Goal: Task Accomplishment & Management: Use online tool/utility

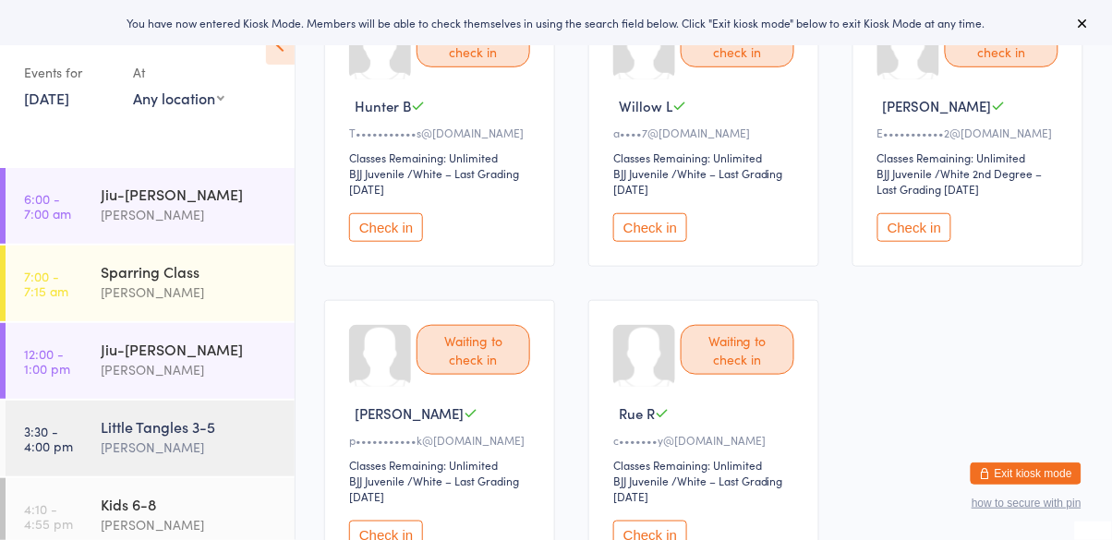
scroll to position [251, 0]
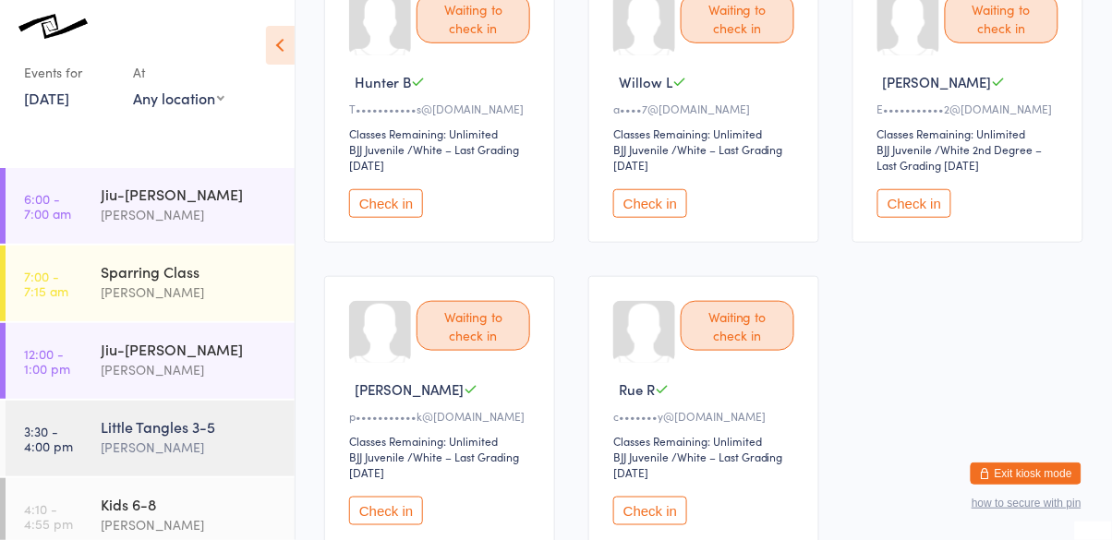
click at [406, 510] on button "Check in" at bounding box center [386, 511] width 74 height 29
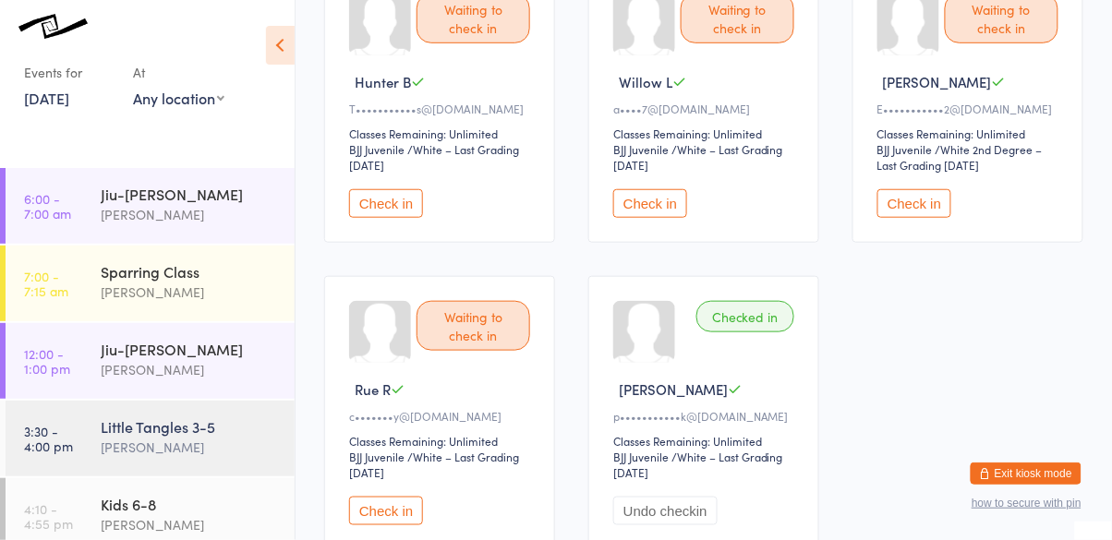
click at [916, 213] on button "Check in" at bounding box center [915, 203] width 74 height 29
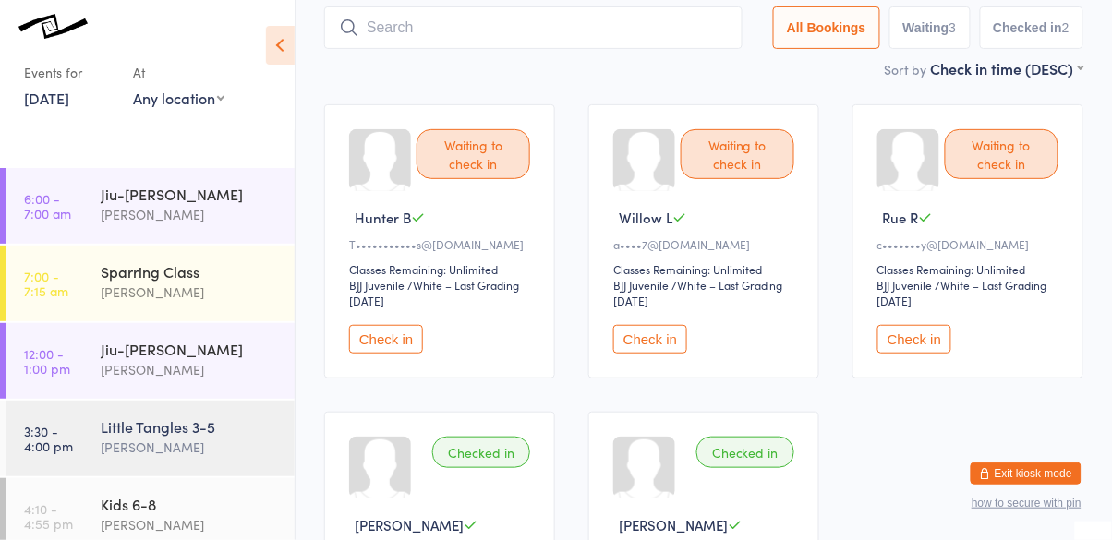
scroll to position [121, 0]
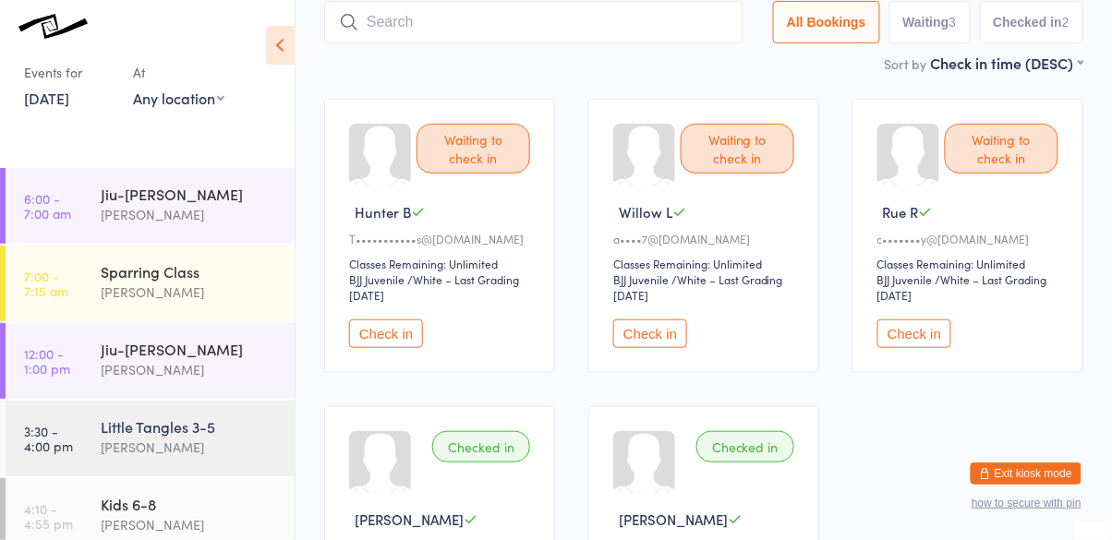
click at [386, 335] on button "Check in" at bounding box center [386, 334] width 74 height 29
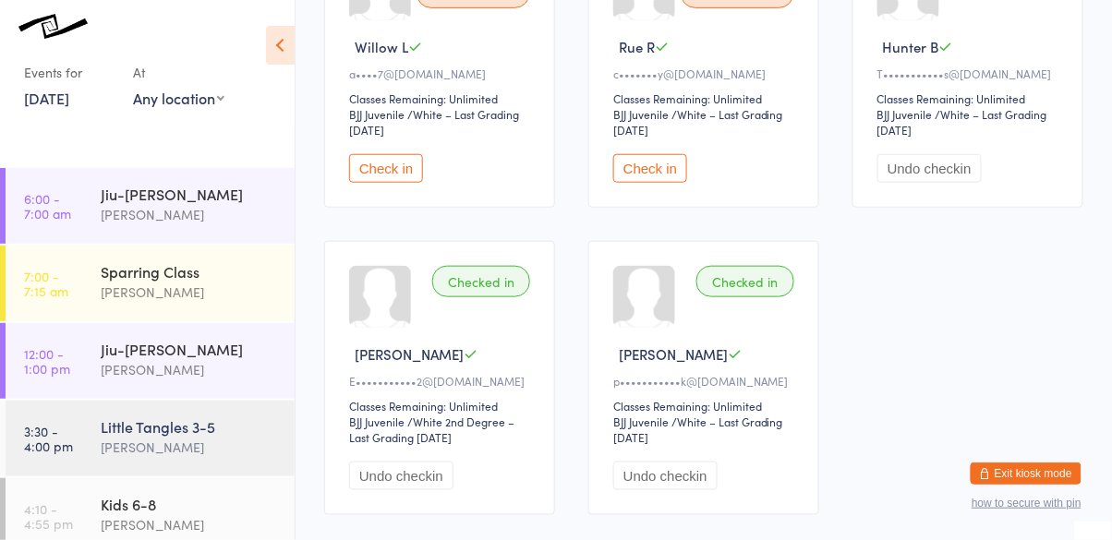
scroll to position [0, 0]
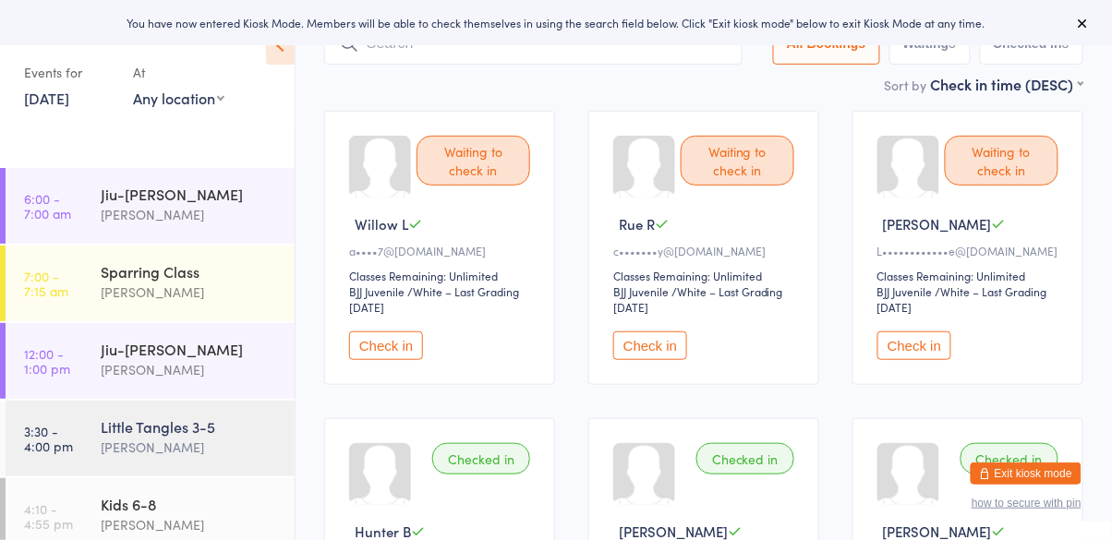
scroll to position [111, 0]
click at [937, 353] on button "Check in" at bounding box center [915, 344] width 74 height 29
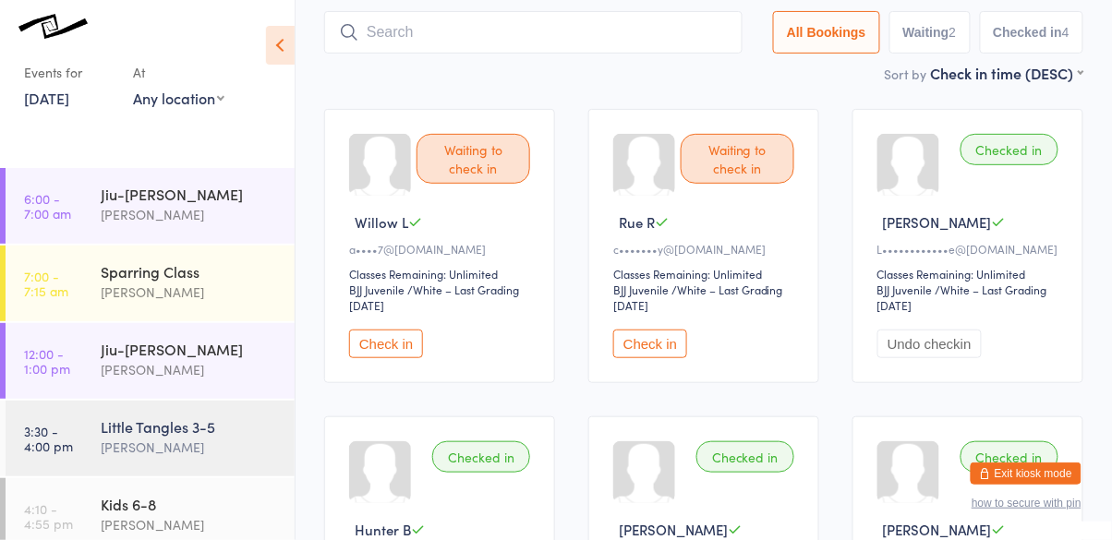
click at [406, 340] on button "Check in" at bounding box center [386, 344] width 74 height 29
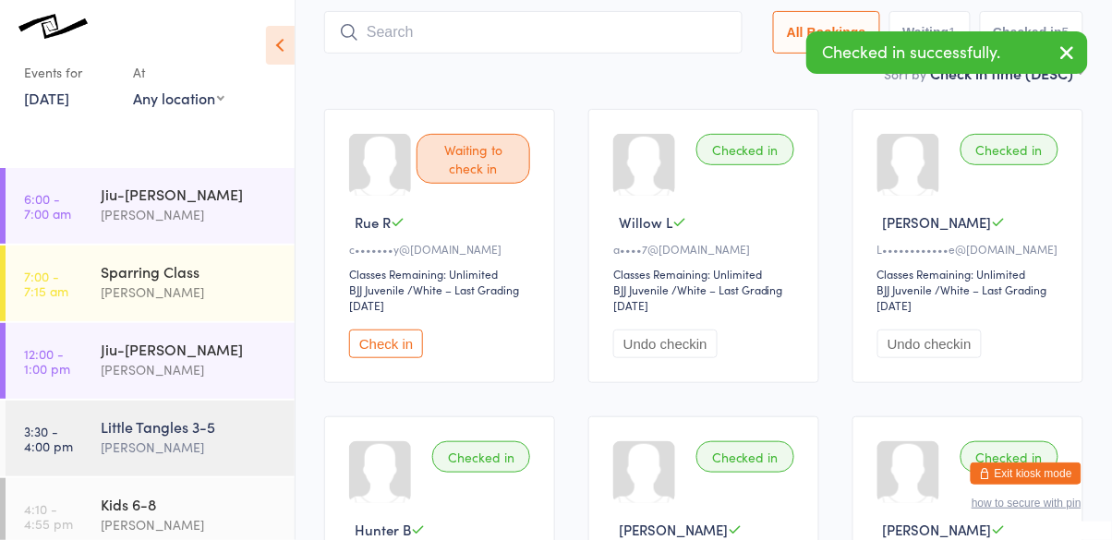
scroll to position [113, 0]
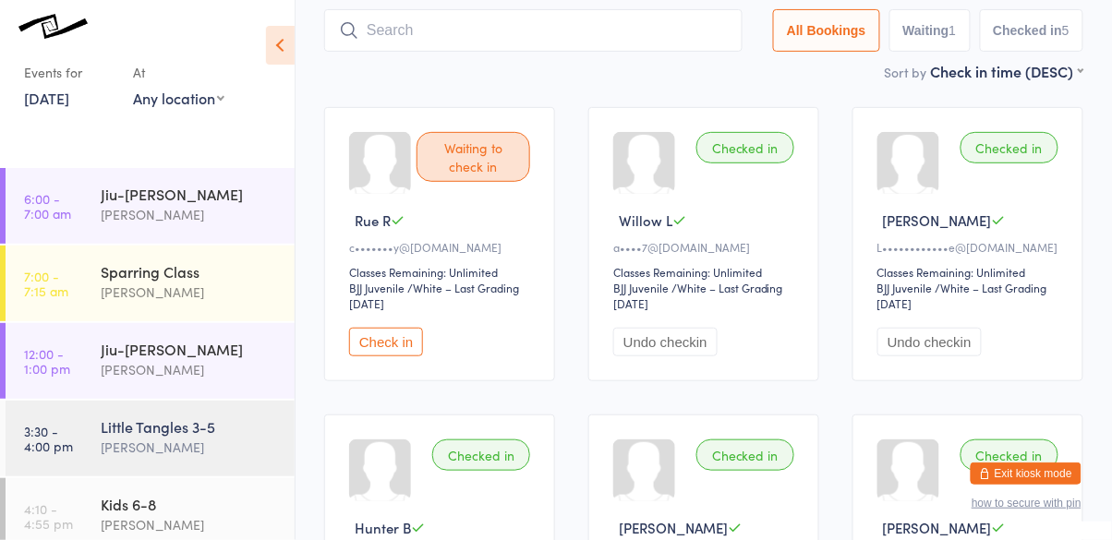
click at [186, 438] on div "Cassio Martins" at bounding box center [190, 447] width 178 height 21
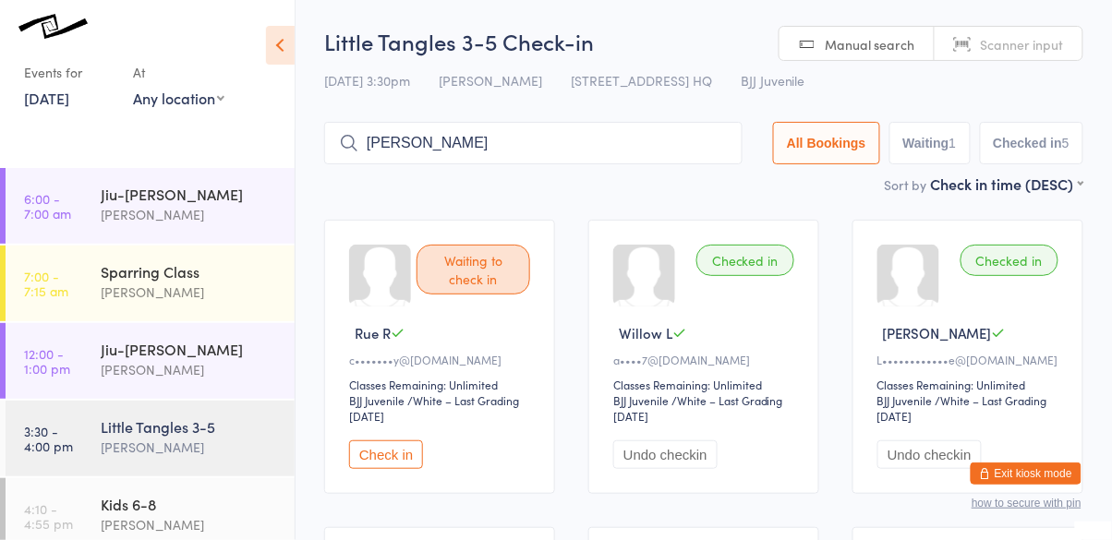
type input "bozhana"
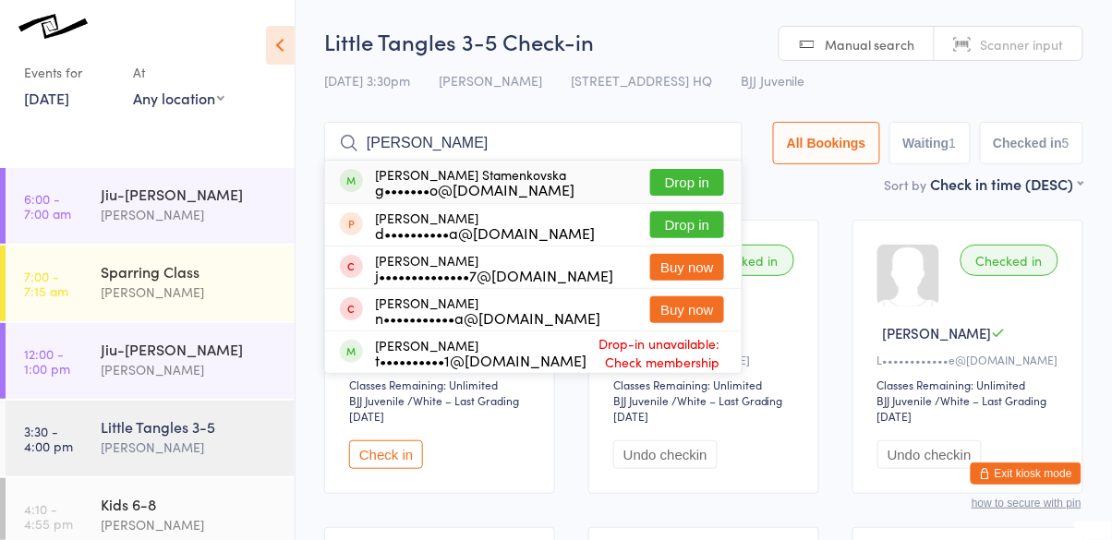
click at [693, 184] on button "Drop in" at bounding box center [687, 182] width 74 height 27
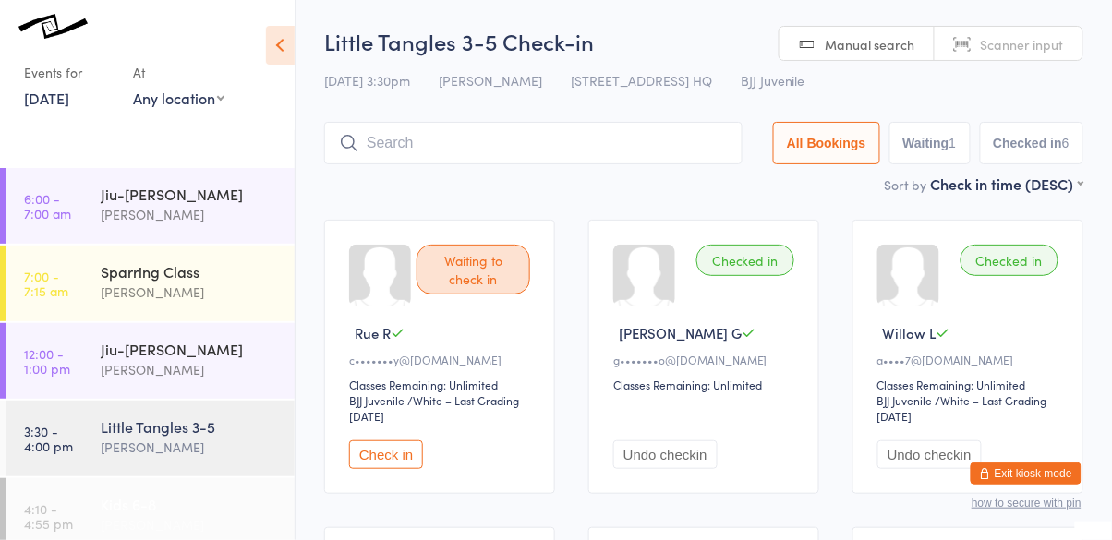
click at [197, 501] on div "Kids 6-8" at bounding box center [190, 504] width 178 height 20
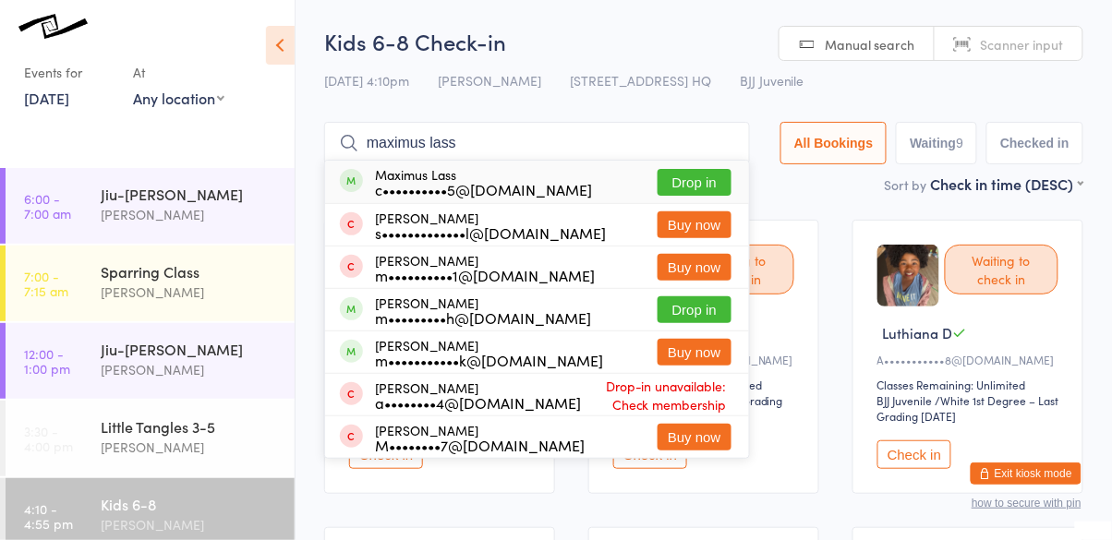
type input "maximus lass"
click at [704, 190] on button "Drop in" at bounding box center [695, 182] width 74 height 27
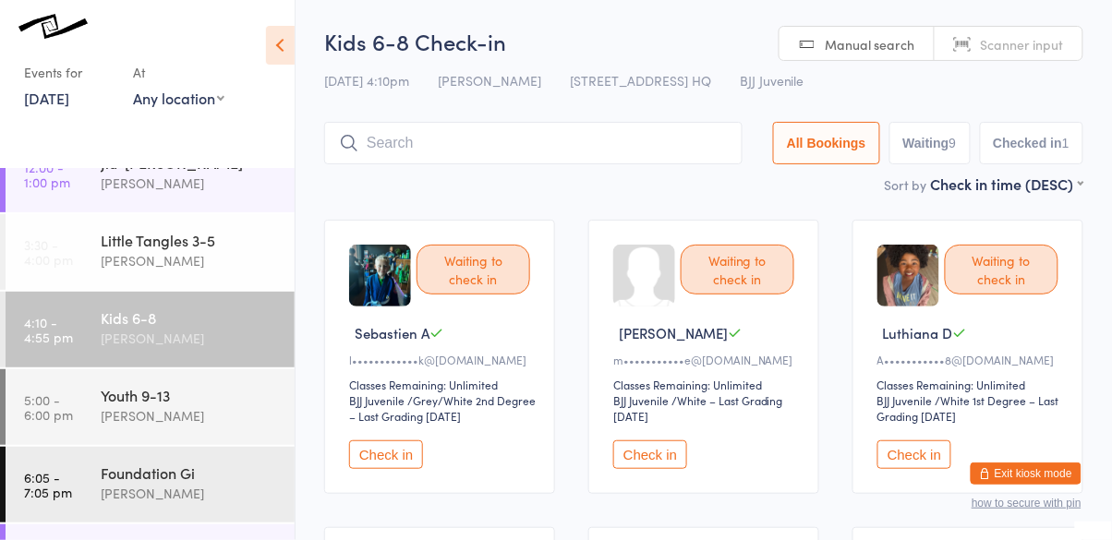
scroll to position [188, 0]
click at [178, 344] on div "Cassio Martins" at bounding box center [190, 337] width 178 height 21
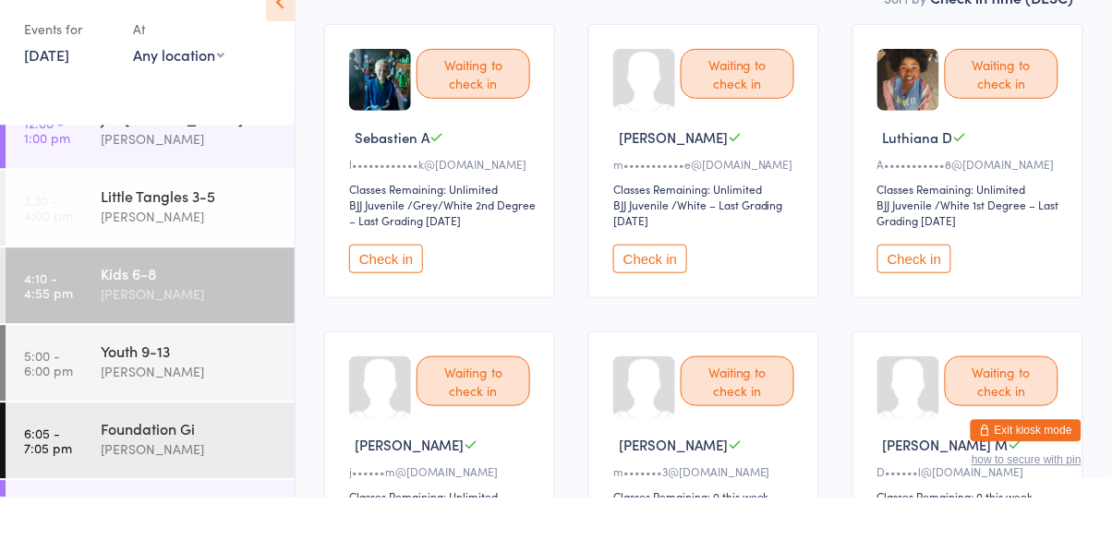
click at [912, 313] on button "Check in" at bounding box center [915, 301] width 74 height 29
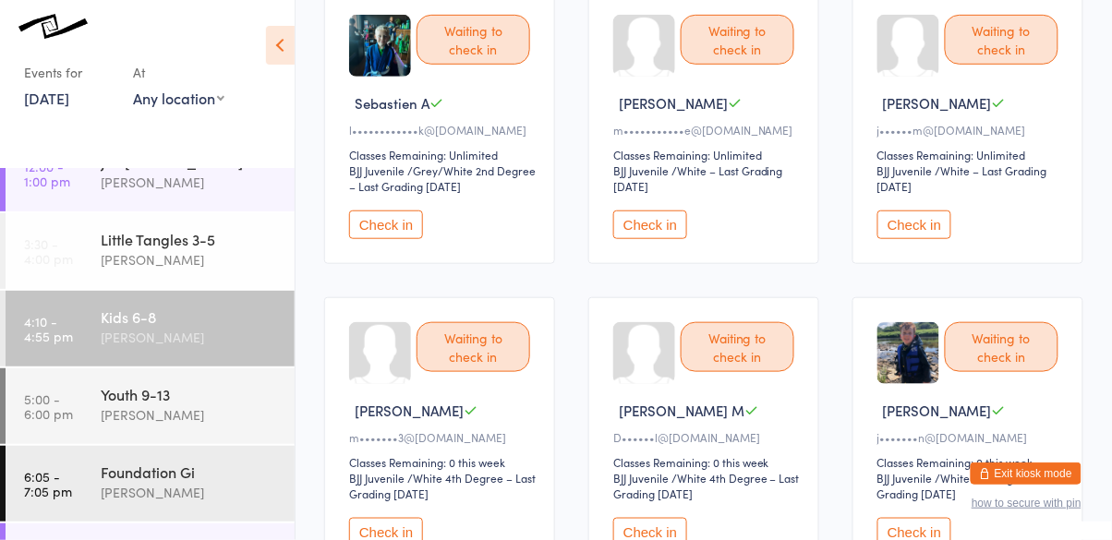
scroll to position [230, 0]
click at [914, 531] on button "Check in" at bounding box center [915, 532] width 74 height 29
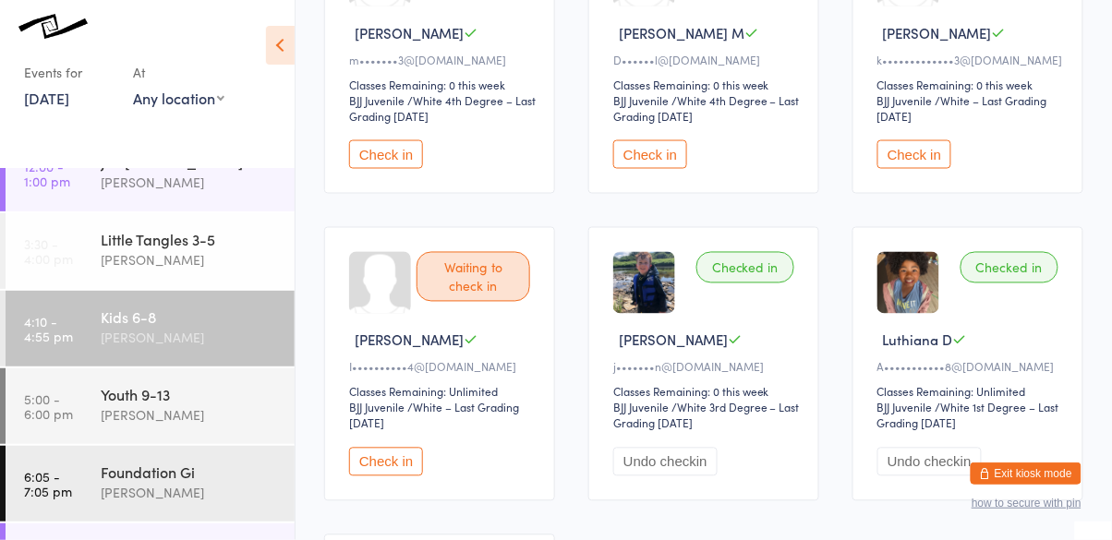
scroll to position [609, 0]
click at [195, 333] on div "Cassio Martins" at bounding box center [190, 337] width 178 height 21
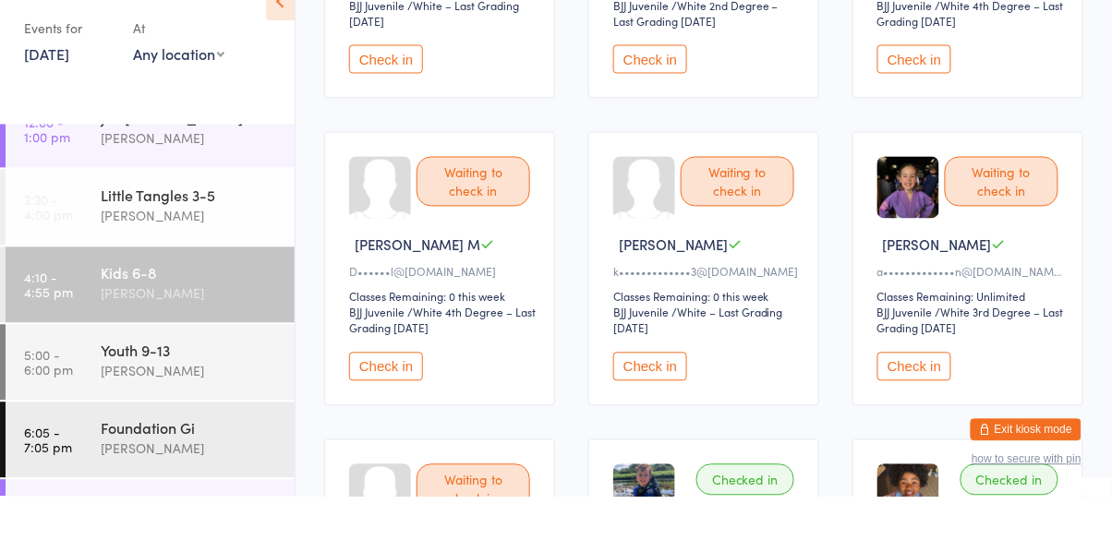
click at [939, 418] on button "Check in" at bounding box center [915, 410] width 74 height 29
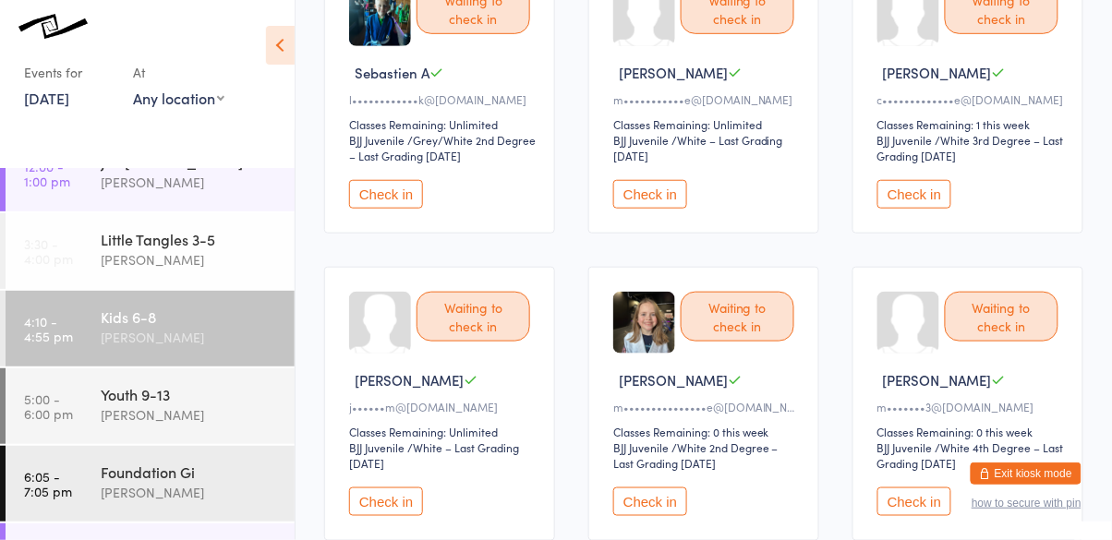
scroll to position [262, 0]
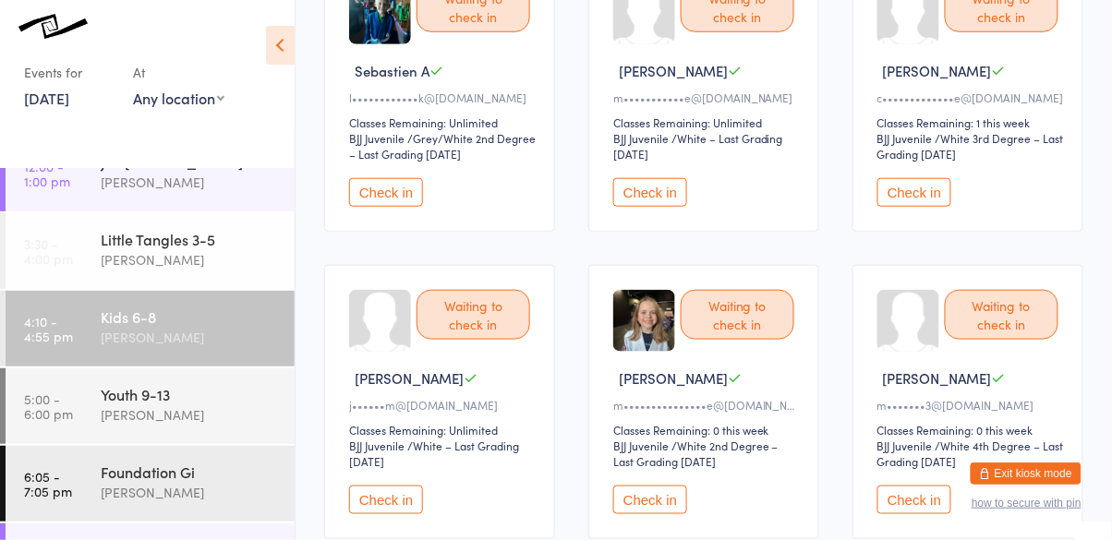
click at [659, 506] on button "Check in" at bounding box center [650, 500] width 74 height 29
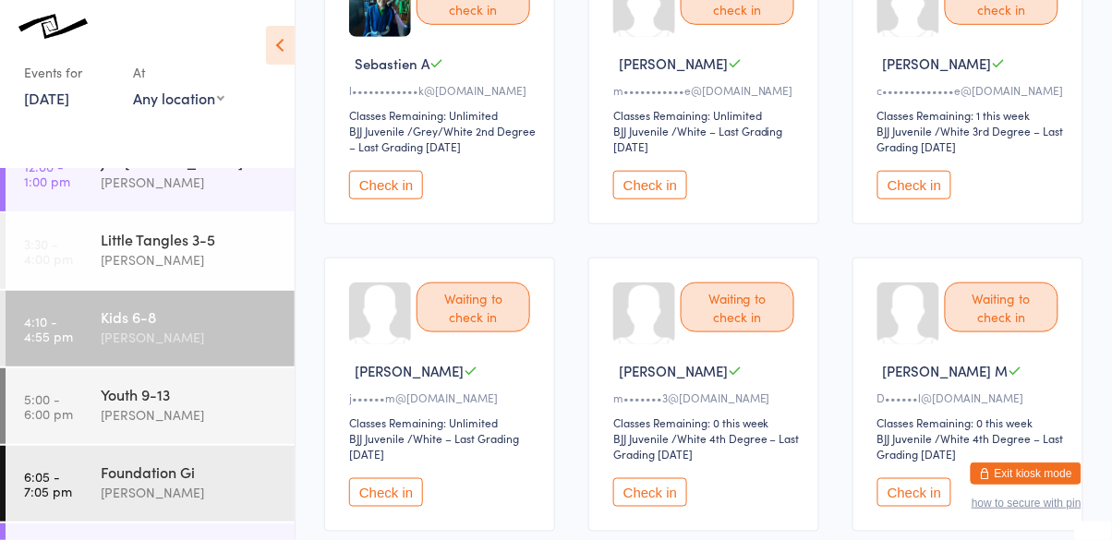
scroll to position [312, 0]
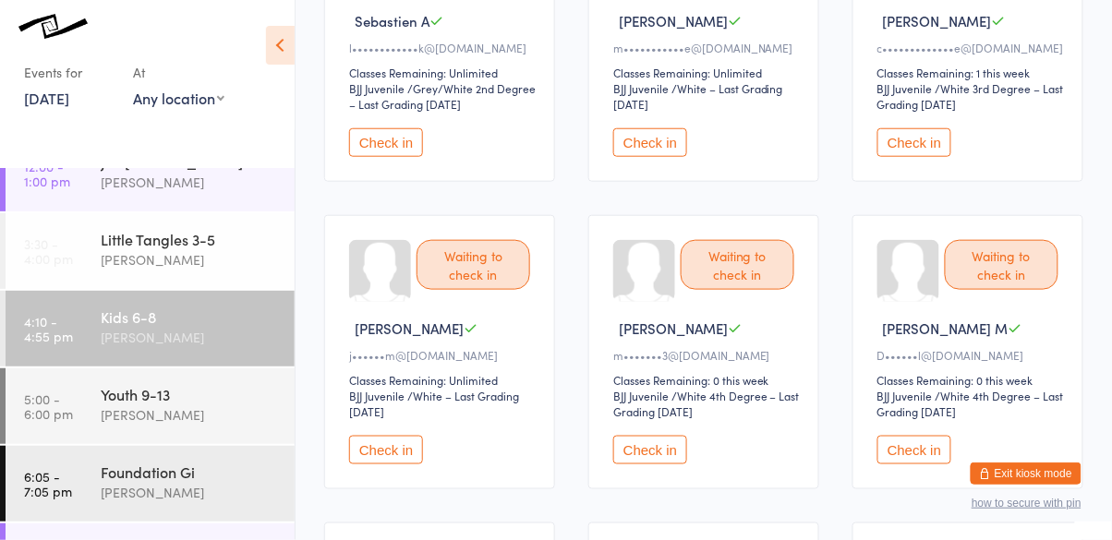
click at [672, 145] on button "Check in" at bounding box center [650, 142] width 74 height 29
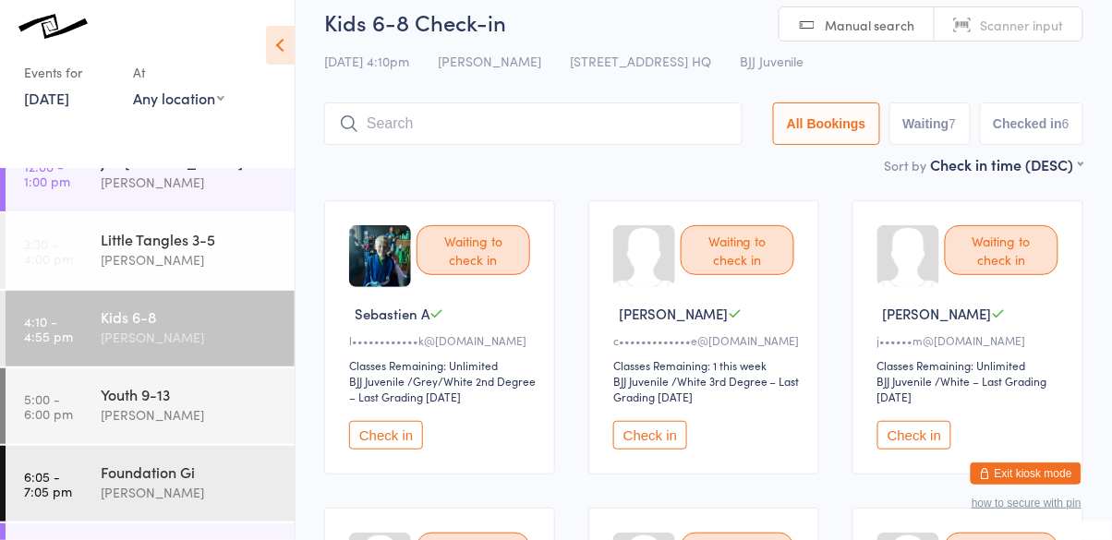
scroll to position [0, 0]
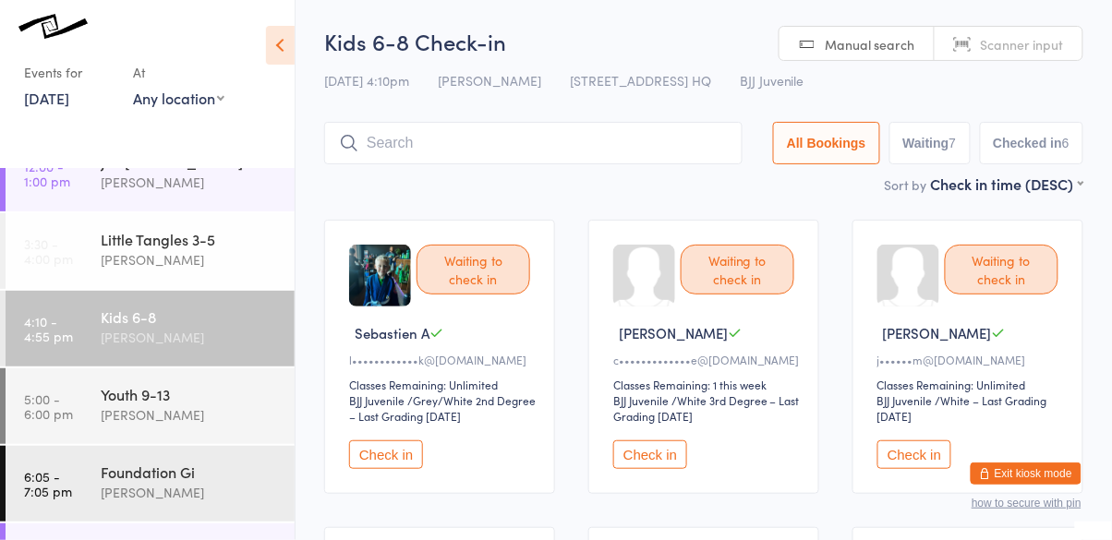
click at [704, 136] on input "search" at bounding box center [533, 143] width 418 height 42
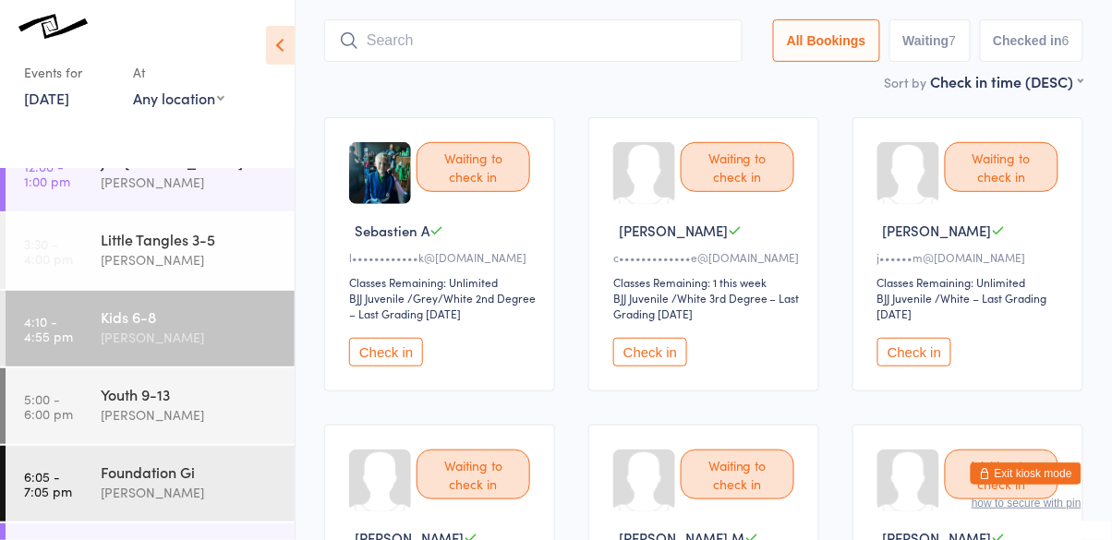
scroll to position [123, 0]
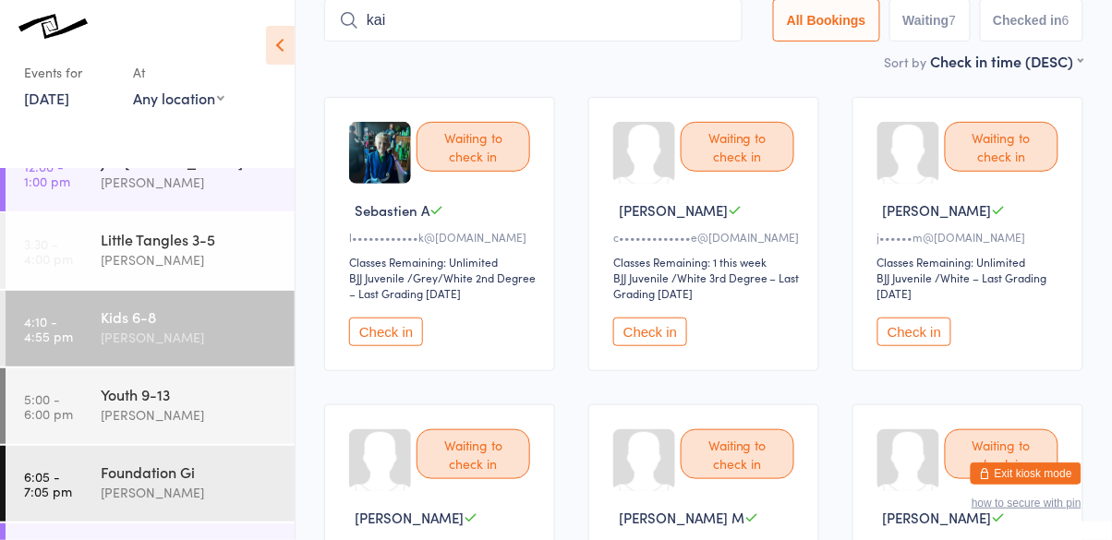
type input "kai"
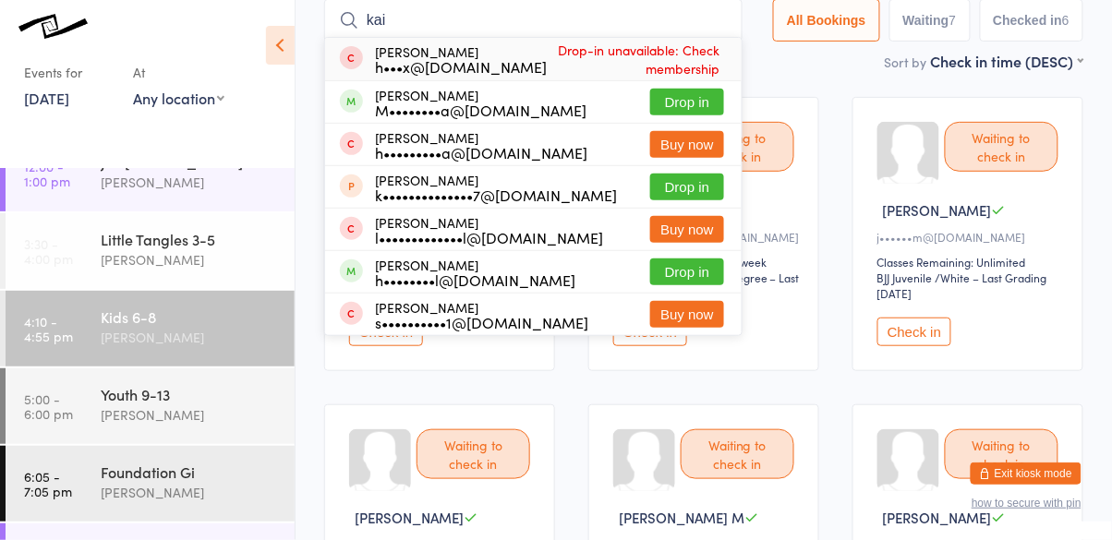
click at [707, 112] on button "Drop in" at bounding box center [687, 102] width 74 height 27
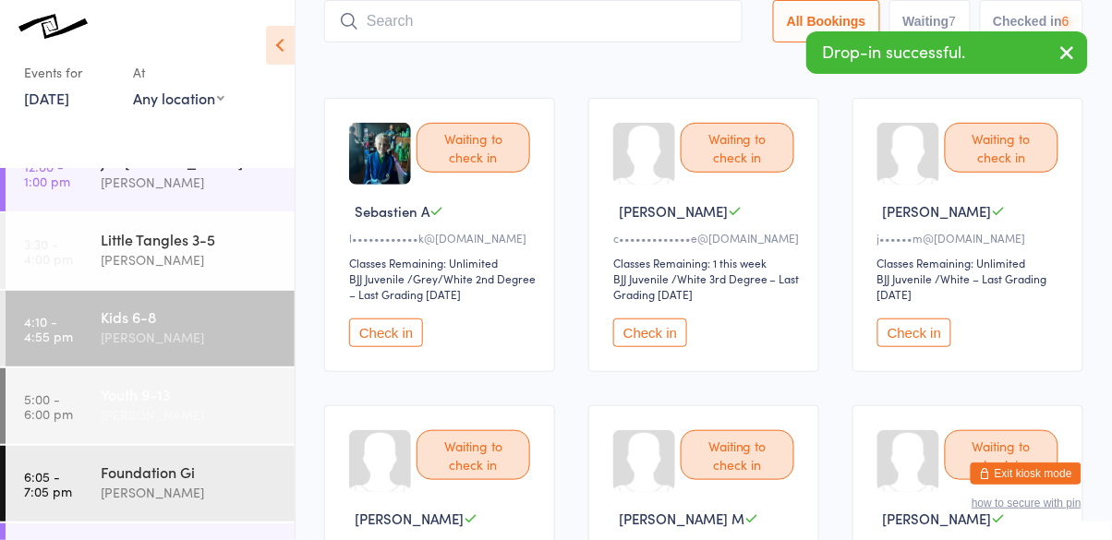
click at [232, 406] on div "Cassio Martins" at bounding box center [190, 415] width 178 height 21
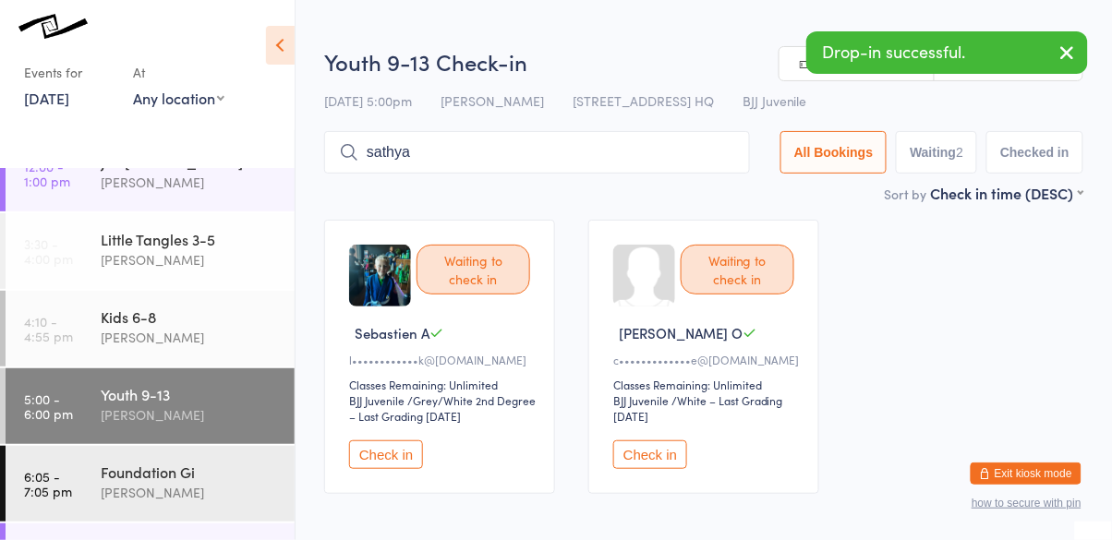
type input "sathya"
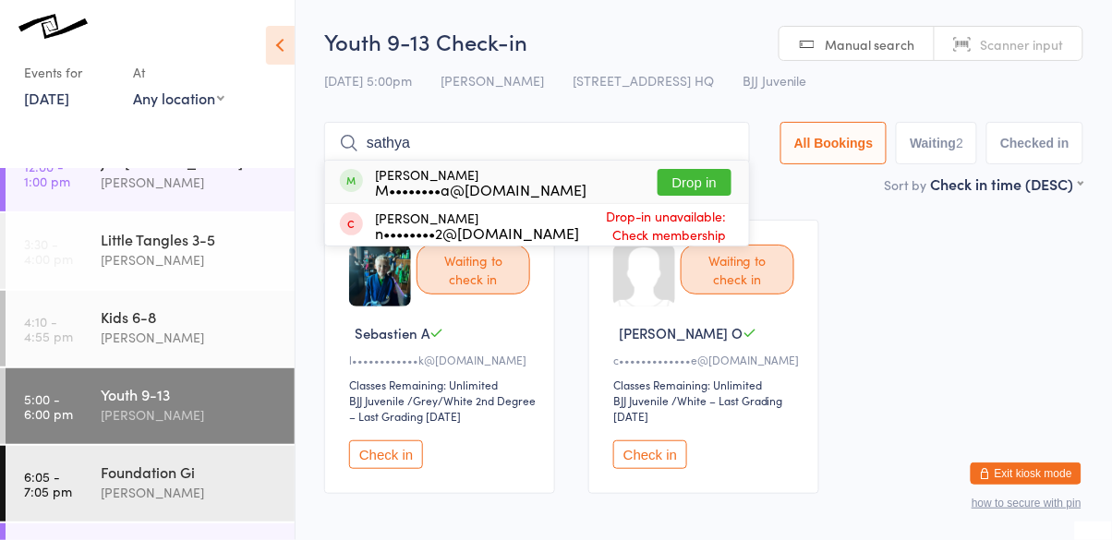
click at [714, 191] on button "Drop in" at bounding box center [695, 182] width 74 height 27
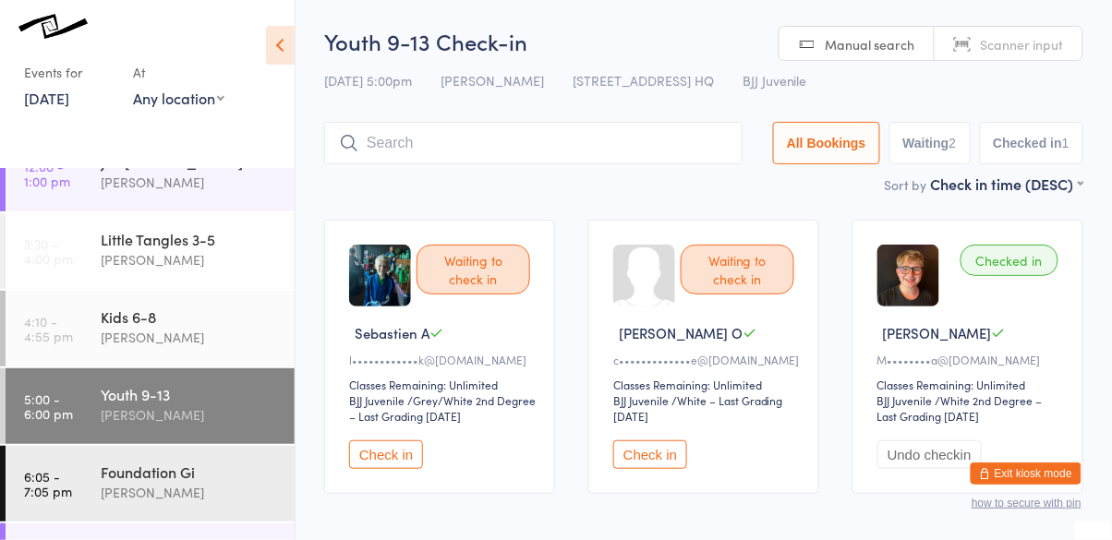
click at [886, 332] on span "Sathya D" at bounding box center [937, 332] width 109 height 19
click at [177, 333] on div "Cassio Martins" at bounding box center [190, 337] width 178 height 21
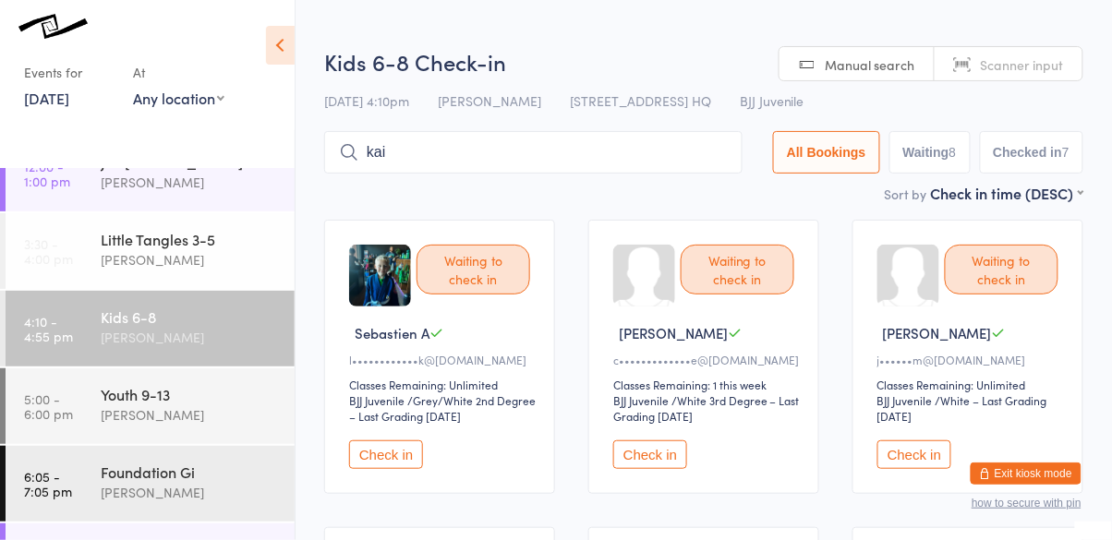
type input "kai"
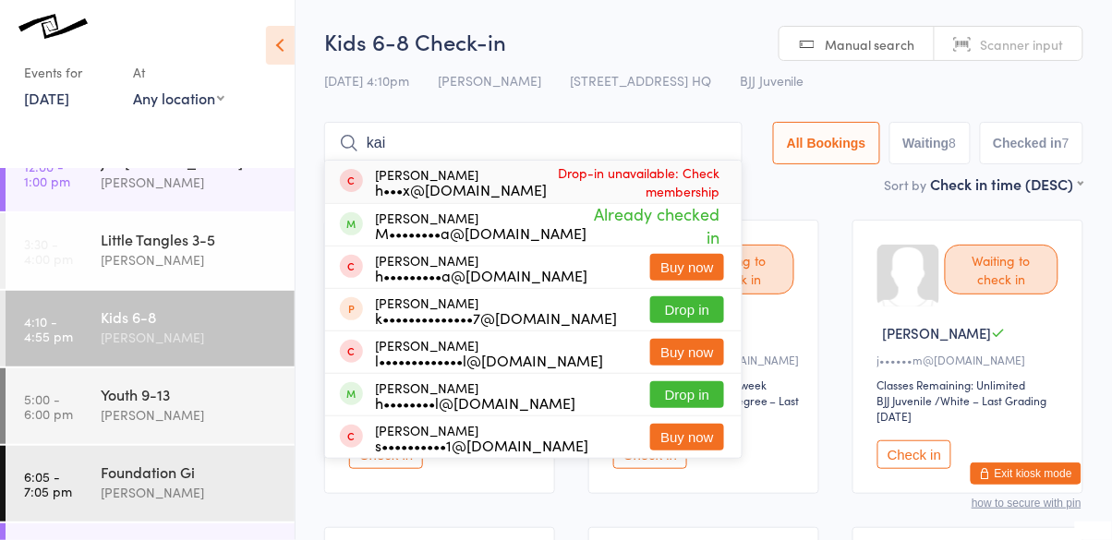
click at [724, 143] on input "kai" at bounding box center [533, 143] width 418 height 42
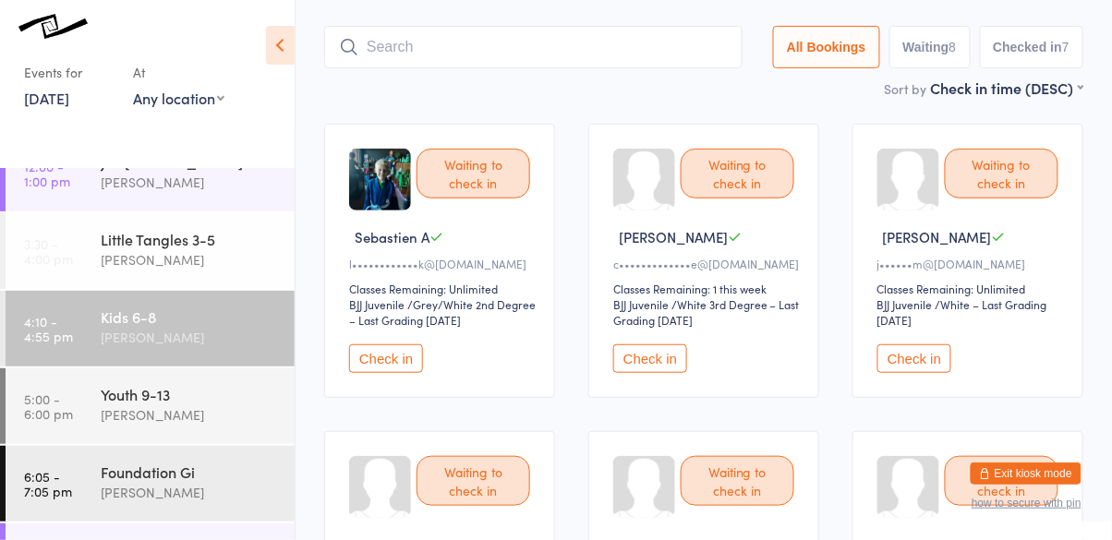
scroll to position [123, 0]
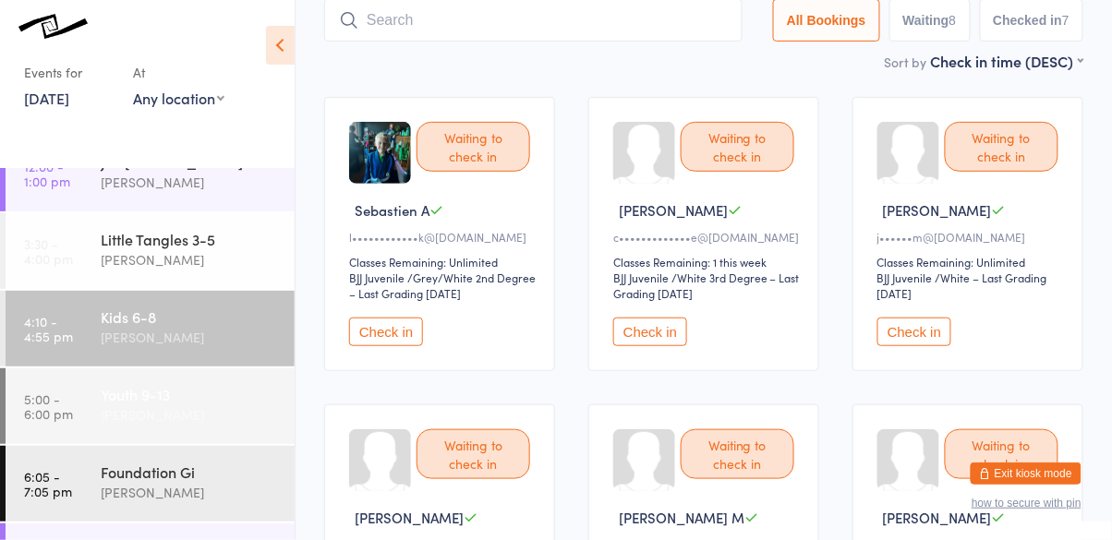
click at [200, 389] on div "Youth 9-13" at bounding box center [190, 394] width 178 height 20
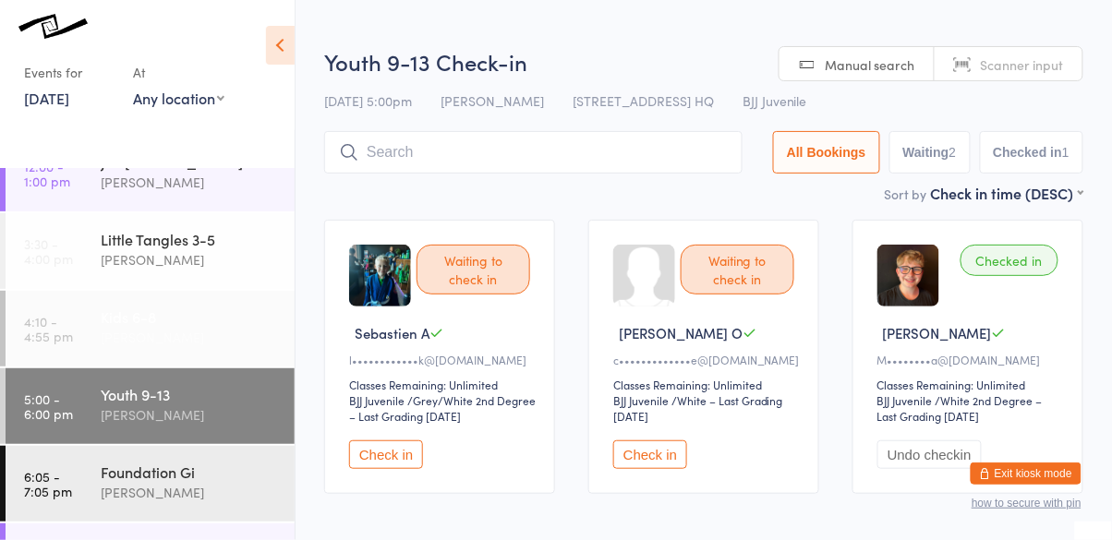
click at [206, 358] on div "Kids 6-8 Cassio Martins" at bounding box center [198, 327] width 194 height 73
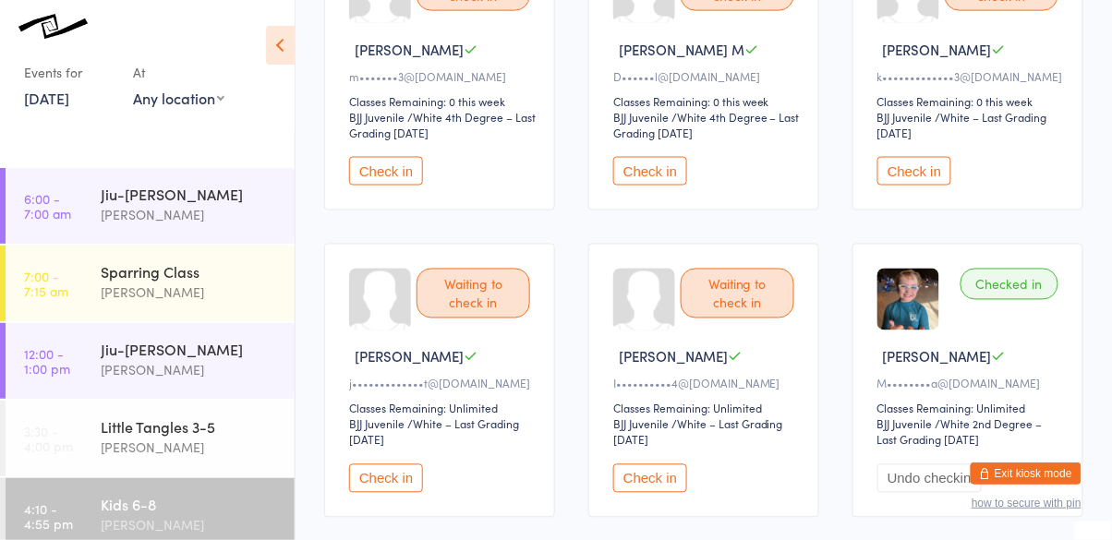
scroll to position [602, 0]
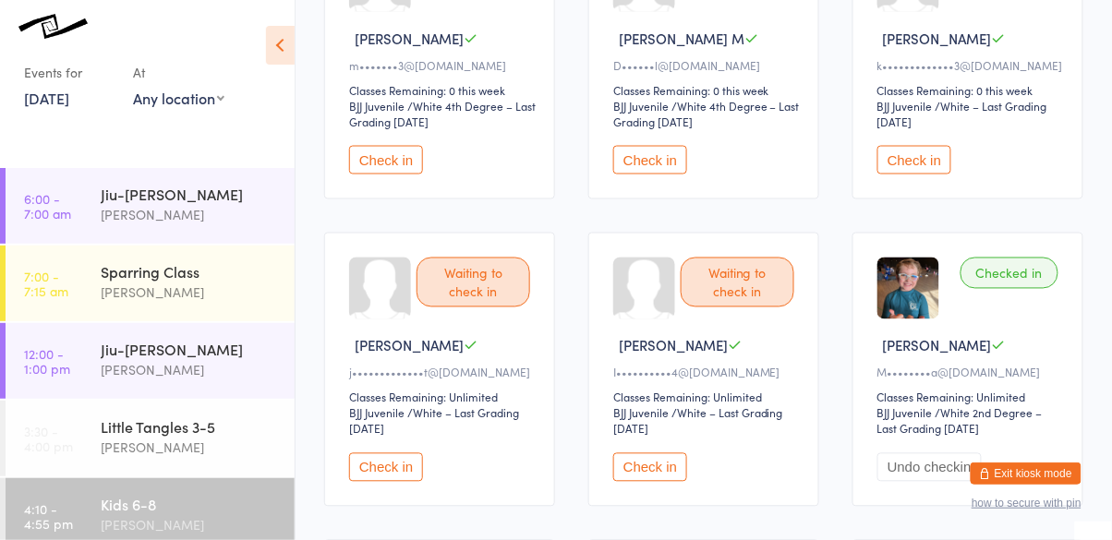
click at [389, 471] on button "Check in" at bounding box center [386, 468] width 74 height 29
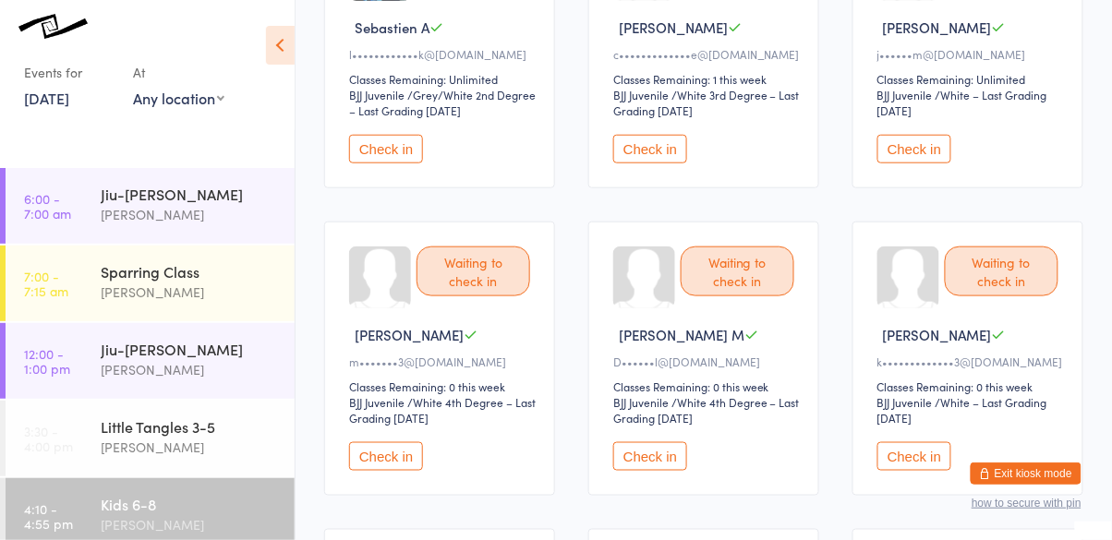
scroll to position [303, 0]
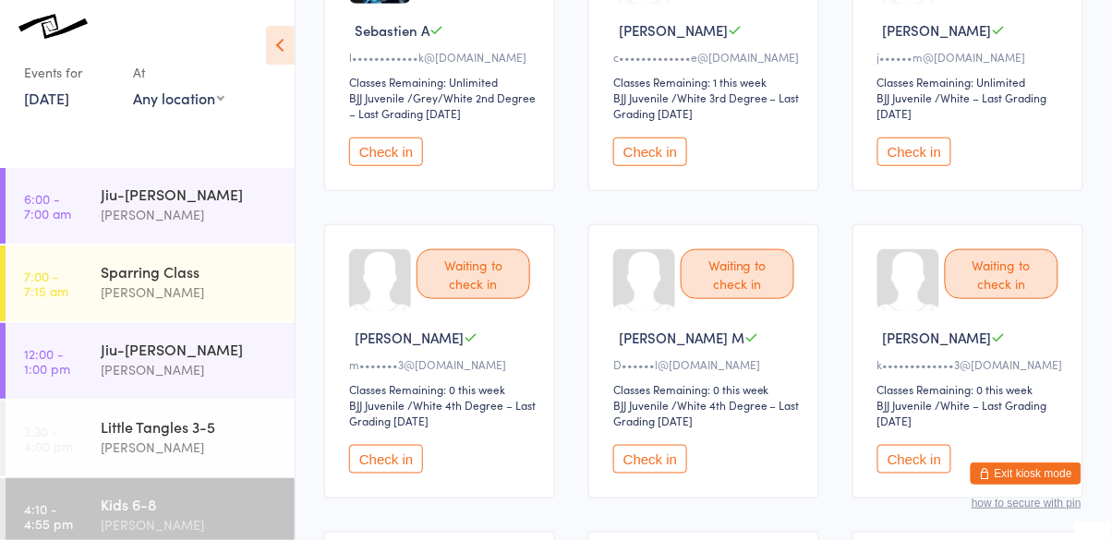
click at [919, 466] on button "Check in" at bounding box center [915, 459] width 74 height 29
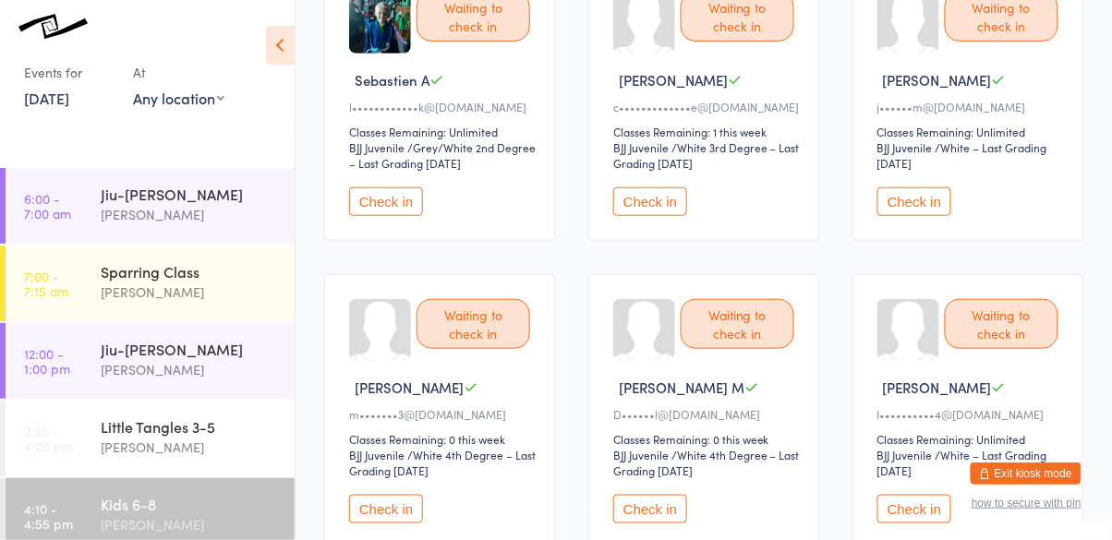
scroll to position [0, 0]
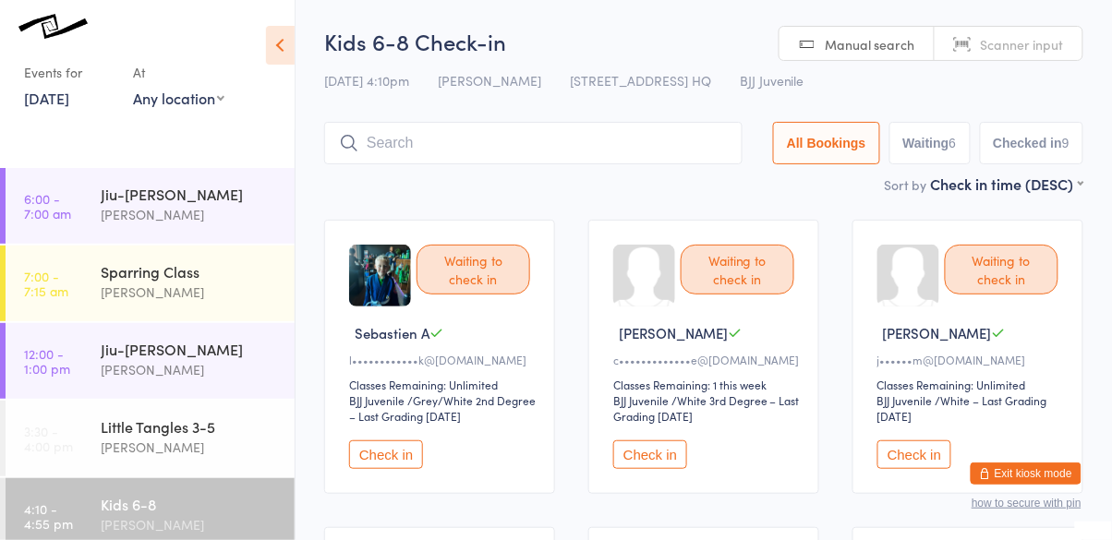
click at [493, 148] on input "search" at bounding box center [533, 143] width 418 height 42
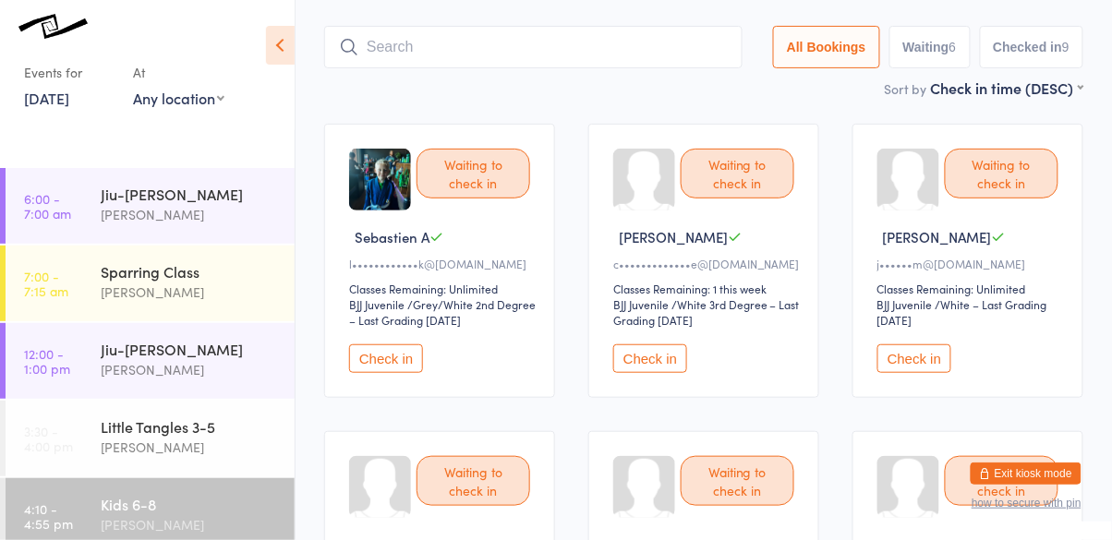
scroll to position [123, 0]
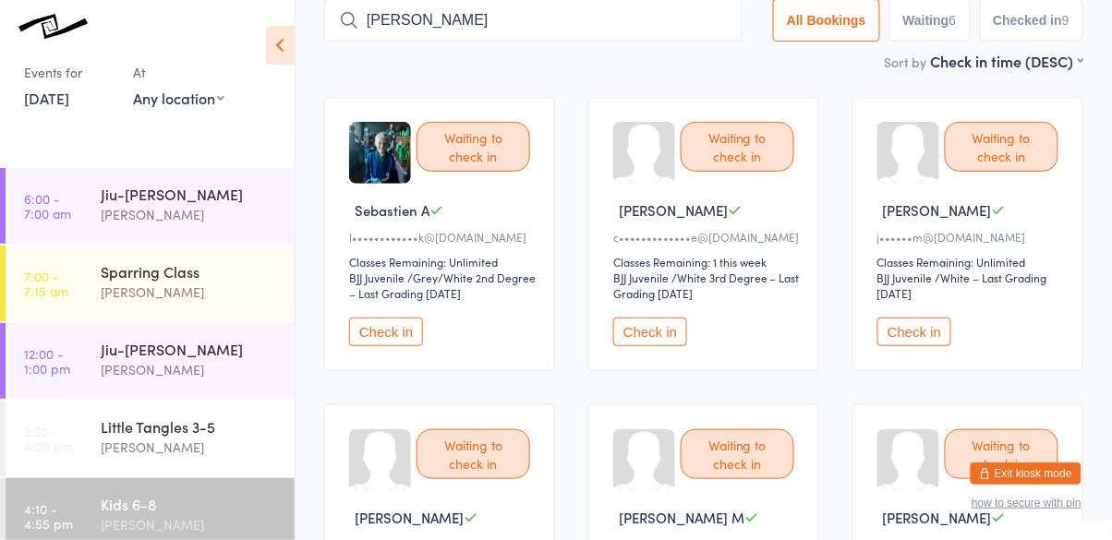
type input "monteiro"
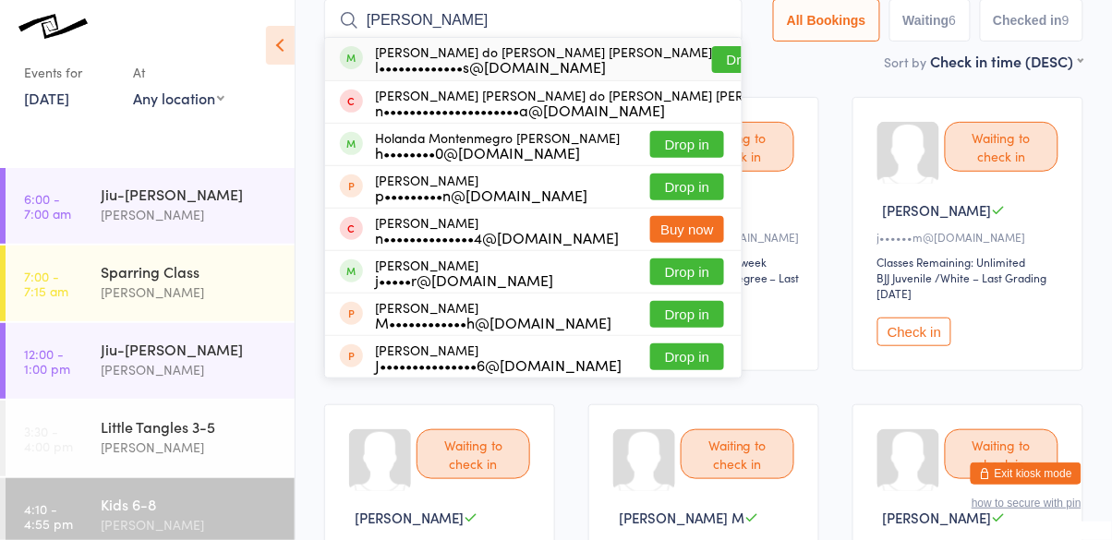
click at [712, 67] on button "Drop in" at bounding box center [749, 59] width 74 height 27
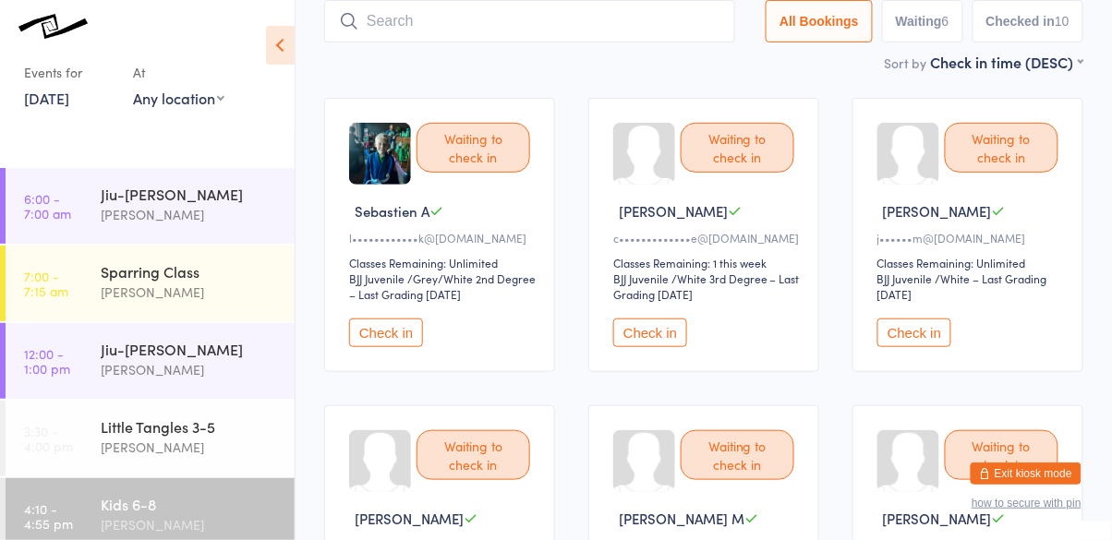
scroll to position [115, 0]
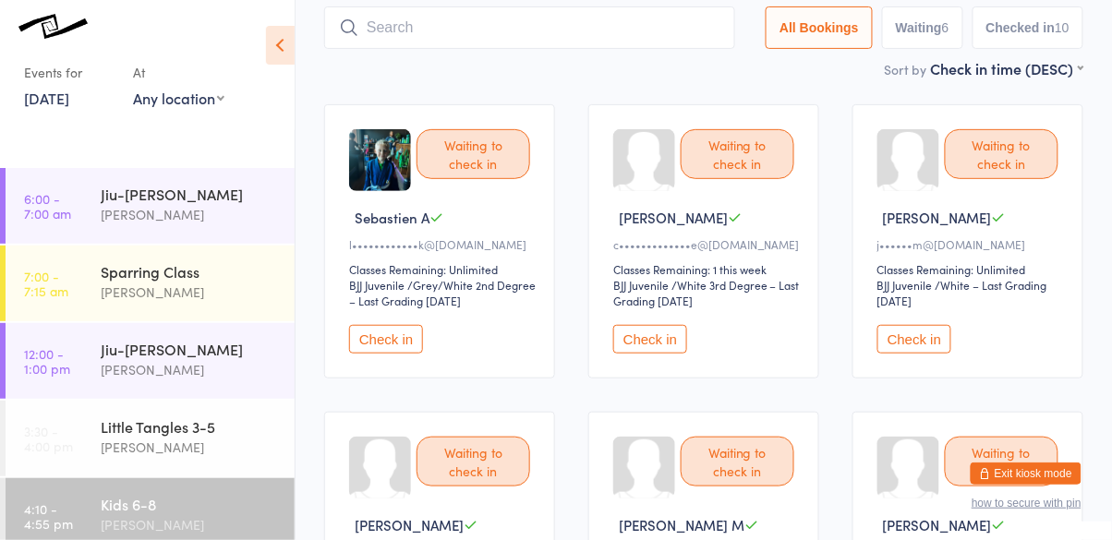
click at [929, 338] on button "Check in" at bounding box center [915, 339] width 74 height 29
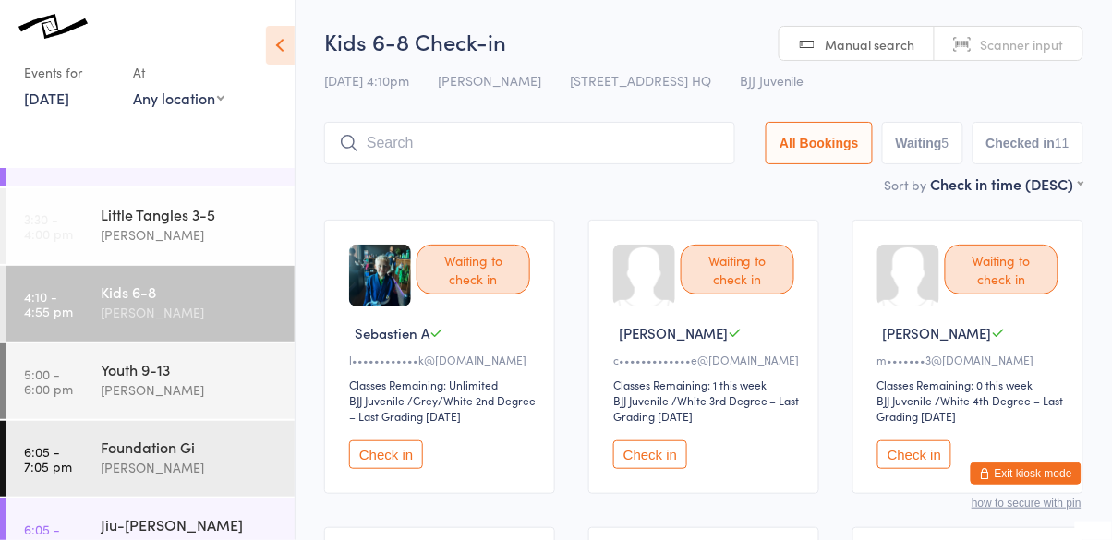
scroll to position [214, 0]
click at [106, 296] on div "Kids 6-8" at bounding box center [190, 290] width 178 height 20
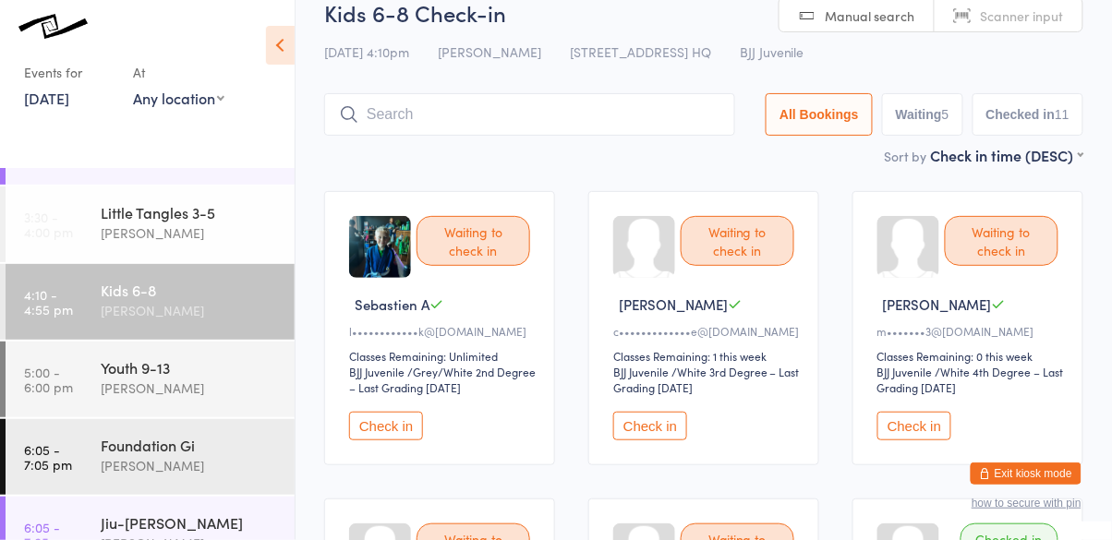
scroll to position [0, 0]
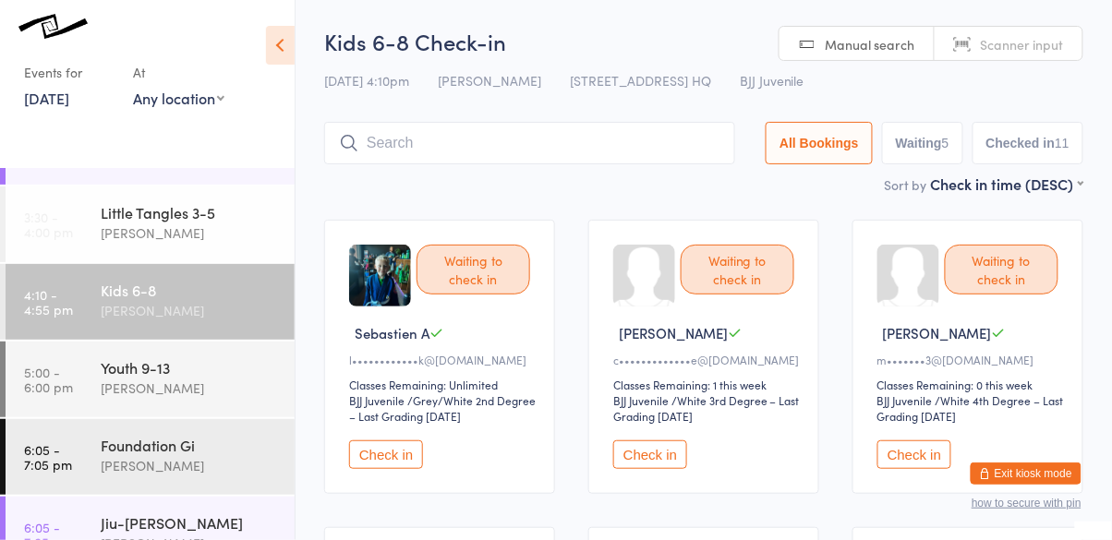
click at [462, 147] on input "search" at bounding box center [529, 143] width 411 height 42
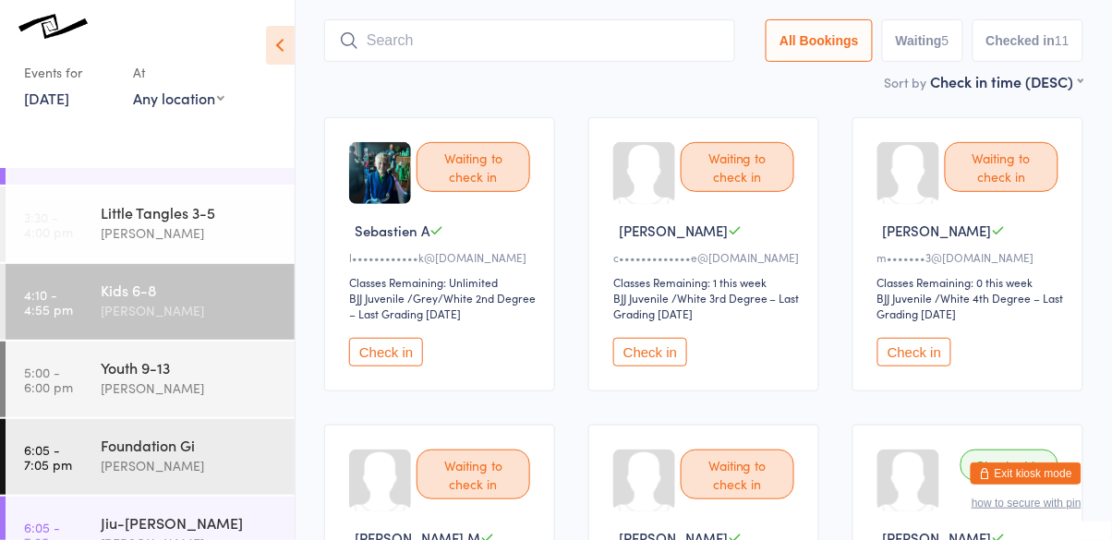
scroll to position [123, 0]
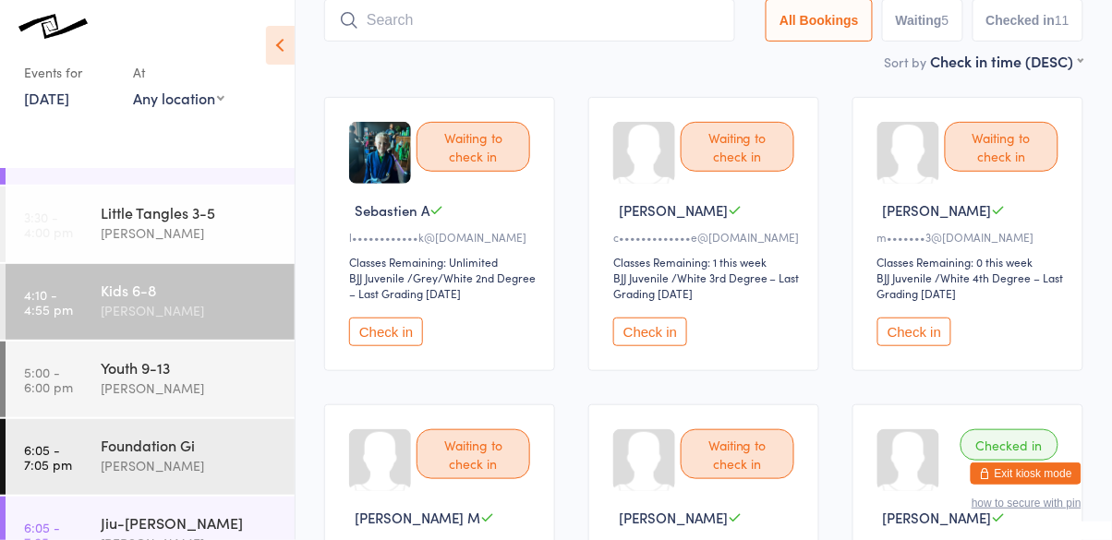
click at [480, 25] on input "search" at bounding box center [529, 20] width 411 height 42
click at [396, 29] on input "search" at bounding box center [529, 20] width 411 height 42
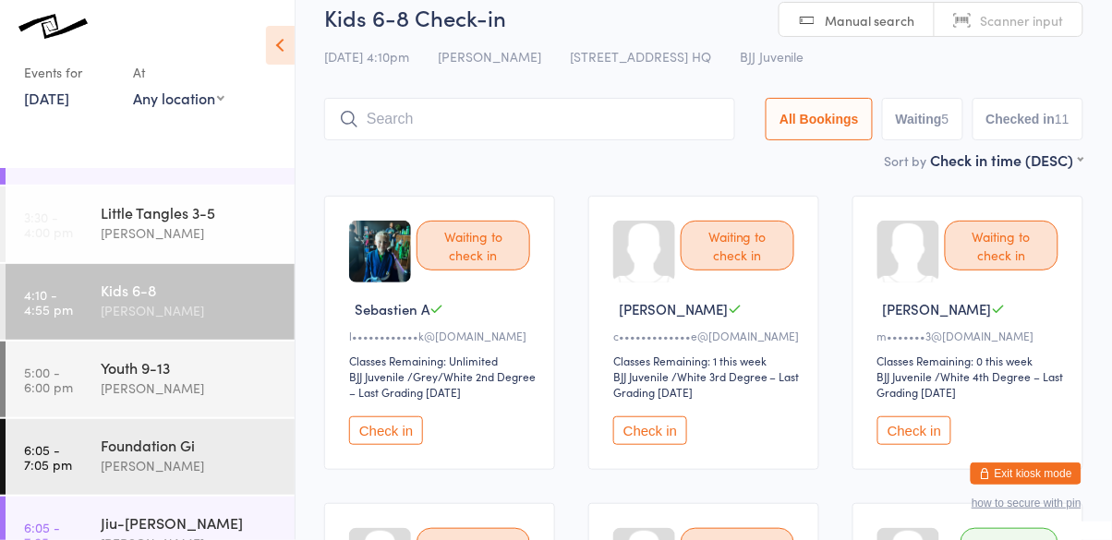
scroll to position [0, 0]
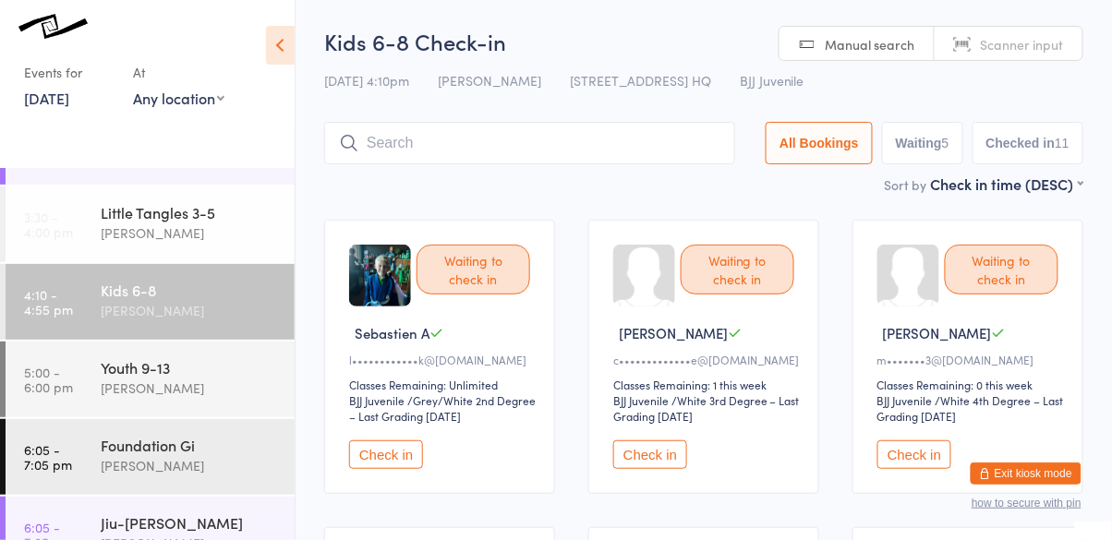
click at [913, 152] on button "Waiting 5" at bounding box center [922, 143] width 81 height 42
select select "0"
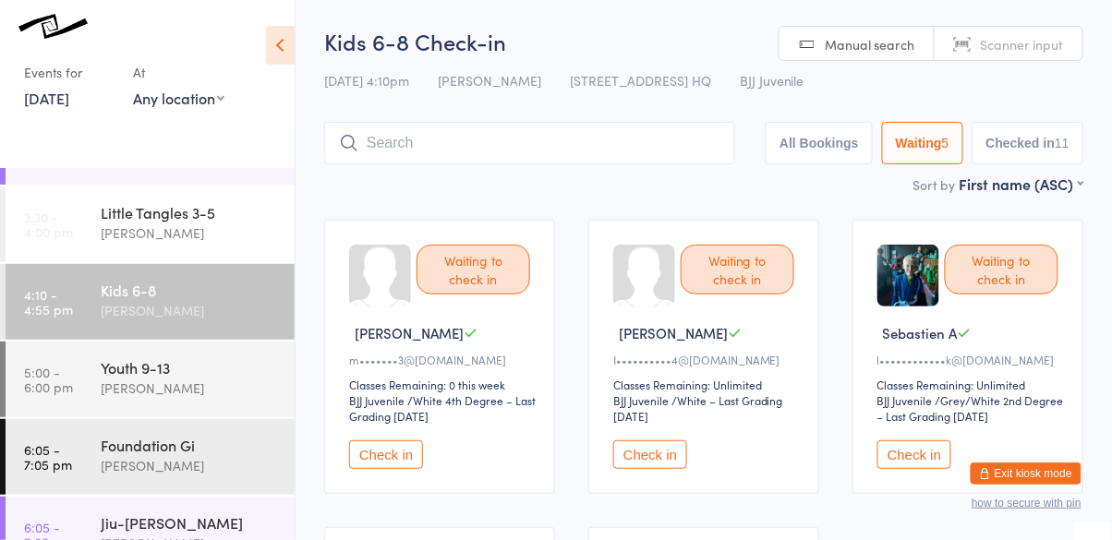
click at [407, 149] on input "search" at bounding box center [529, 143] width 411 height 42
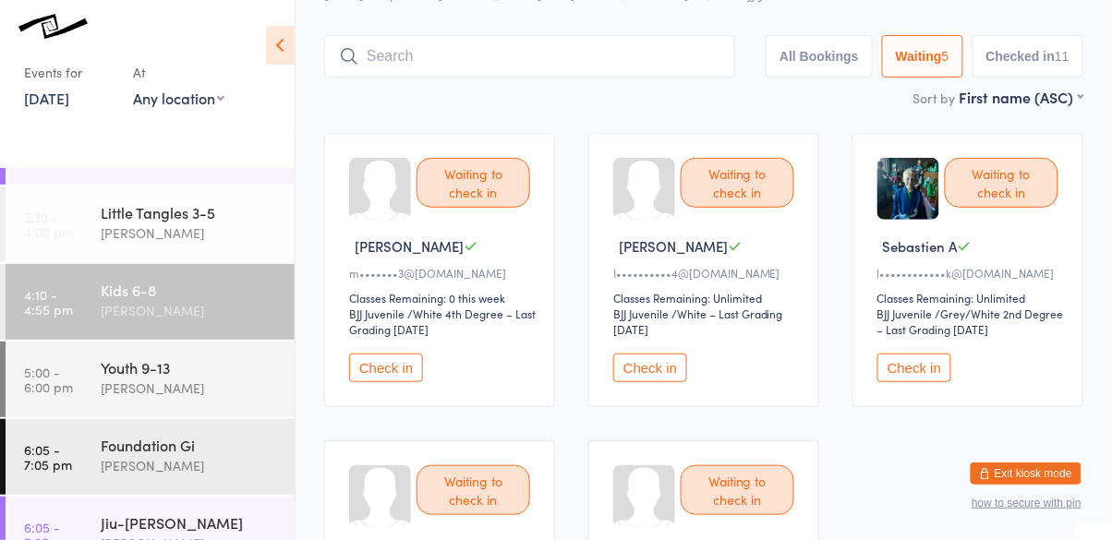
scroll to position [123, 0]
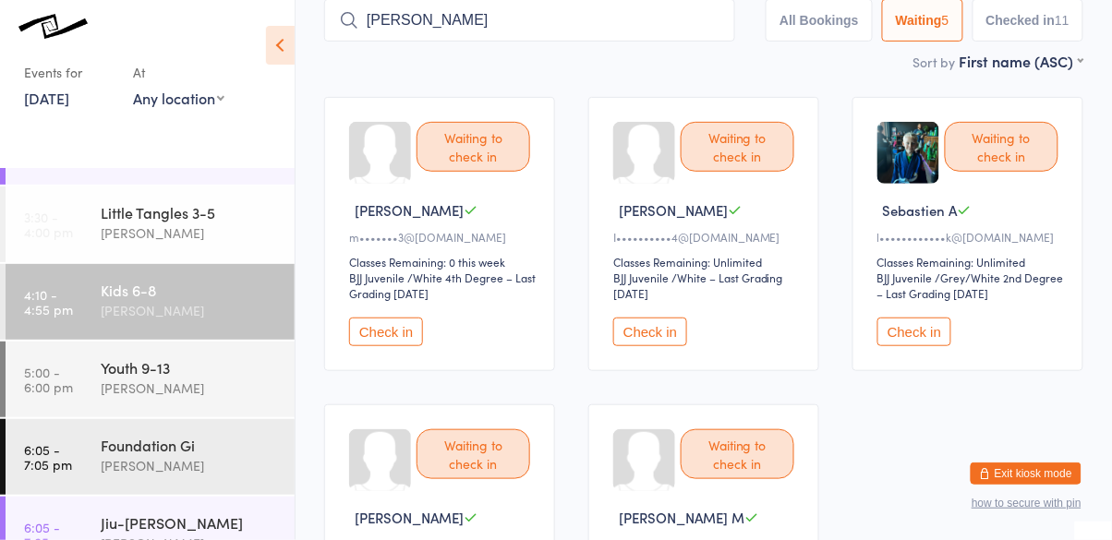
type input "timothy"
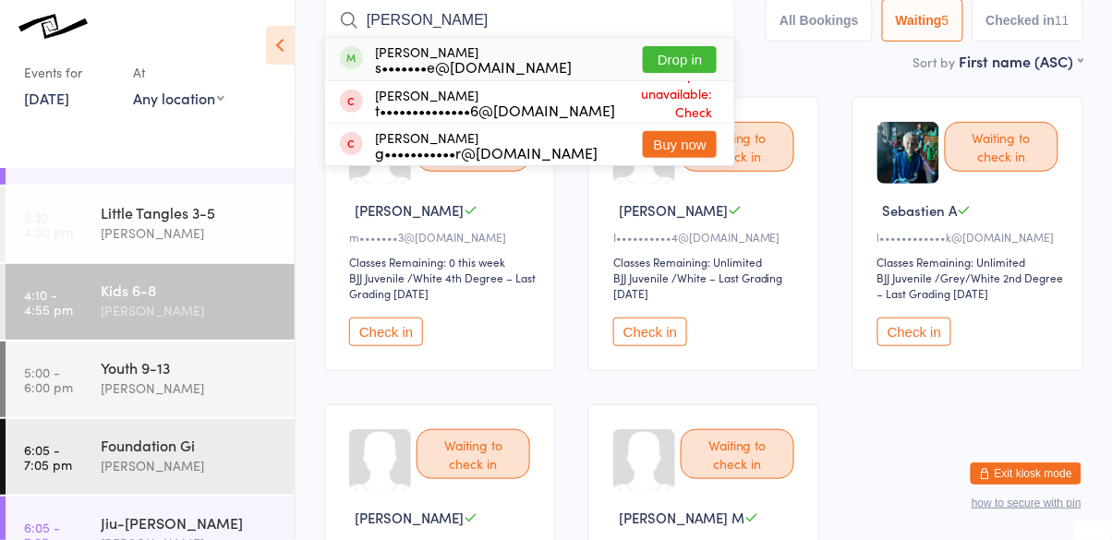
click at [693, 58] on button "Drop in" at bounding box center [680, 59] width 74 height 27
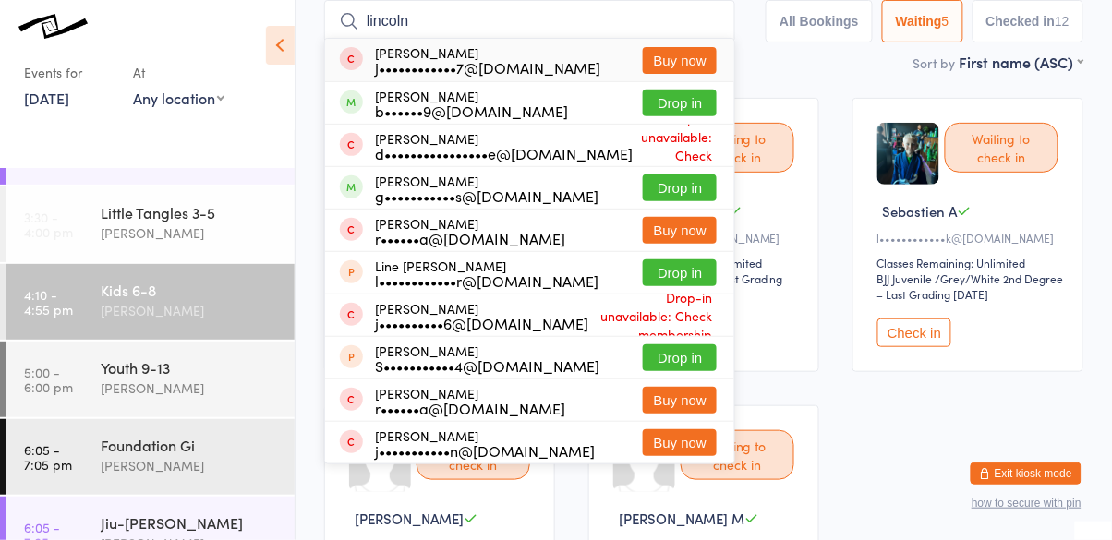
type input "lincoln"
click at [575, 112] on div "Lincoln Rusciolelli b••••••9@outlook.com Drop in" at bounding box center [529, 103] width 409 height 42
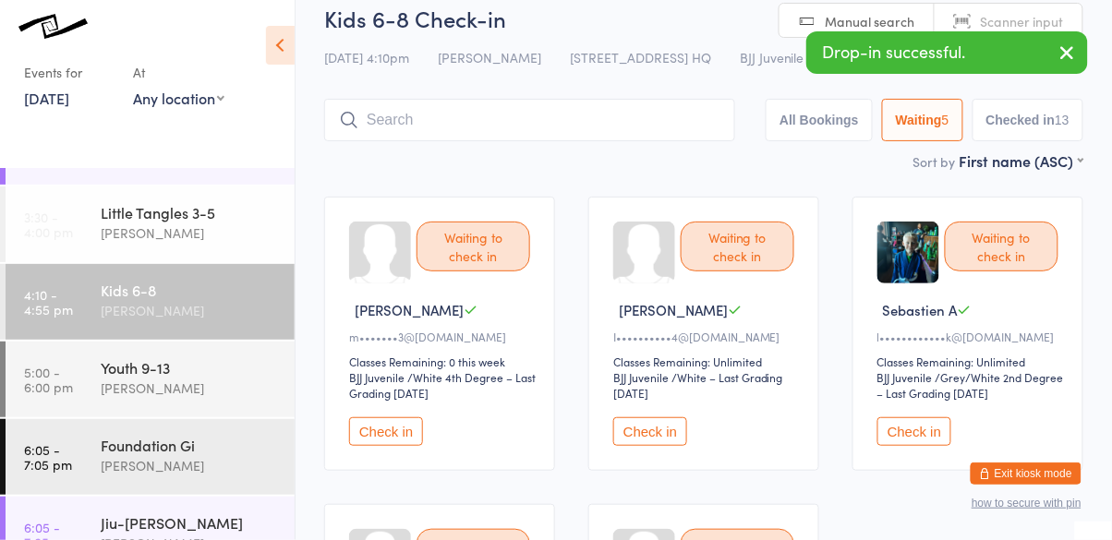
scroll to position [0, 0]
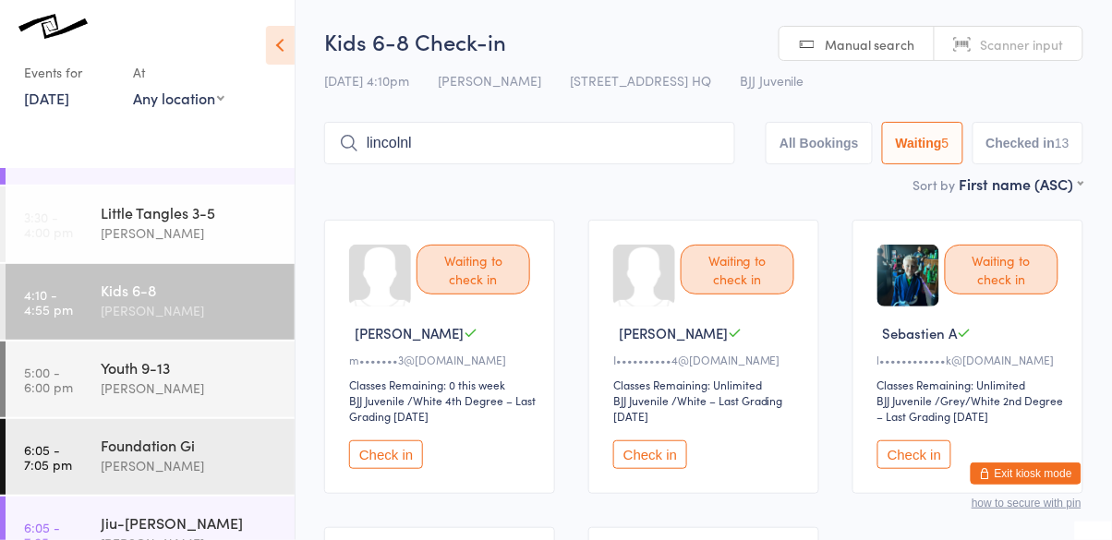
type input "lincoln"
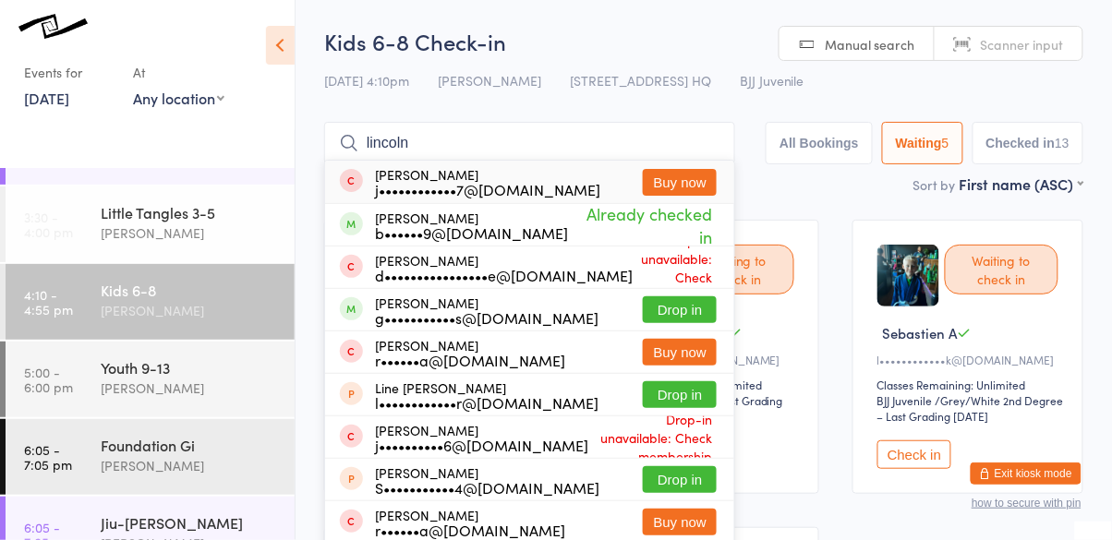
click at [489, 230] on div "b••••••9@outlook.com" at bounding box center [471, 232] width 193 height 15
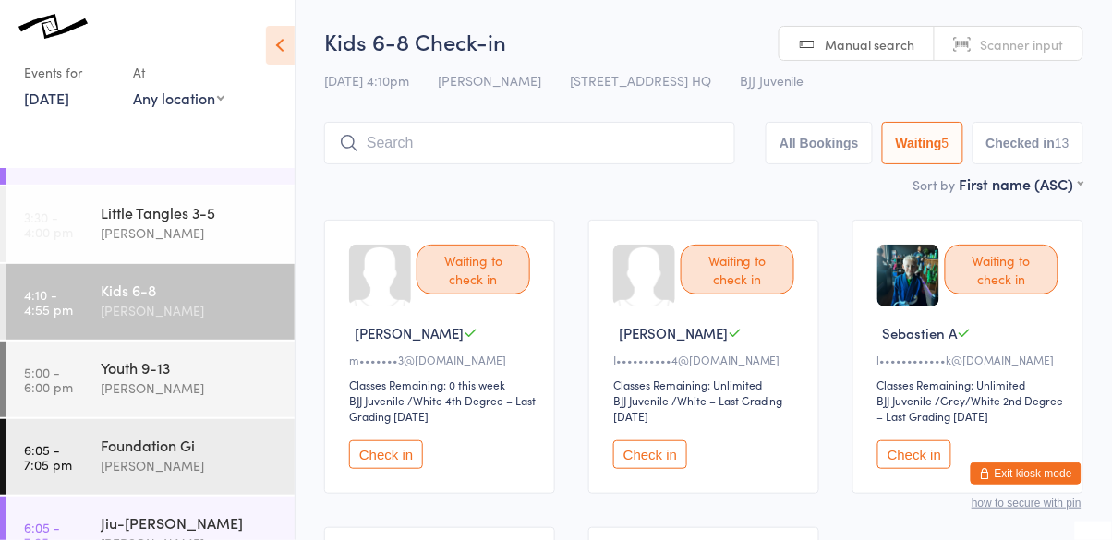
click at [158, 296] on div "Kids 6-8" at bounding box center [190, 290] width 178 height 20
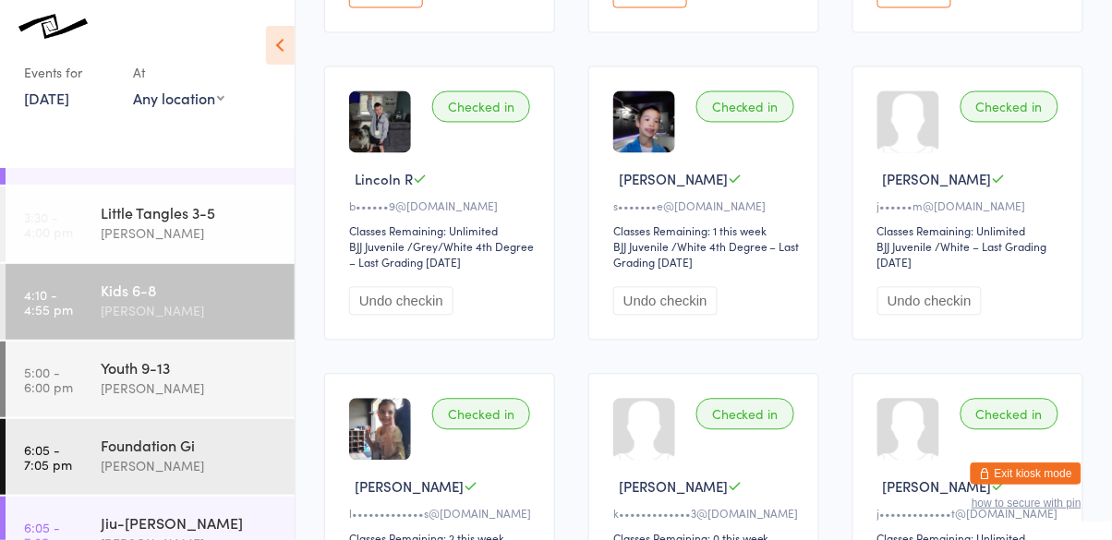
scroll to position [766, 0]
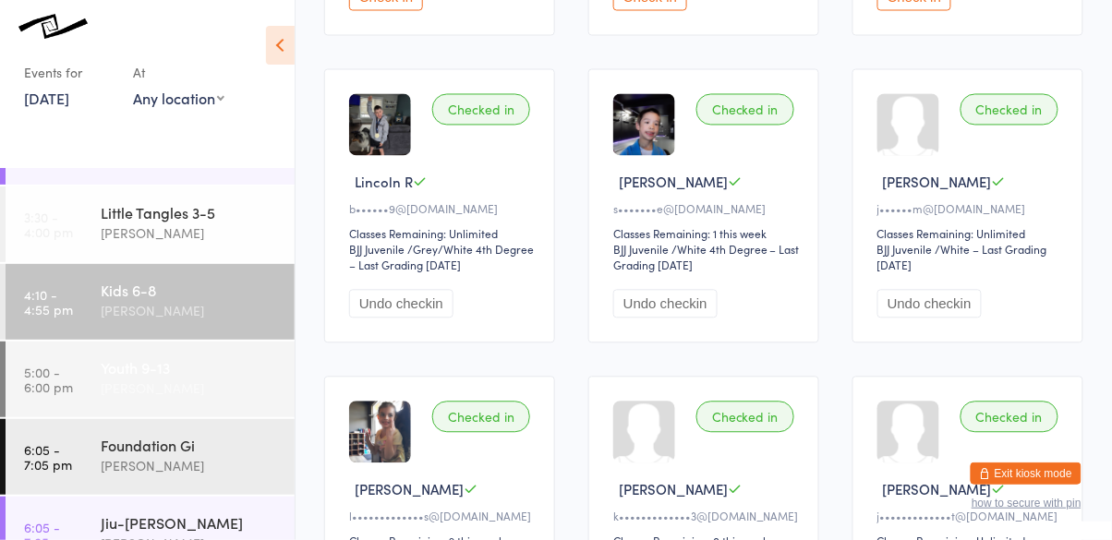
click at [166, 377] on div "Youth 9-13" at bounding box center [190, 368] width 178 height 20
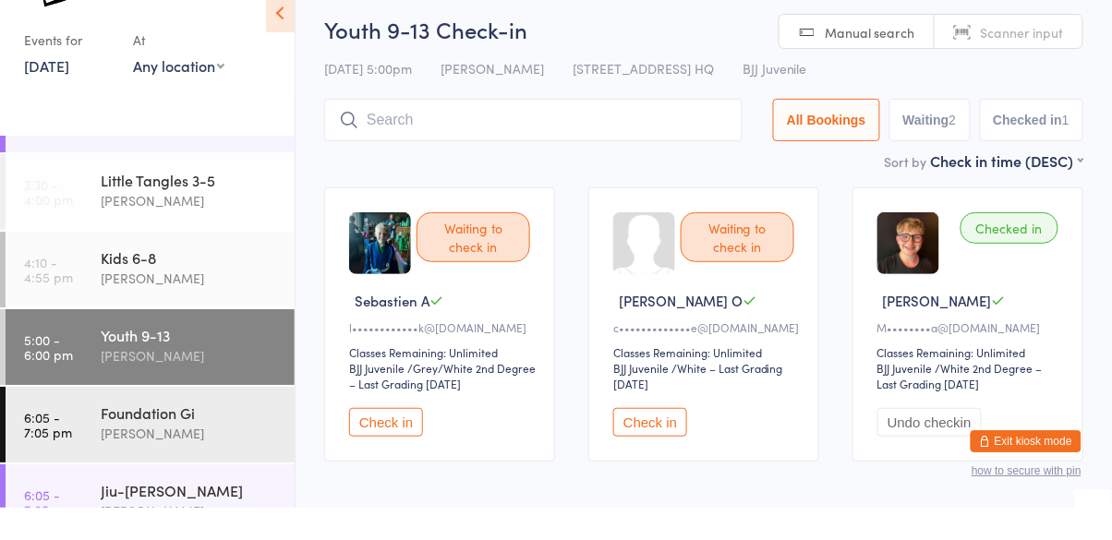
scroll to position [82, 0]
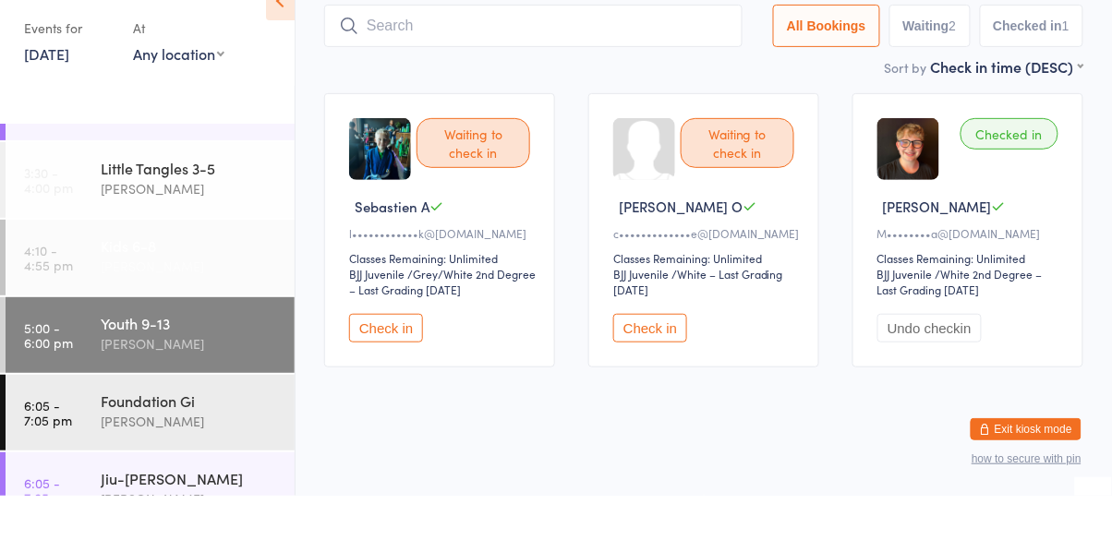
click at [177, 310] on div "Cassio Martins" at bounding box center [190, 310] width 178 height 21
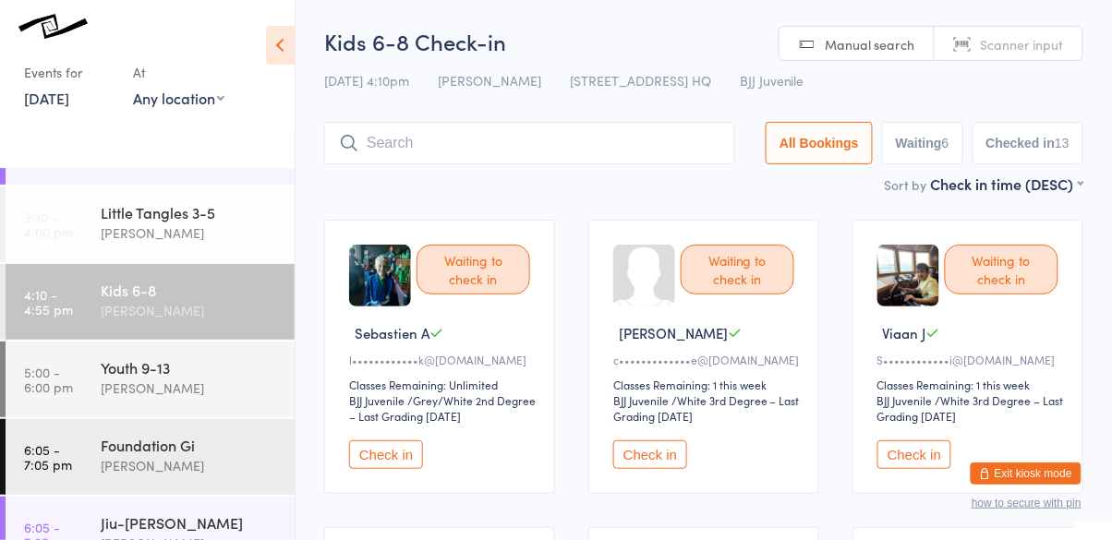
click at [920, 460] on button "Check in" at bounding box center [915, 455] width 74 height 29
click at [929, 458] on button "Check in" at bounding box center [915, 455] width 74 height 29
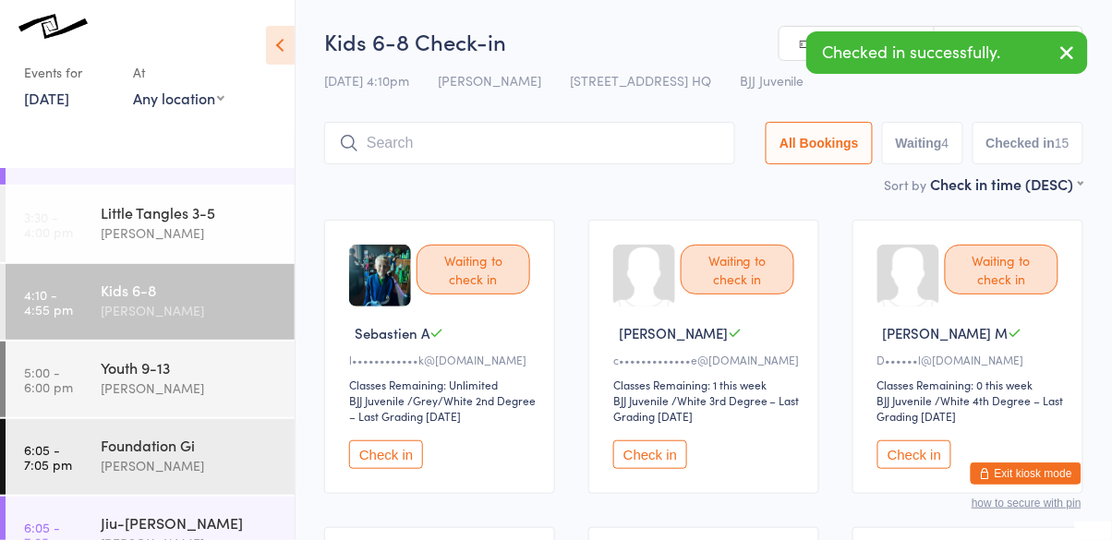
click at [936, 465] on button "Check in" at bounding box center [915, 455] width 74 height 29
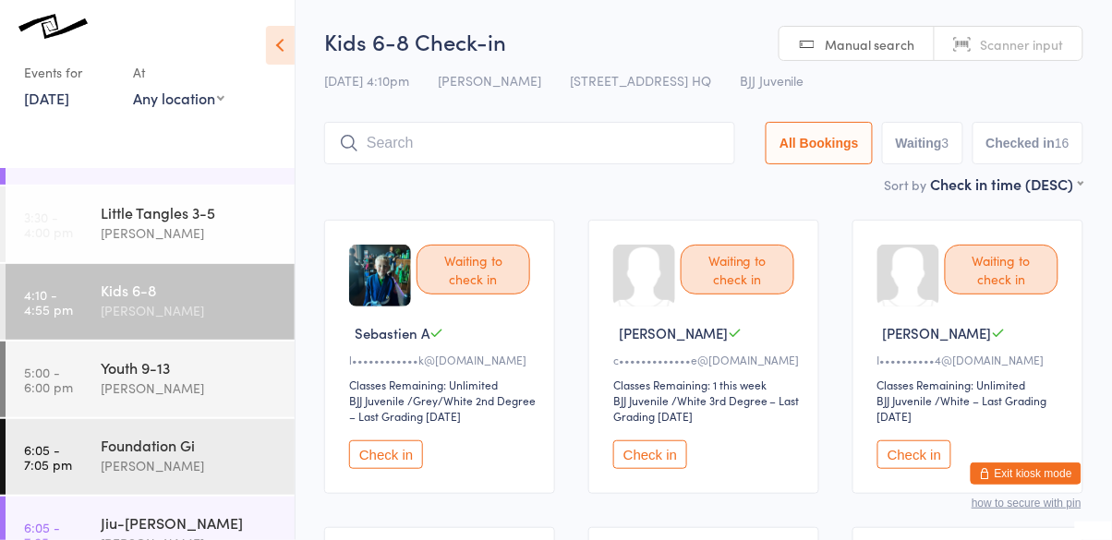
click at [667, 460] on button "Check in" at bounding box center [650, 455] width 74 height 29
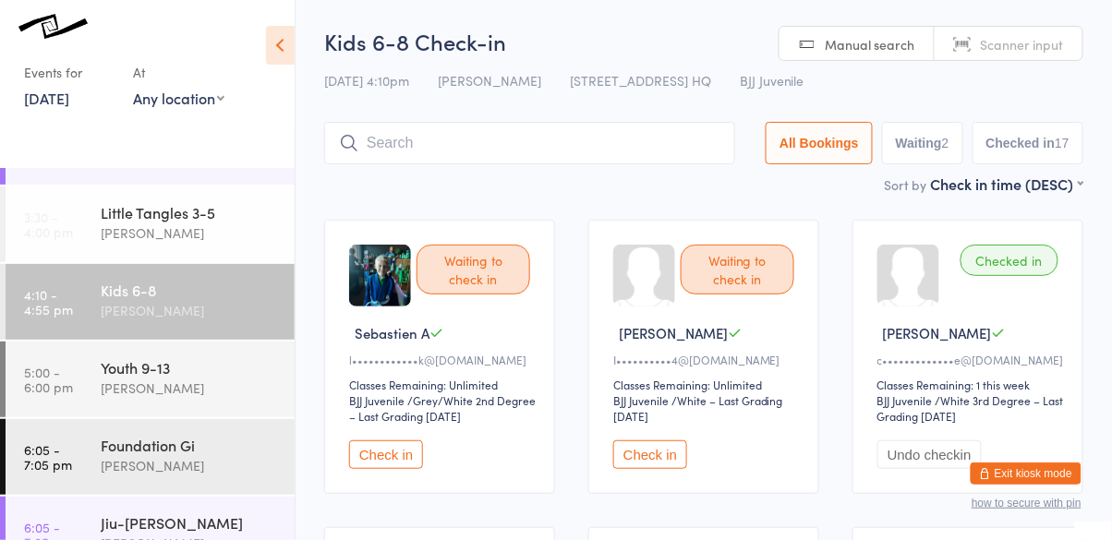
click at [405, 453] on button "Check in" at bounding box center [386, 455] width 74 height 29
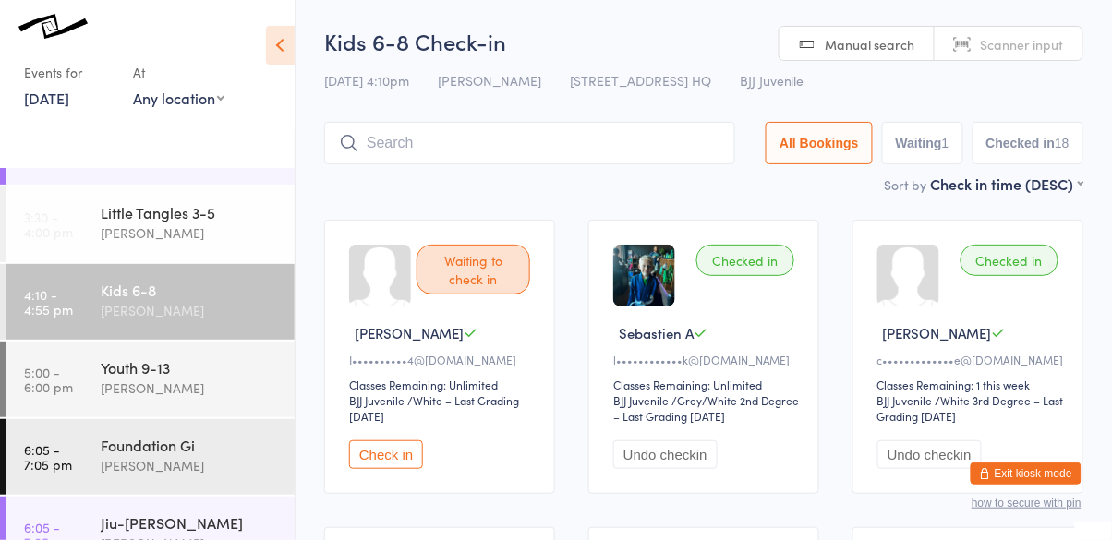
click at [567, 151] on input "search" at bounding box center [529, 143] width 411 height 42
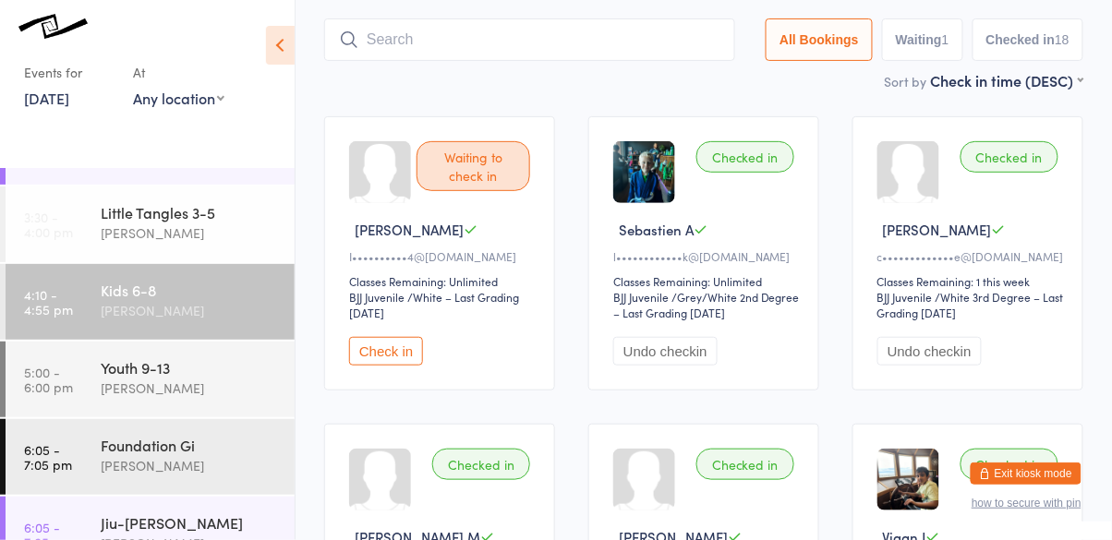
scroll to position [123, 0]
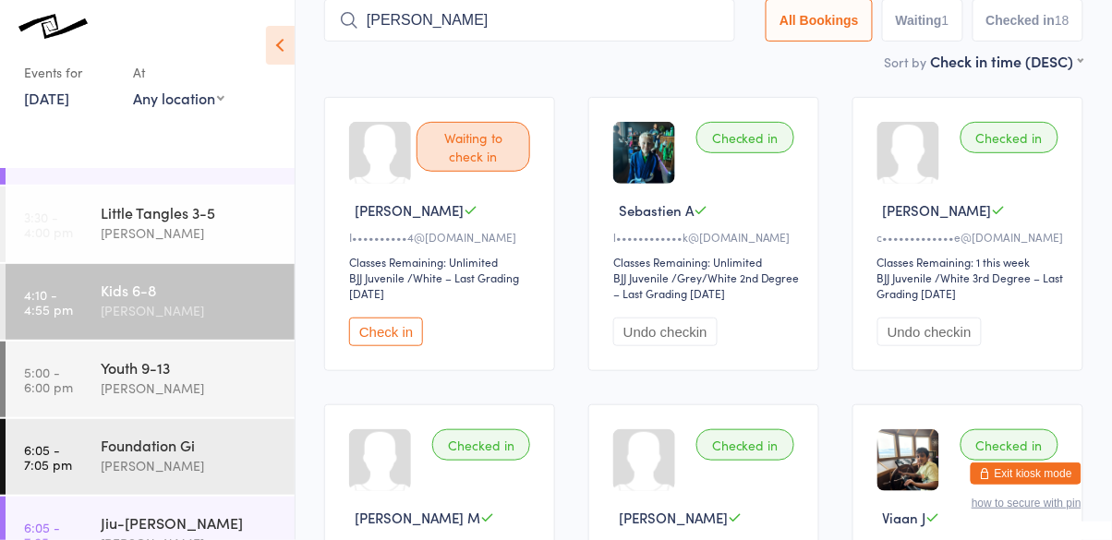
click at [637, 41] on input "jaisal" at bounding box center [529, 20] width 411 height 42
click at [600, 42] on input "jaisal" at bounding box center [529, 20] width 411 height 42
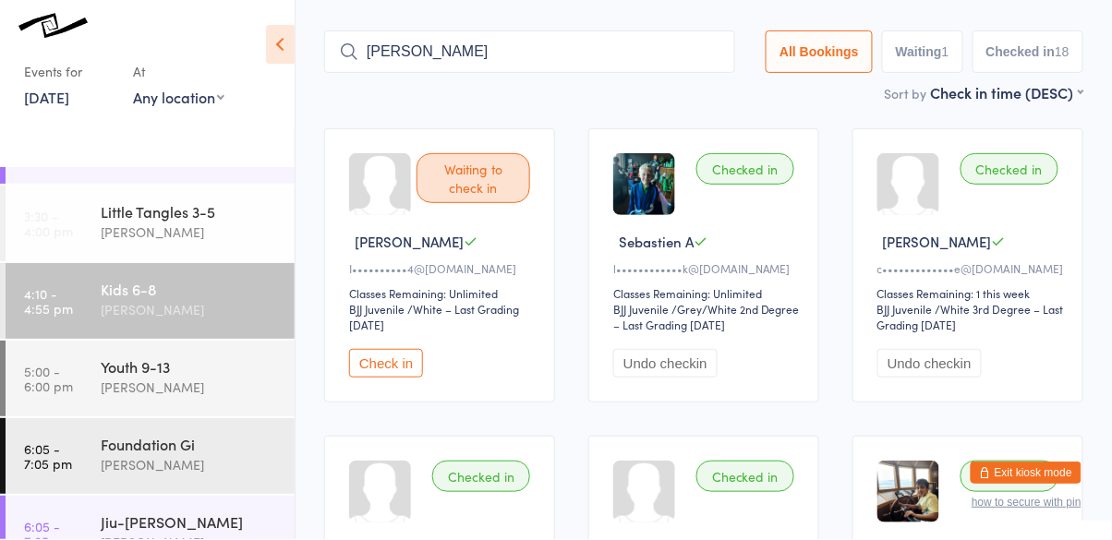
scroll to position [91, 0]
type input "jaisal"
click at [962, 53] on button "Waiting 1" at bounding box center [922, 52] width 81 height 42
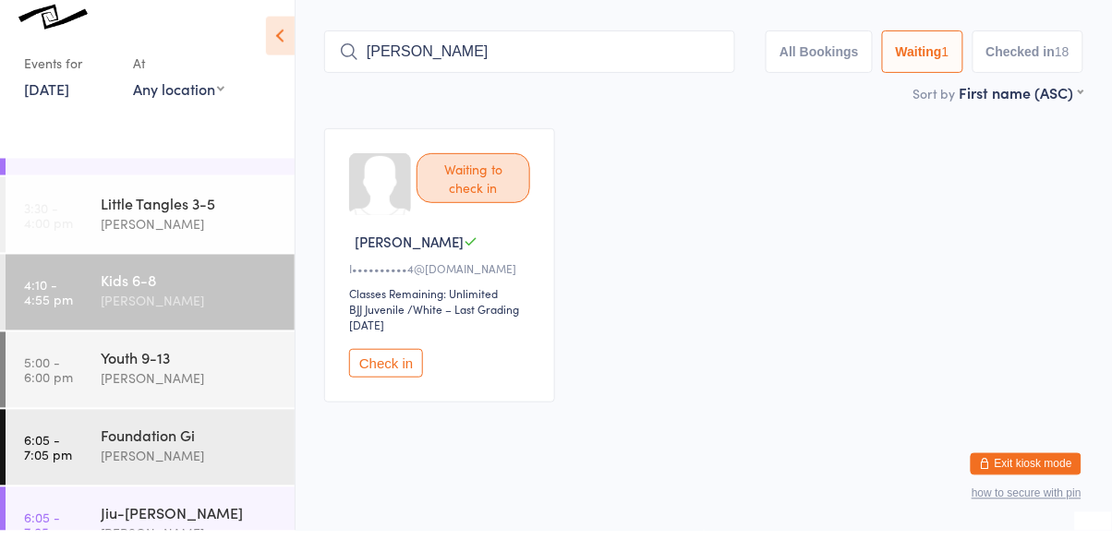
scroll to position [82, 0]
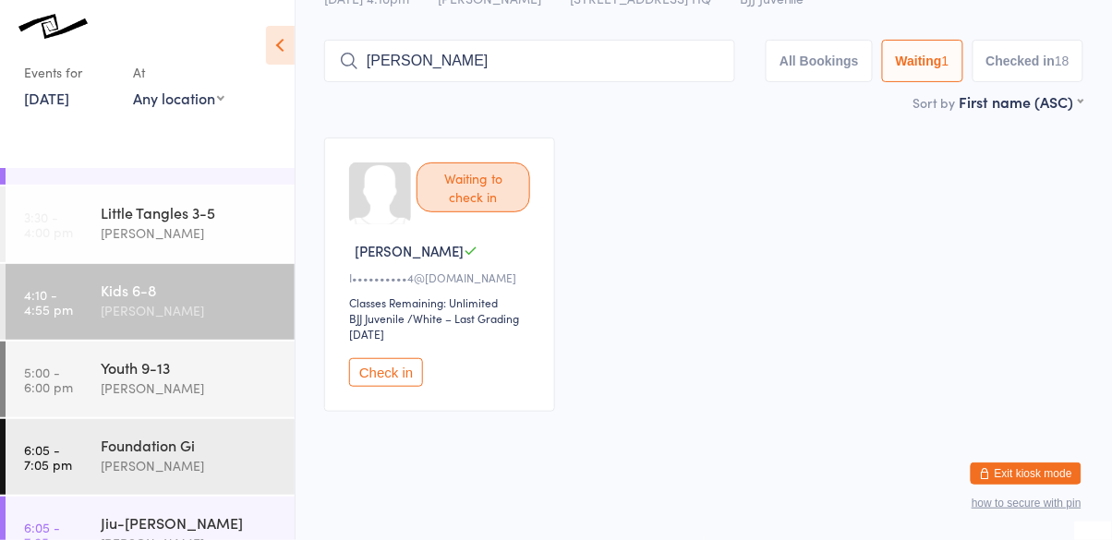
click at [830, 70] on button "All Bookings" at bounding box center [819, 61] width 107 height 42
select select "5"
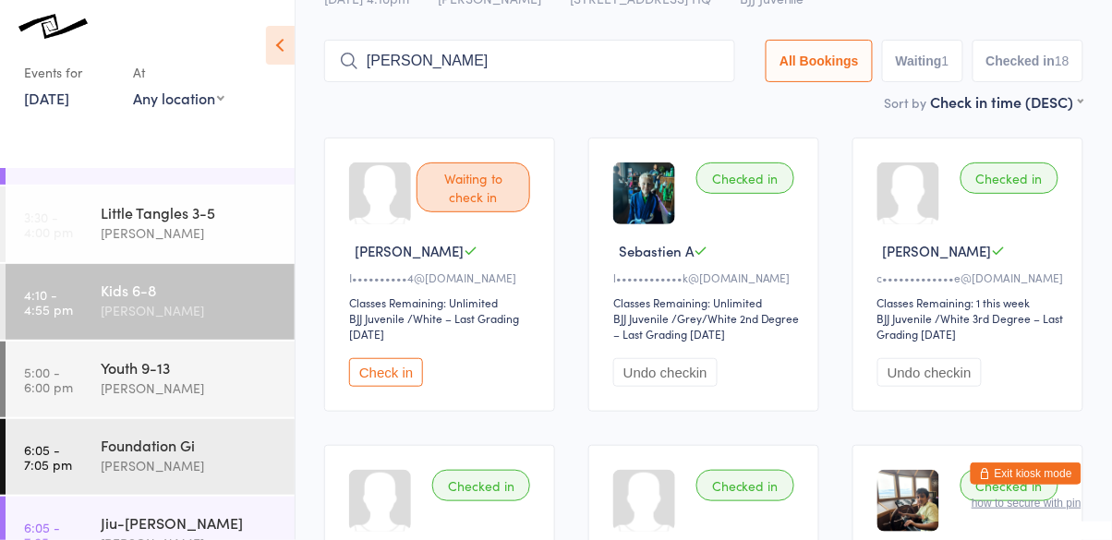
click at [1022, 44] on button "Checked in 18" at bounding box center [1028, 61] width 111 height 42
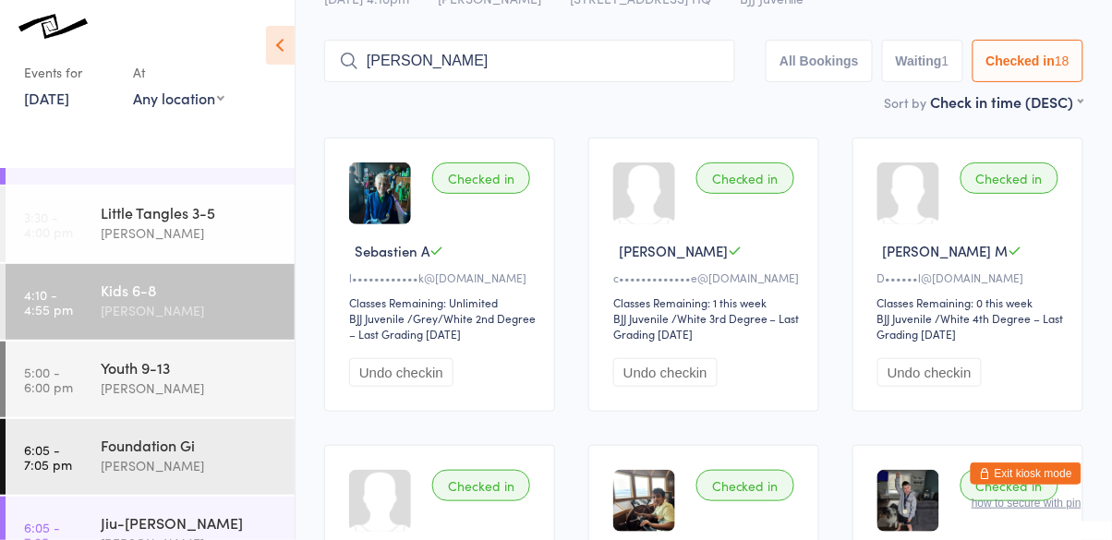
click at [820, 81] on button "All Bookings" at bounding box center [819, 61] width 107 height 42
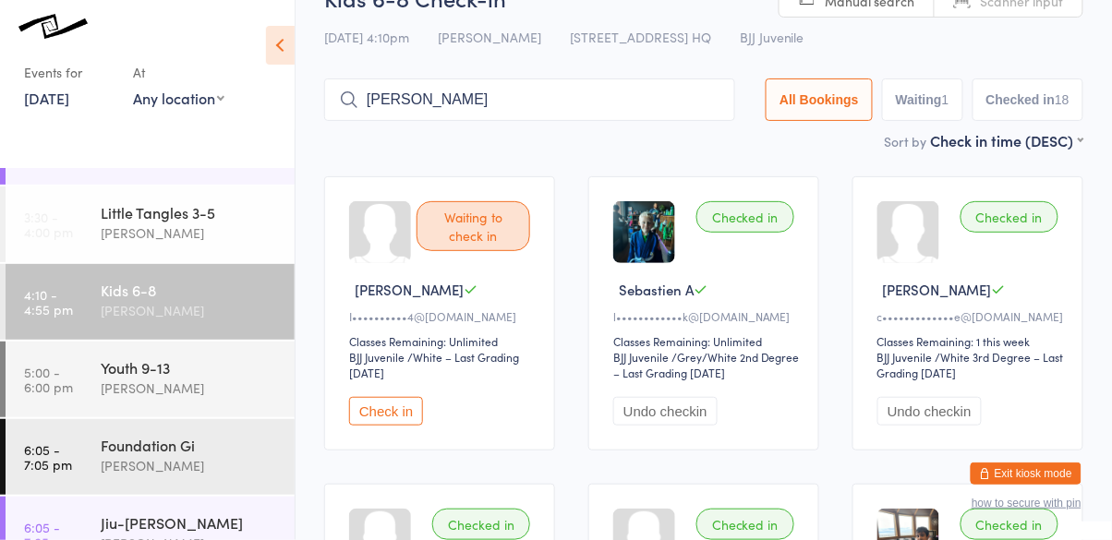
click at [618, 108] on input "jaisal" at bounding box center [529, 100] width 411 height 42
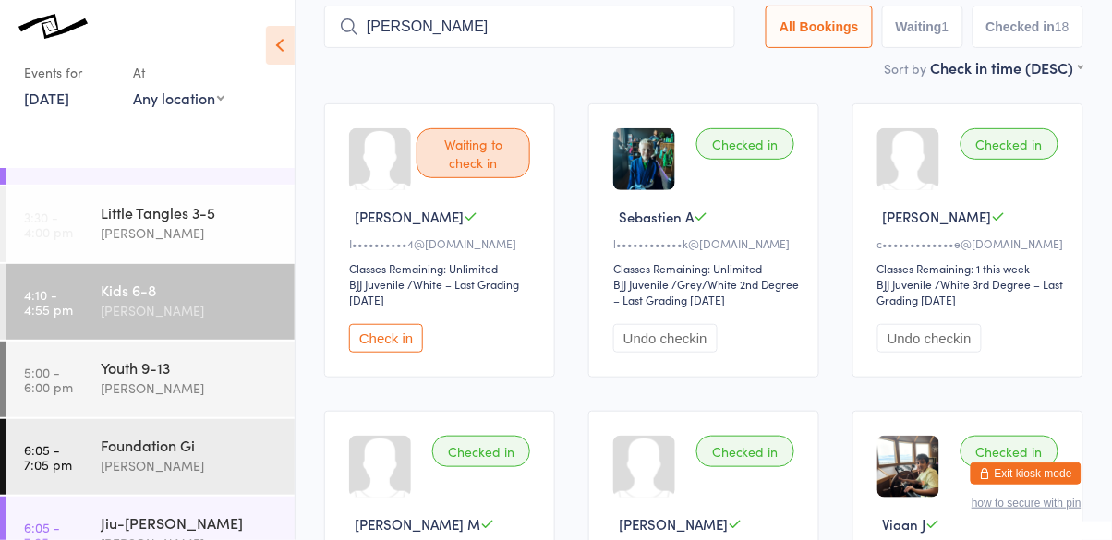
scroll to position [122, 0]
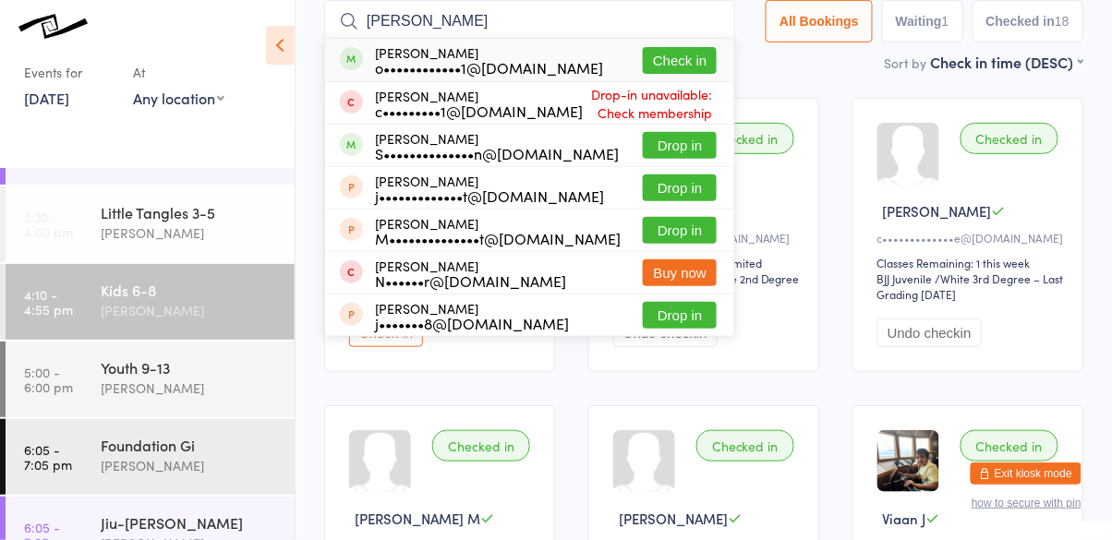
type input "jaisal"
click at [699, 70] on button "Check in" at bounding box center [680, 60] width 74 height 27
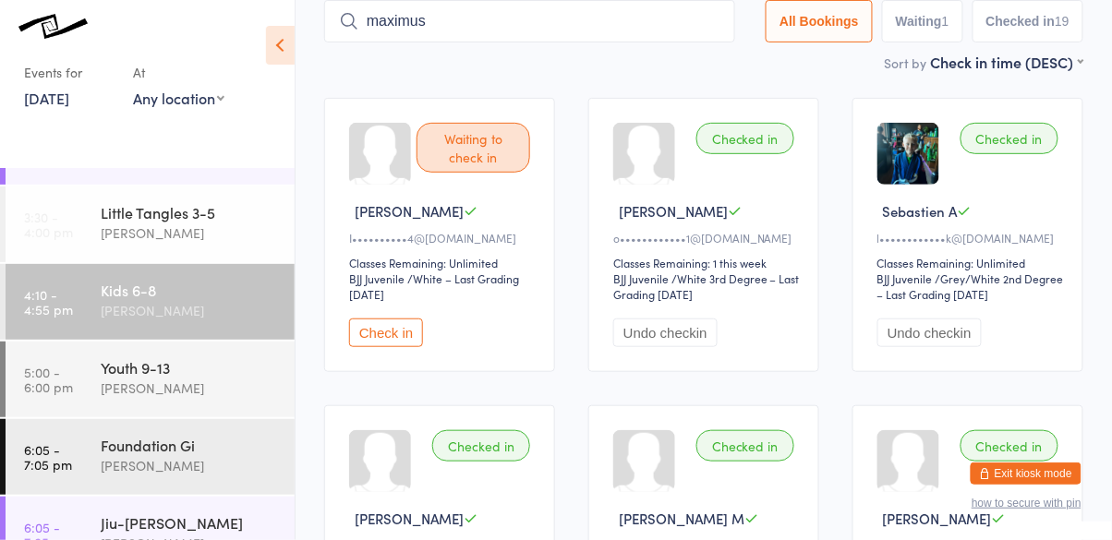
type input "maximus"
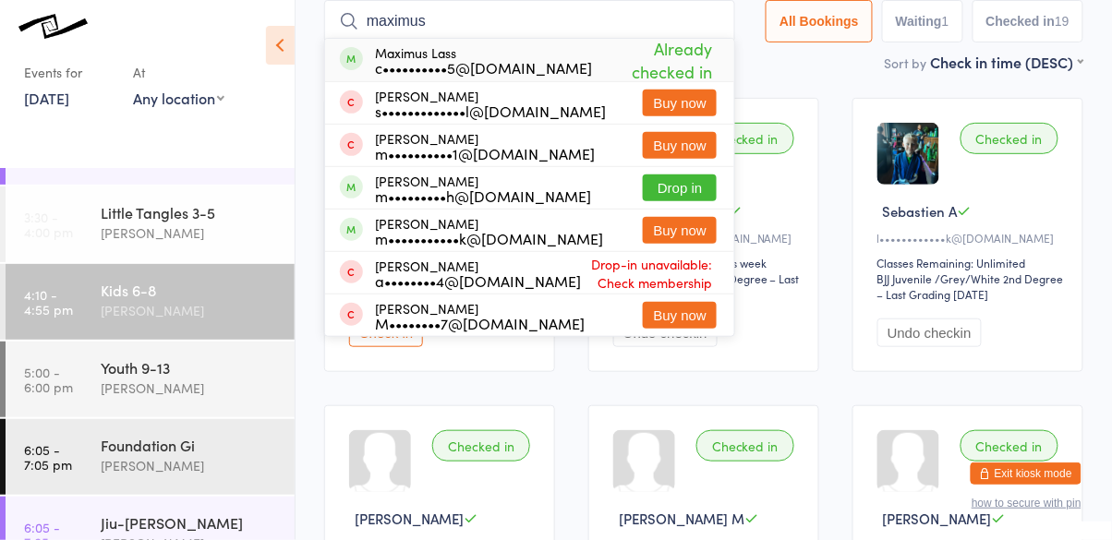
click at [717, 22] on input "maximus" at bounding box center [529, 21] width 411 height 42
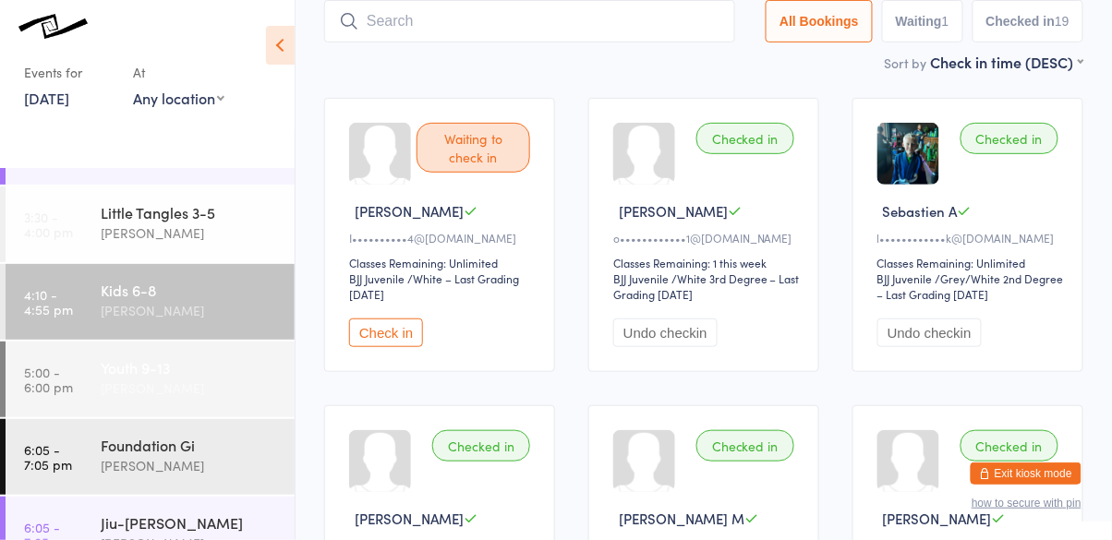
click at [196, 361] on div "Youth 9-13" at bounding box center [190, 368] width 178 height 20
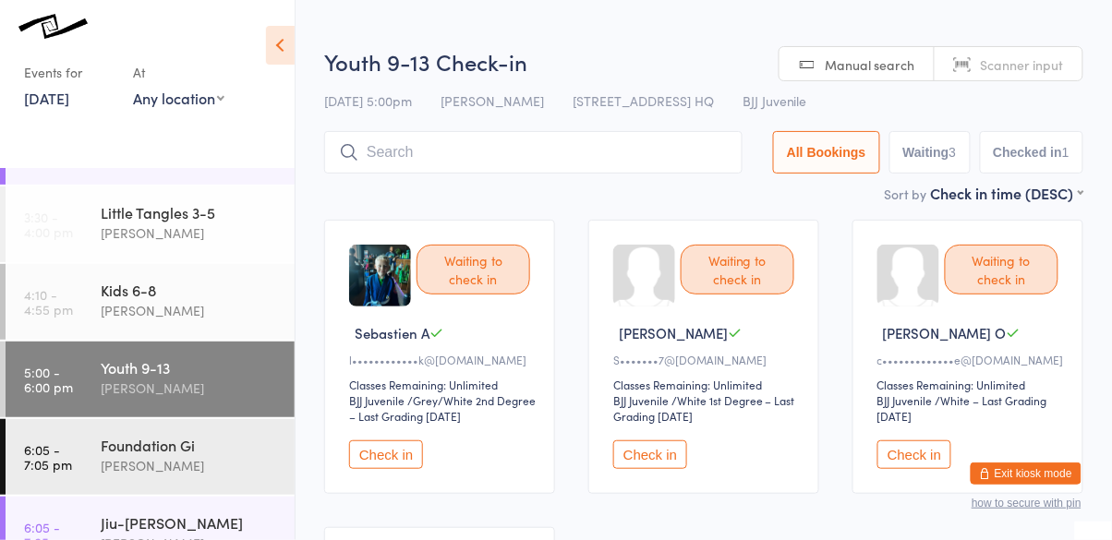
click at [917, 454] on button "Check in" at bounding box center [915, 455] width 74 height 29
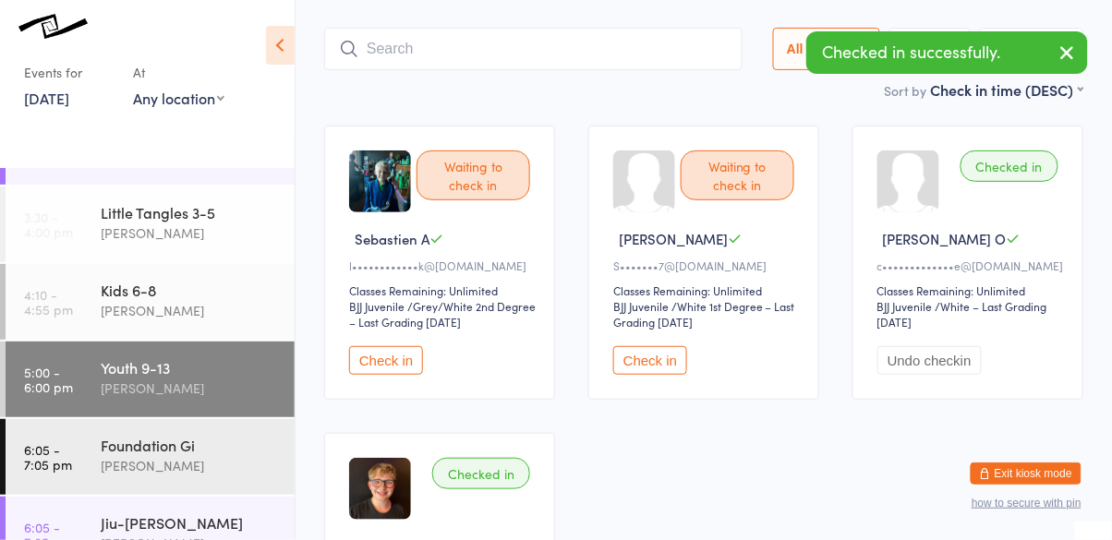
scroll to position [92, 0]
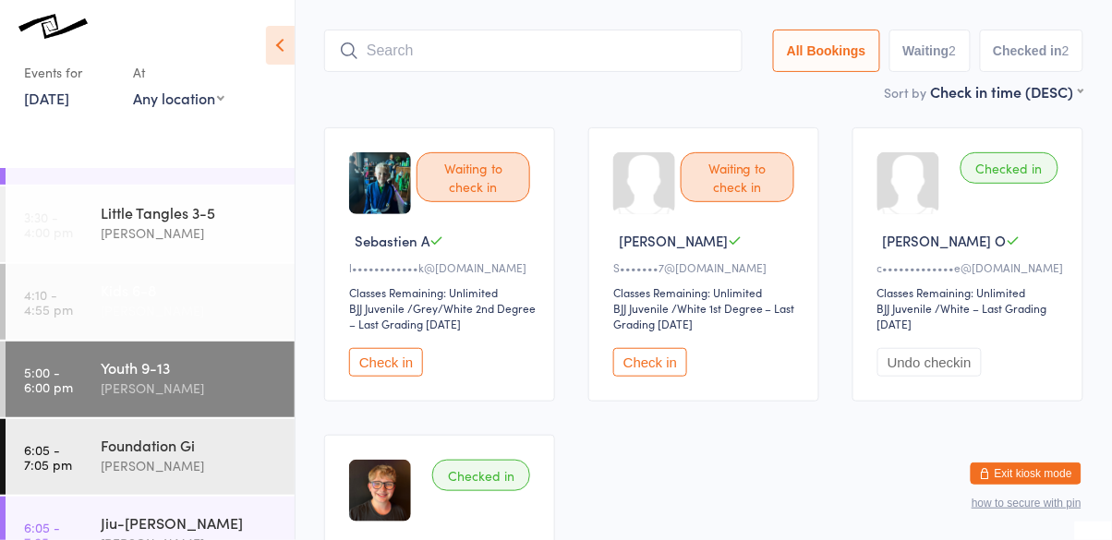
click at [219, 311] on div "Cassio Martins" at bounding box center [190, 310] width 178 height 21
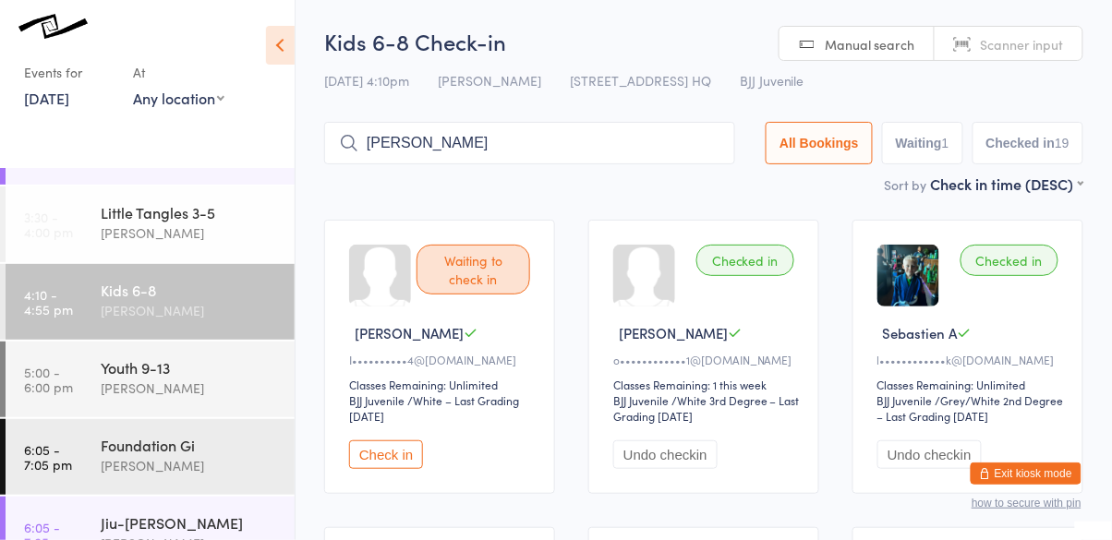
type input "monteiro"
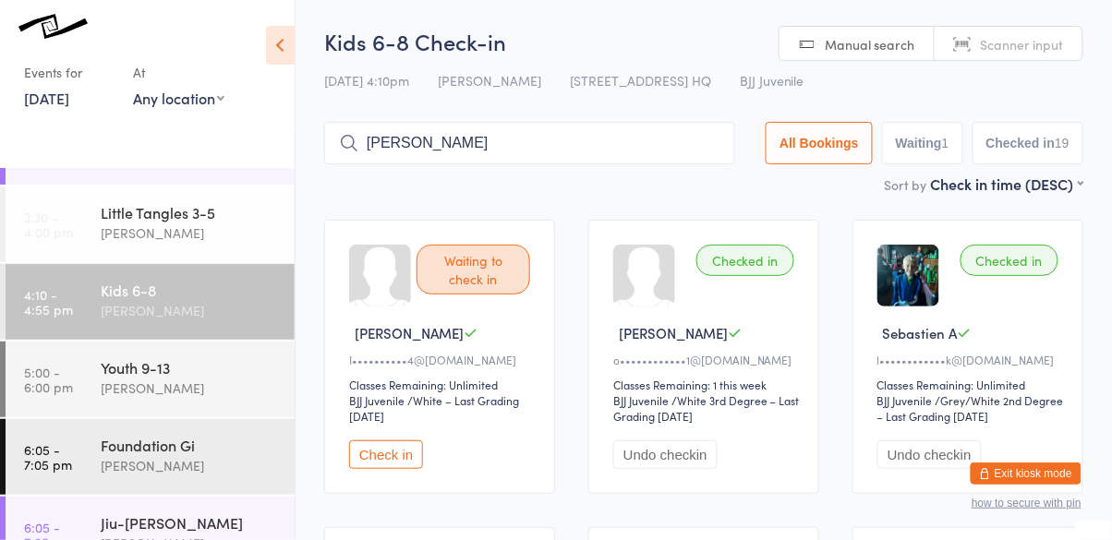
click at [517, 163] on input "monteiro" at bounding box center [529, 143] width 411 height 42
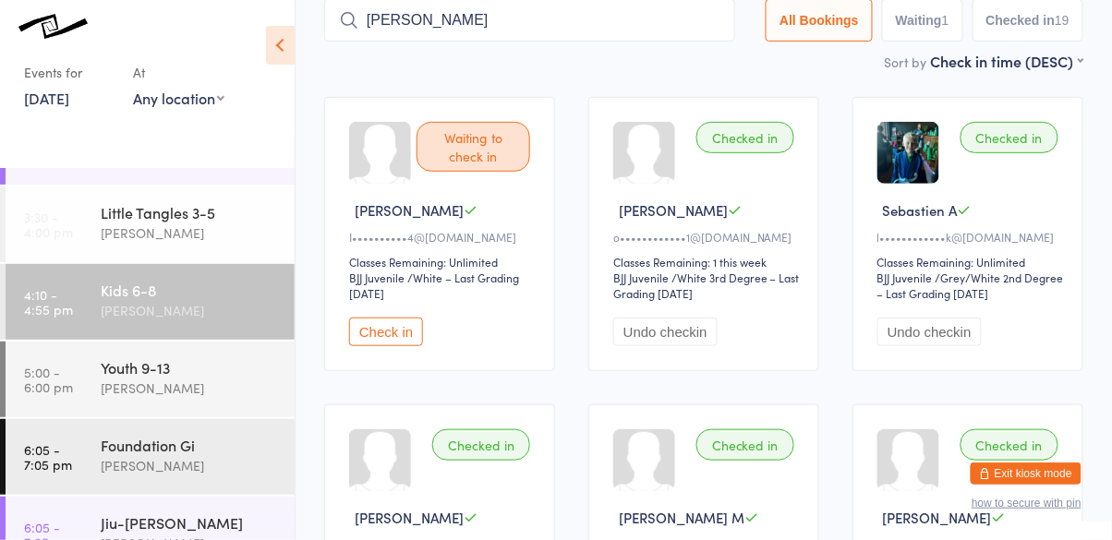
click at [708, 29] on input "monteiro" at bounding box center [529, 20] width 411 height 42
click at [717, 20] on input "monteiro" at bounding box center [529, 20] width 411 height 42
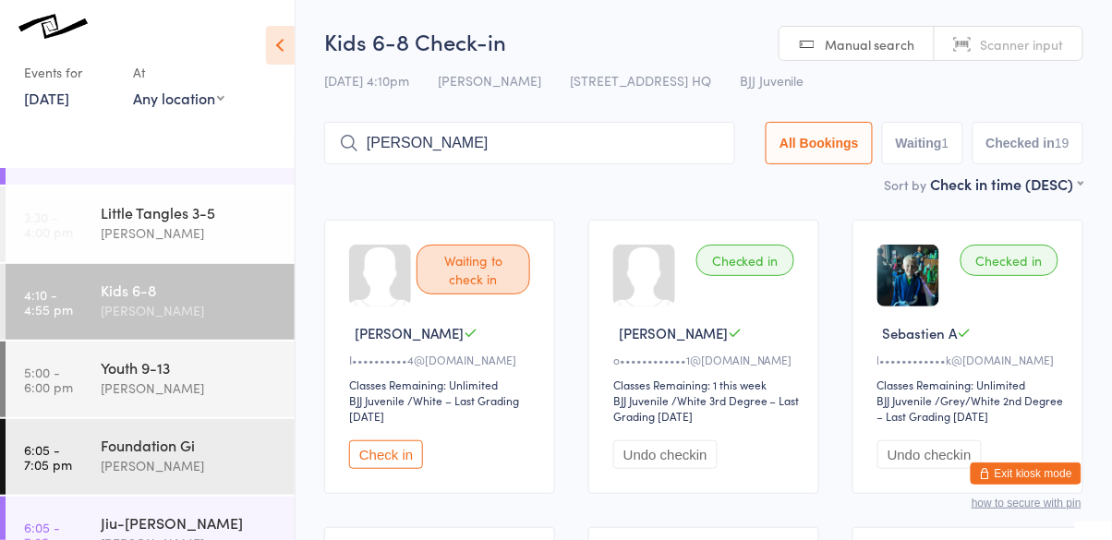
type input "veronika"
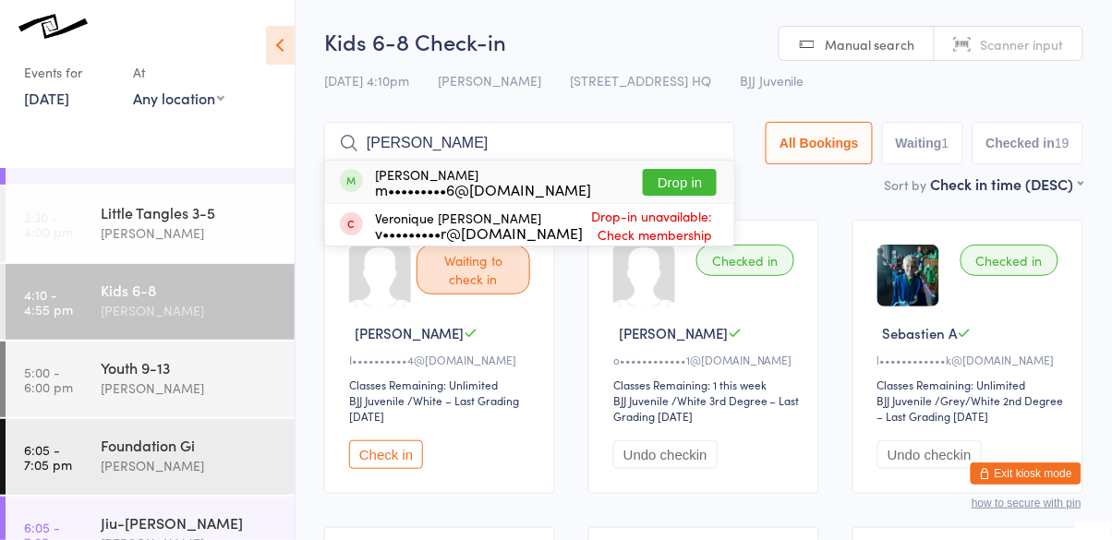
click at [693, 186] on button "Drop in" at bounding box center [680, 182] width 74 height 27
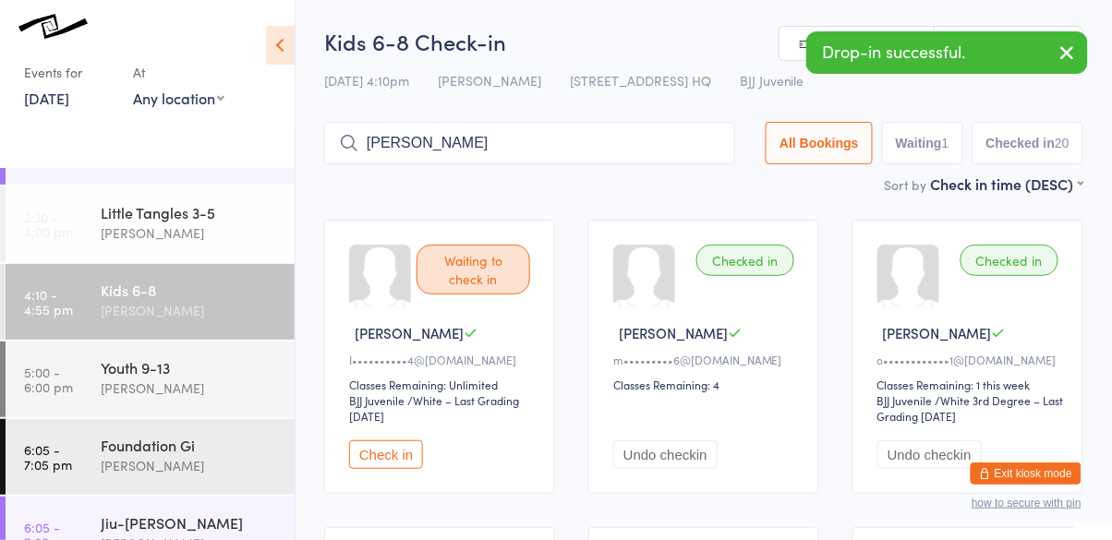
type input "anna"
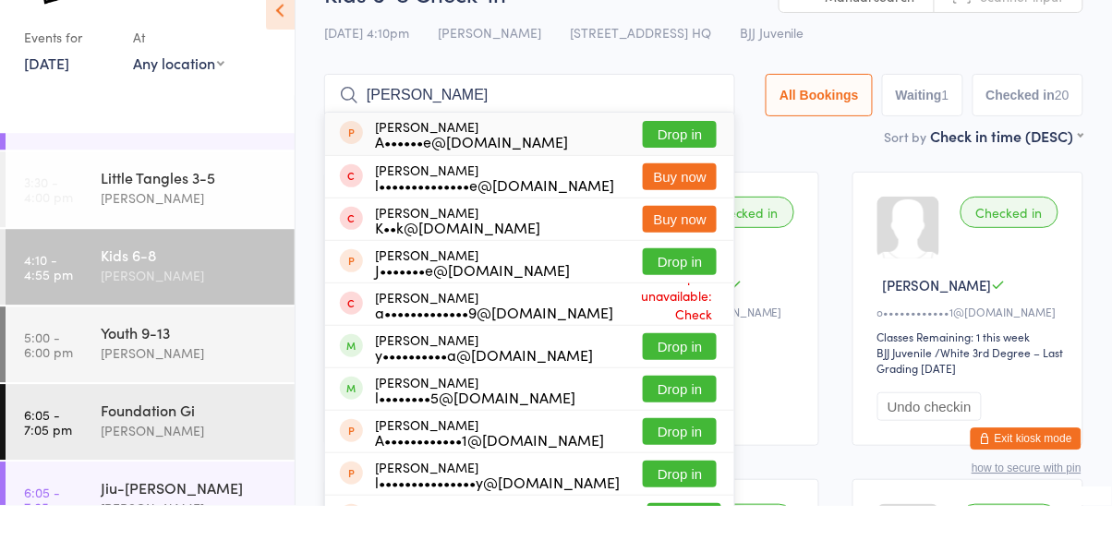
scroll to position [35, 0]
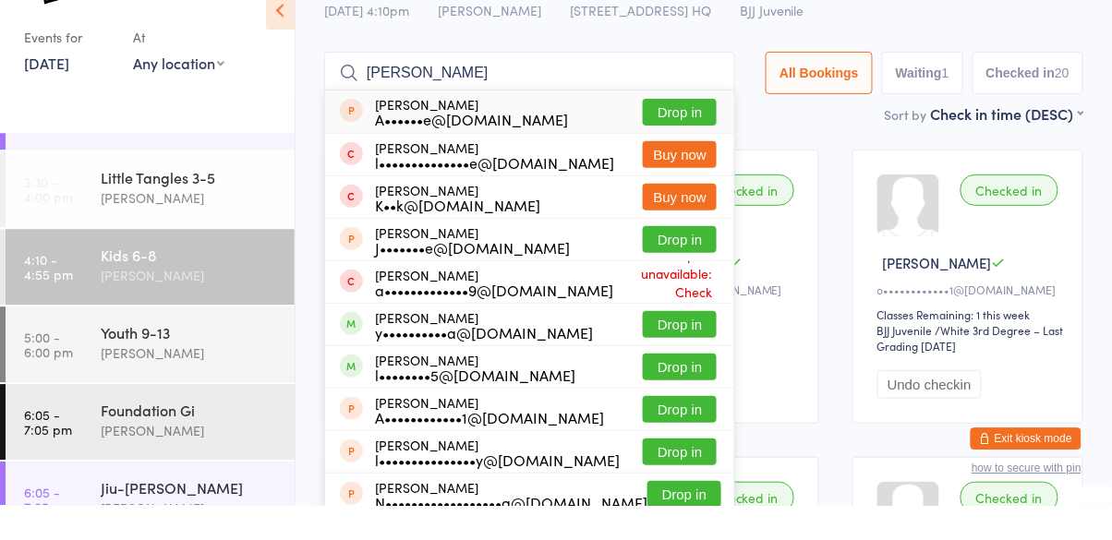
click at [690, 411] on button "Drop in" at bounding box center [680, 402] width 74 height 27
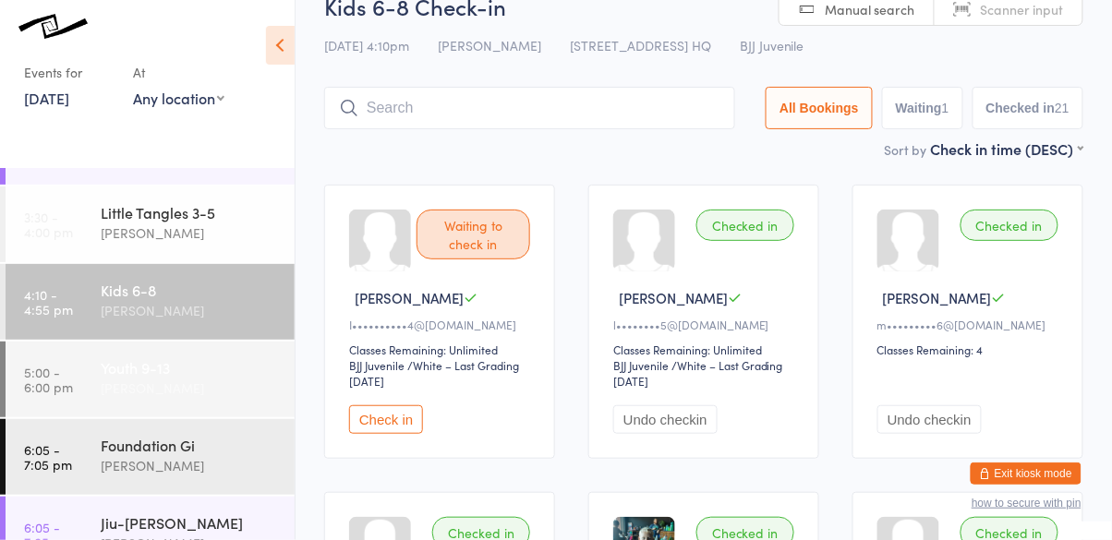
click at [213, 396] on div "Cassio Martins" at bounding box center [190, 388] width 178 height 21
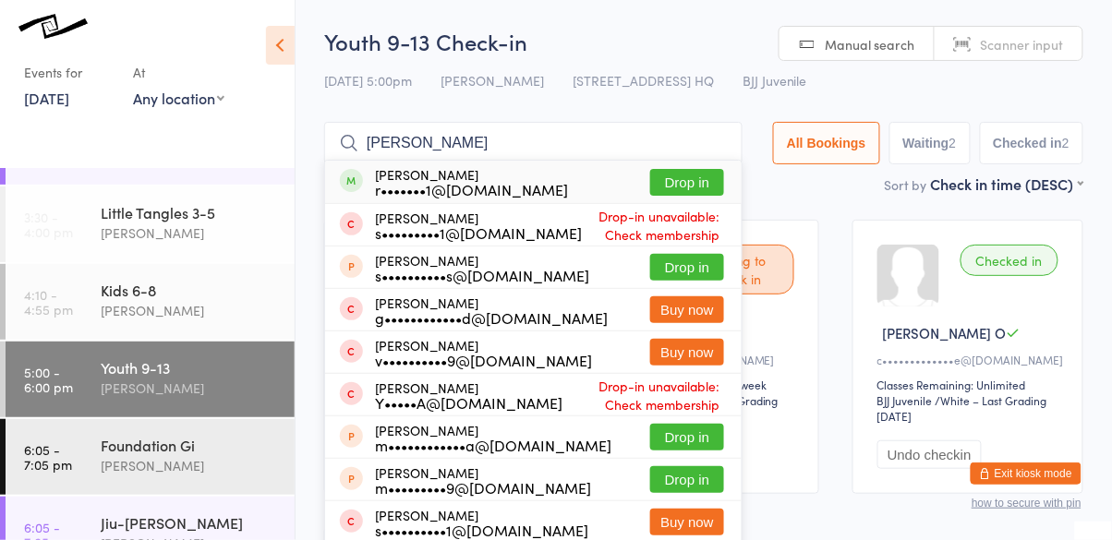
type input "shawn m"
click at [698, 179] on button "Drop in" at bounding box center [687, 182] width 74 height 27
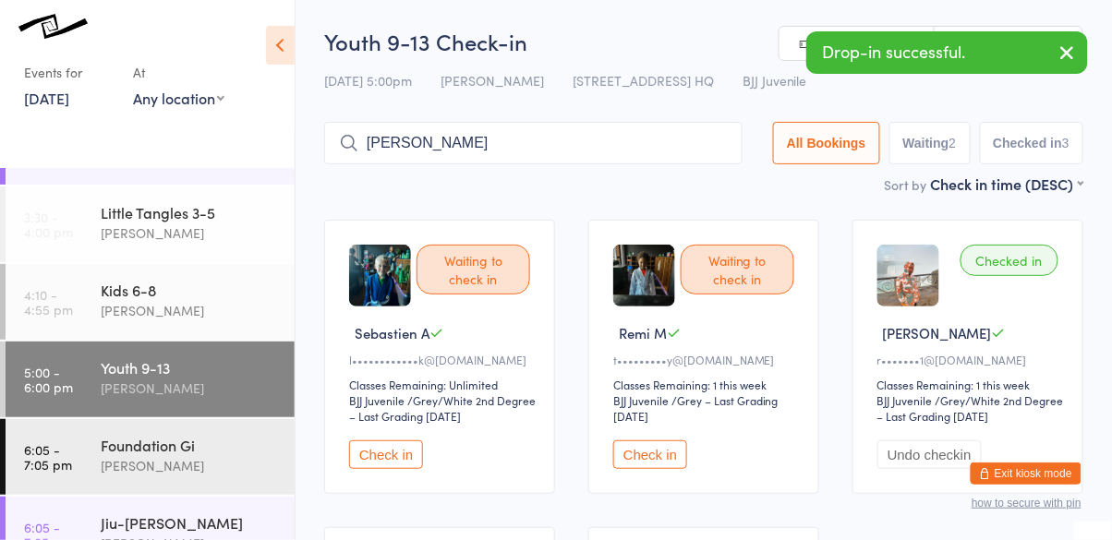
type input "adam"
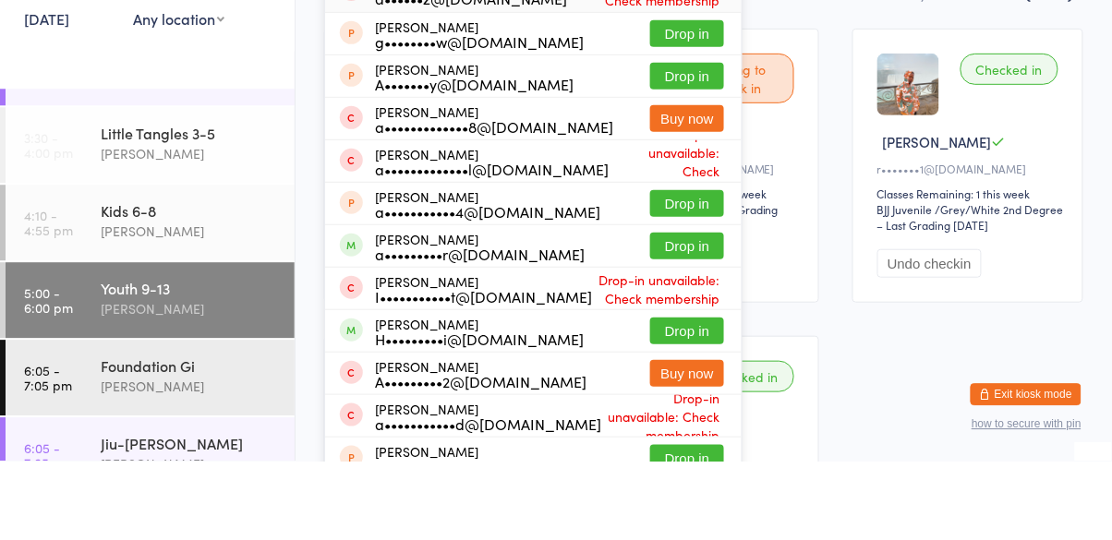
scroll to position [116, 0]
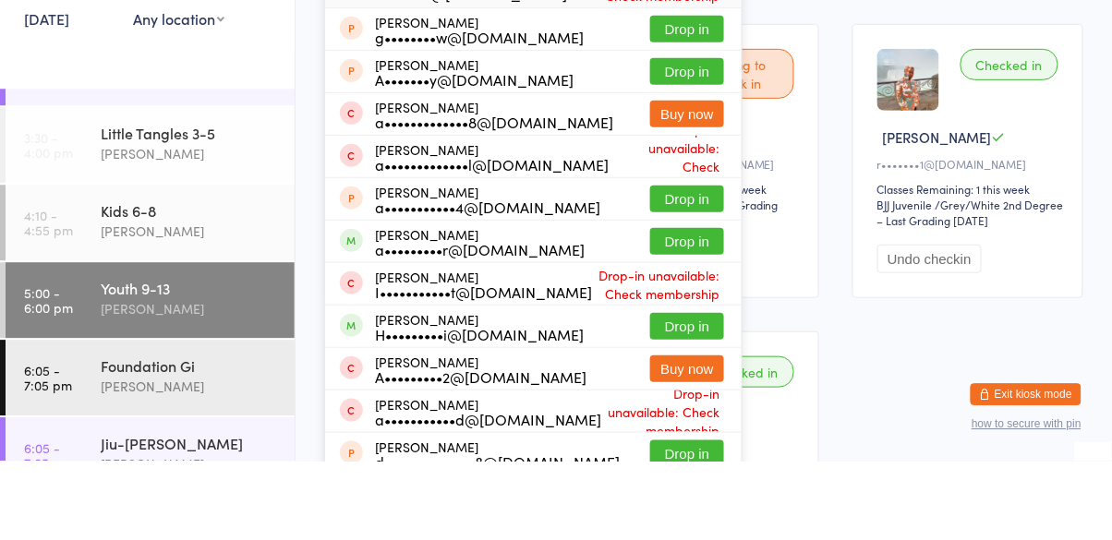
click at [685, 411] on button "Drop in" at bounding box center [687, 406] width 74 height 27
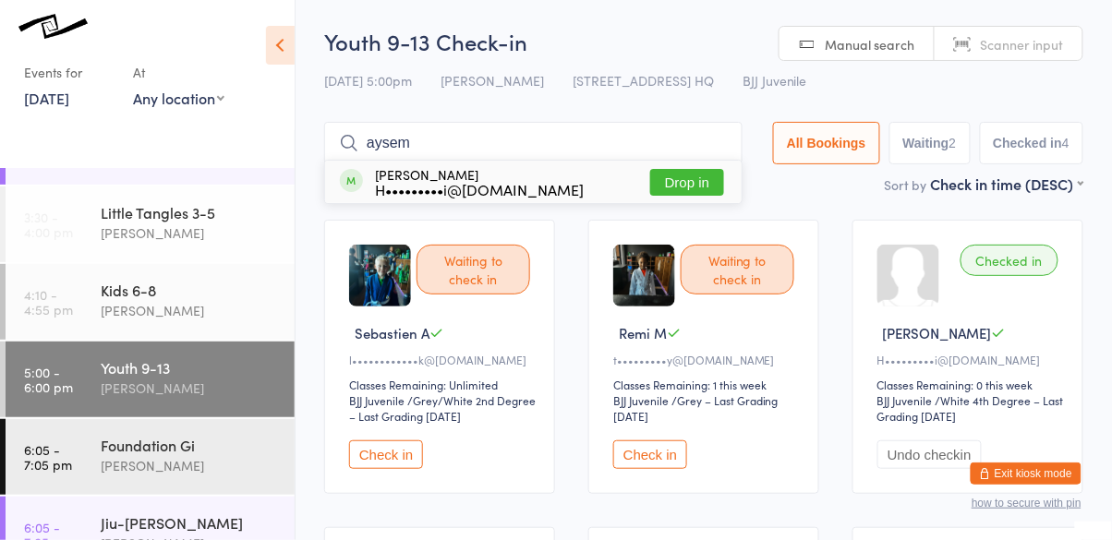
type input "aysem"
click at [711, 188] on button "Drop in" at bounding box center [687, 182] width 74 height 27
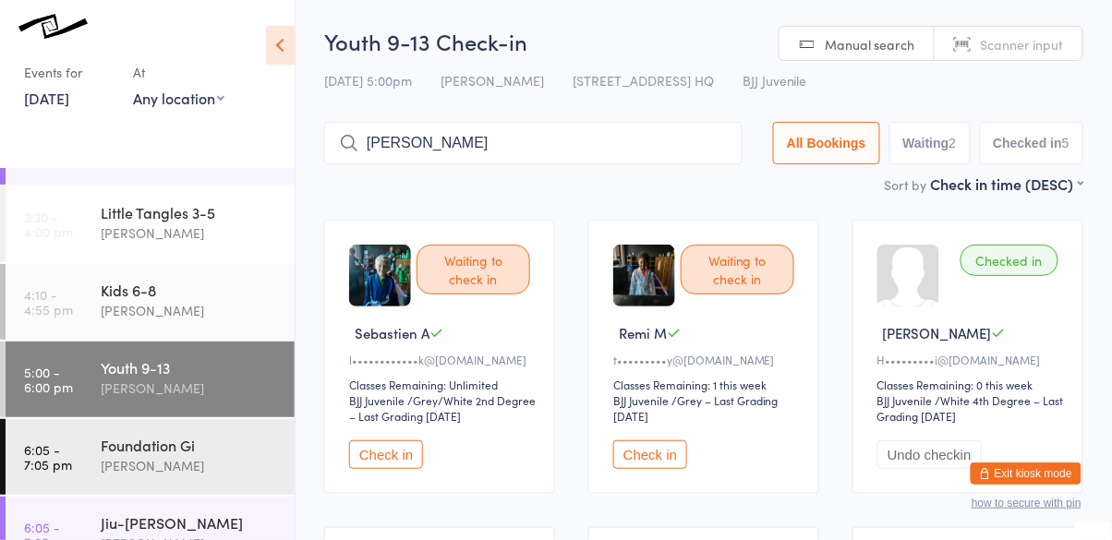
type input "kirthik"
type input "\"
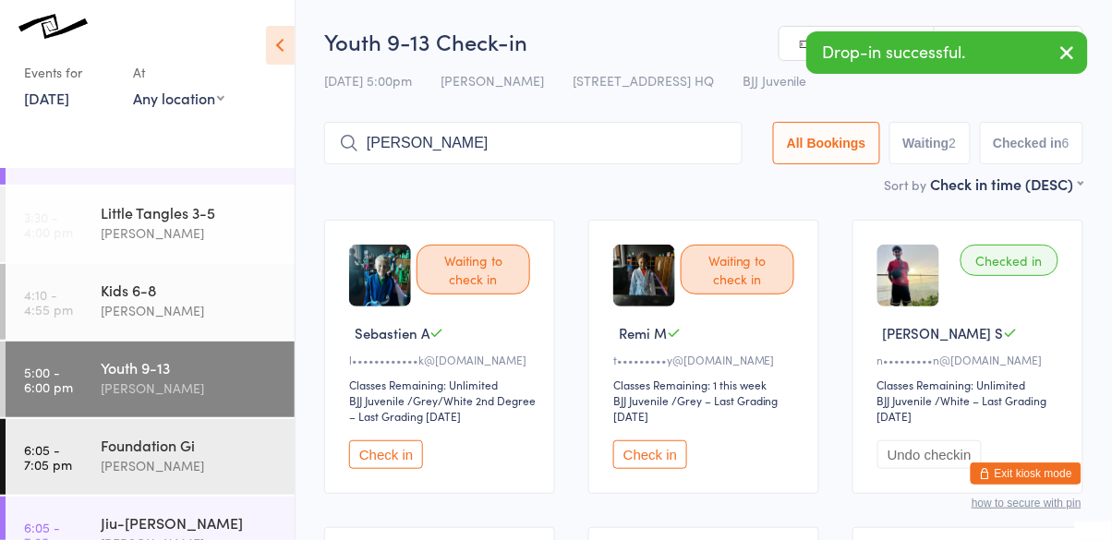
type input "kirthik"
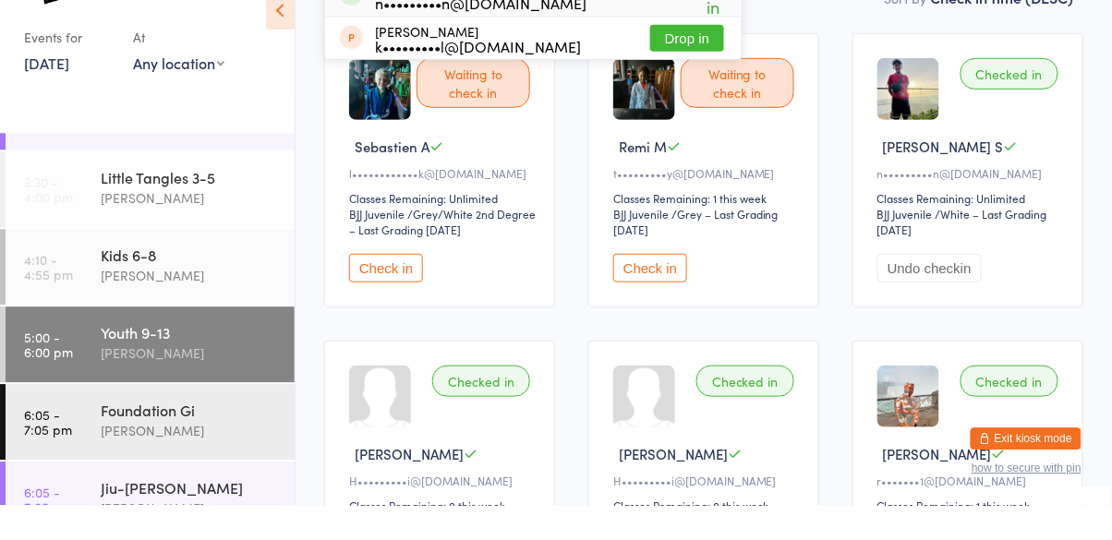
scroll to position [152, 0]
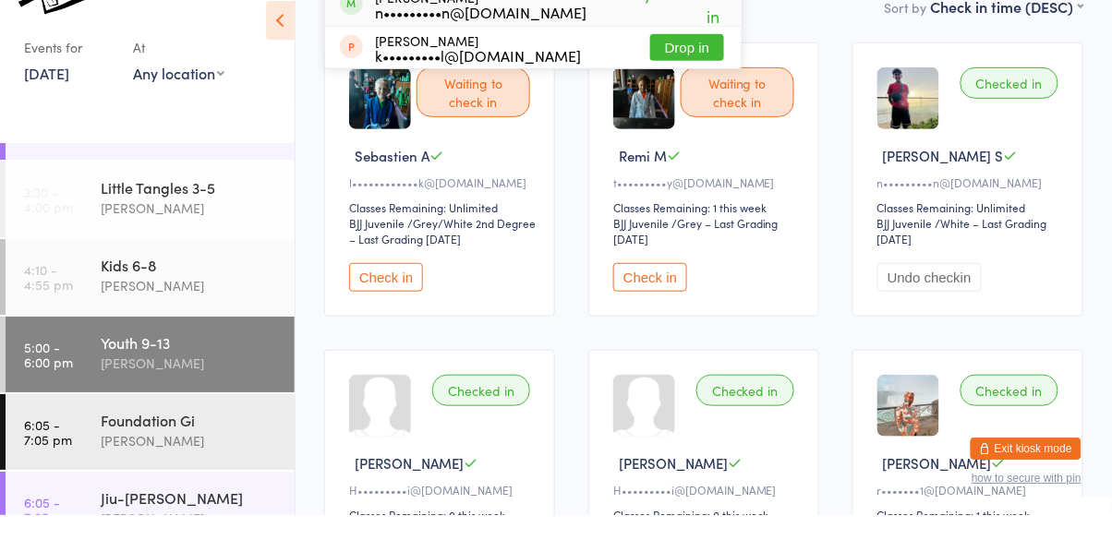
click at [374, 297] on button "Check in" at bounding box center [386, 302] width 74 height 29
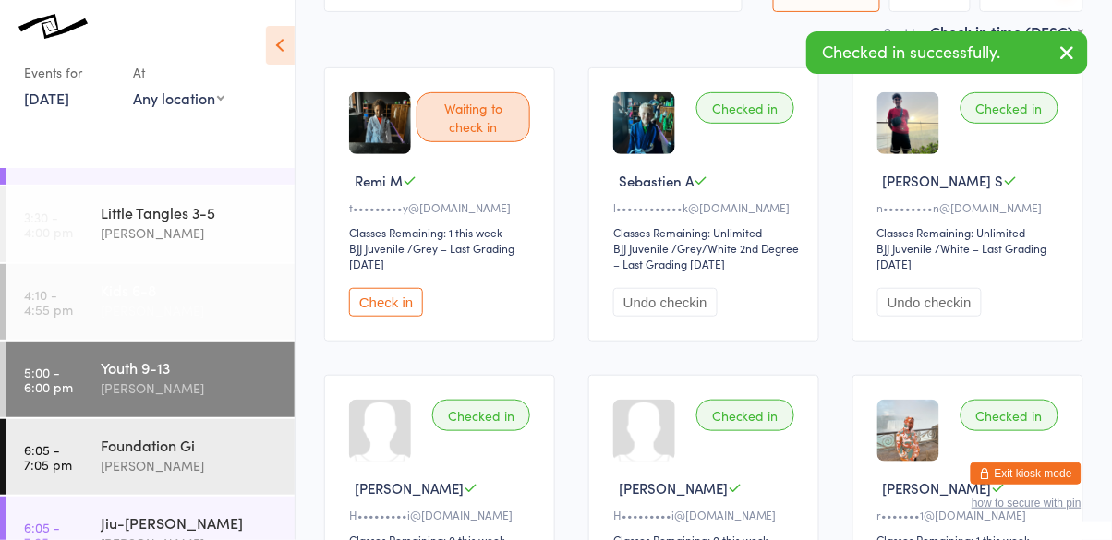
click at [151, 309] on div "Cassio Martins" at bounding box center [190, 310] width 178 height 21
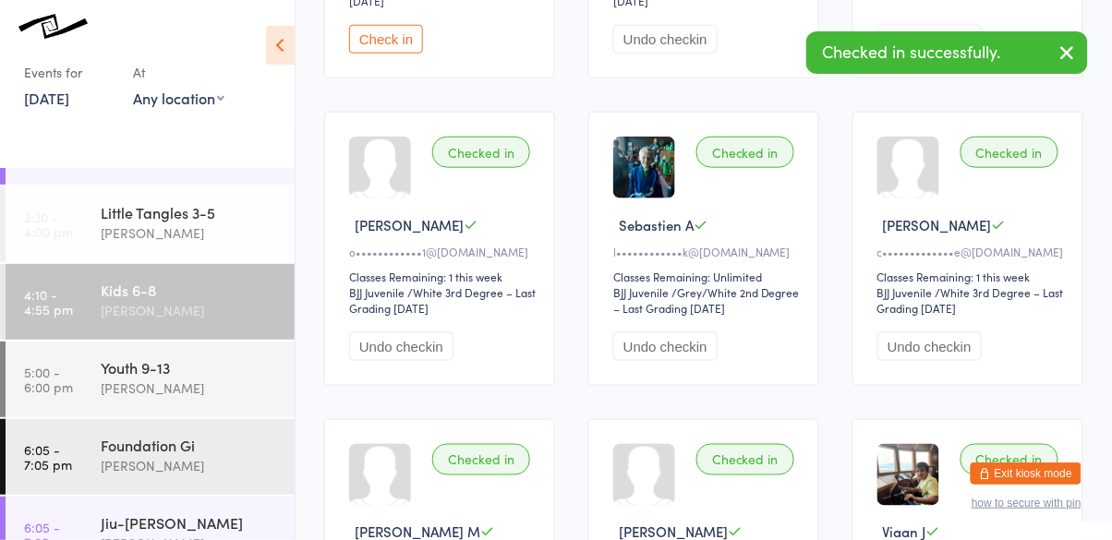
scroll to position [412, 0]
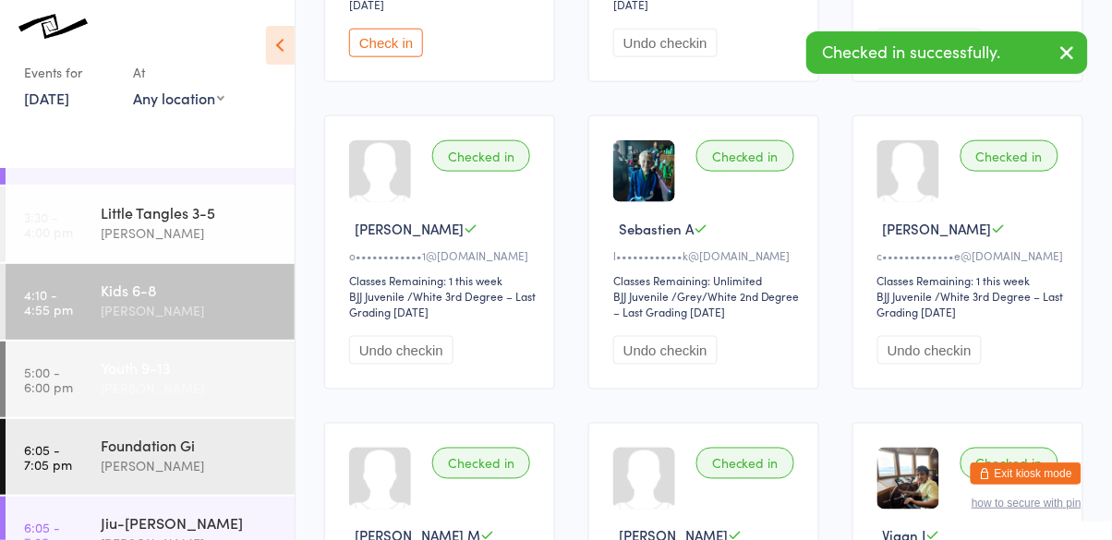
click at [92, 373] on link "5:00 - 6:00 pm Youth 9-13 Cassio Martins" at bounding box center [150, 380] width 289 height 76
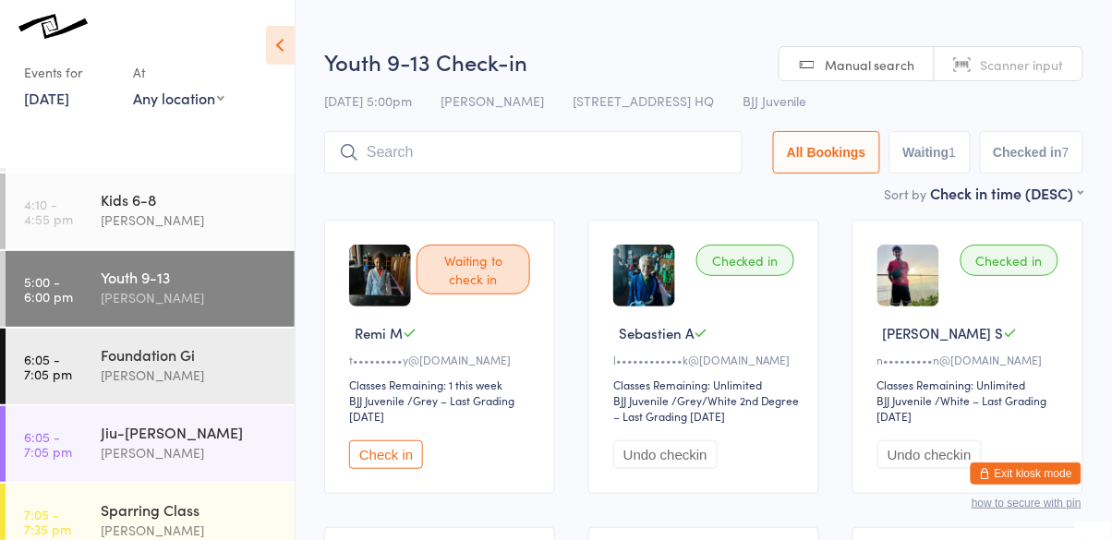
scroll to position [306, 0]
click at [100, 363] on link "6:05 - 7:05 pm Foundation Gi Cassio Martins" at bounding box center [150, 366] width 289 height 76
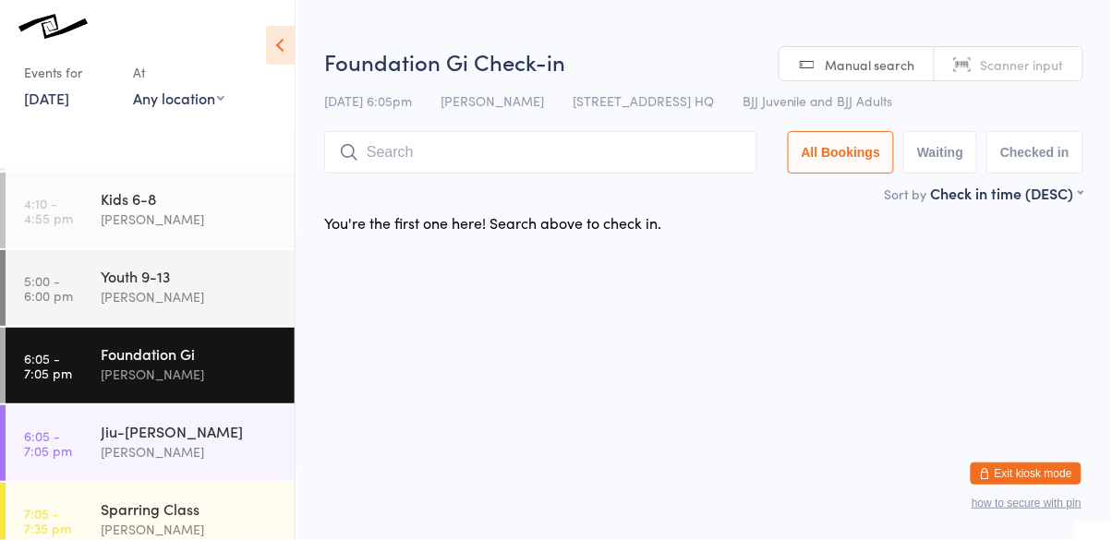
scroll to position [325, 0]
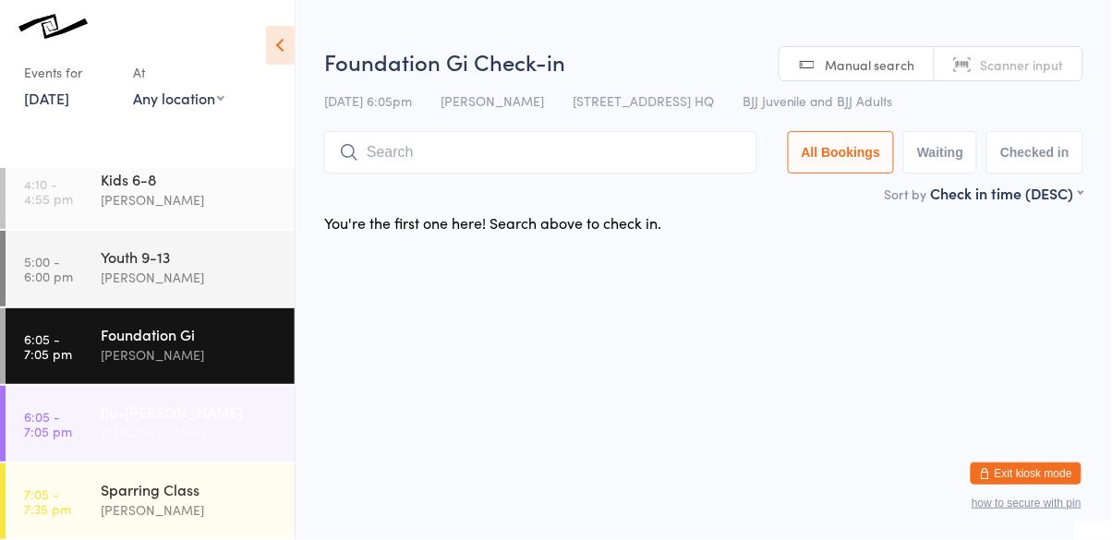
click at [101, 409] on div "Jiu-Jitsu Gi" at bounding box center [190, 412] width 178 height 20
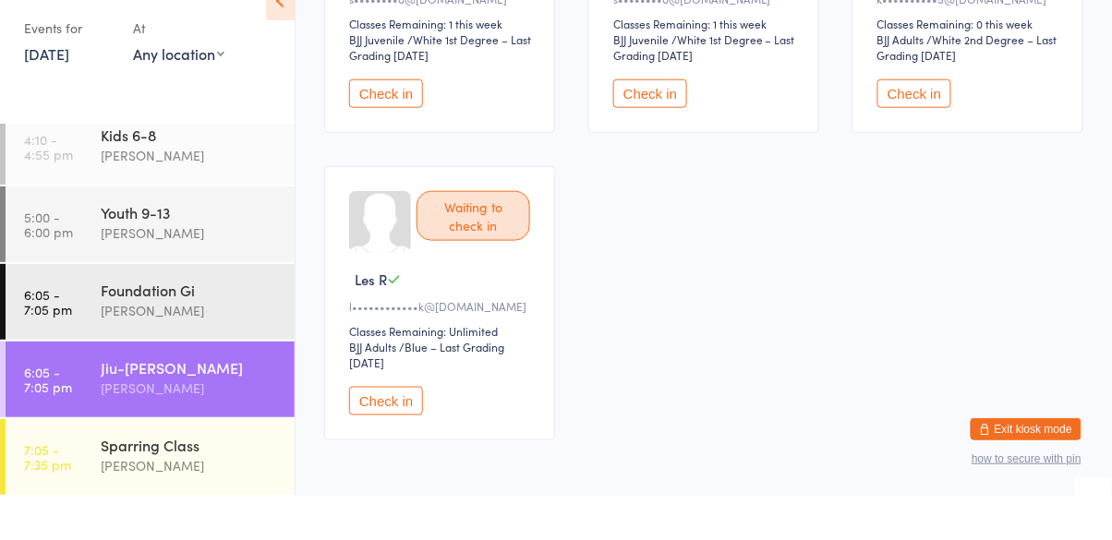
scroll to position [320, 0]
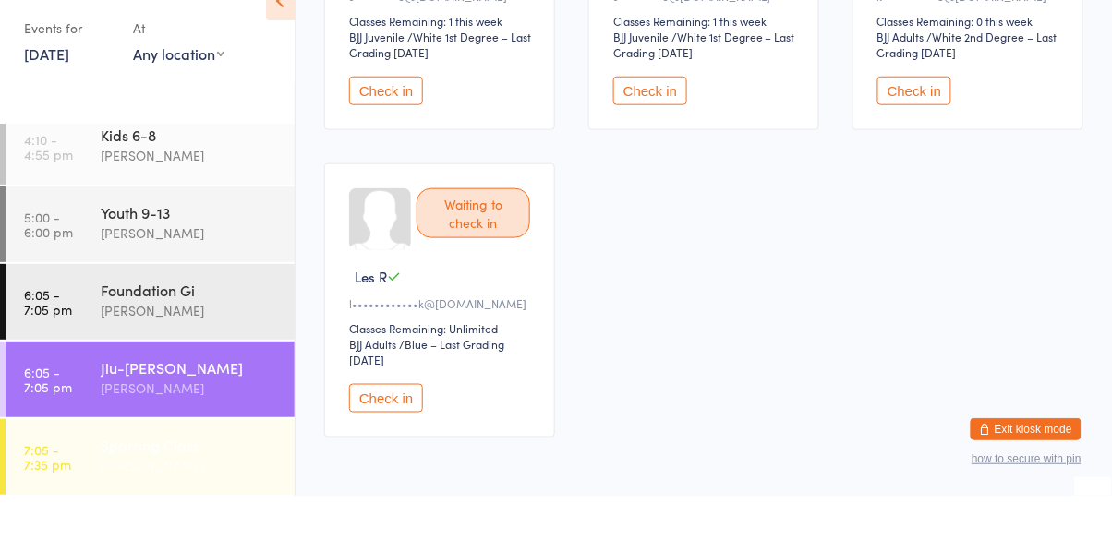
click at [92, 486] on link "7:05 - 7:35 pm Sparring Class Cassio Martins" at bounding box center [150, 502] width 289 height 76
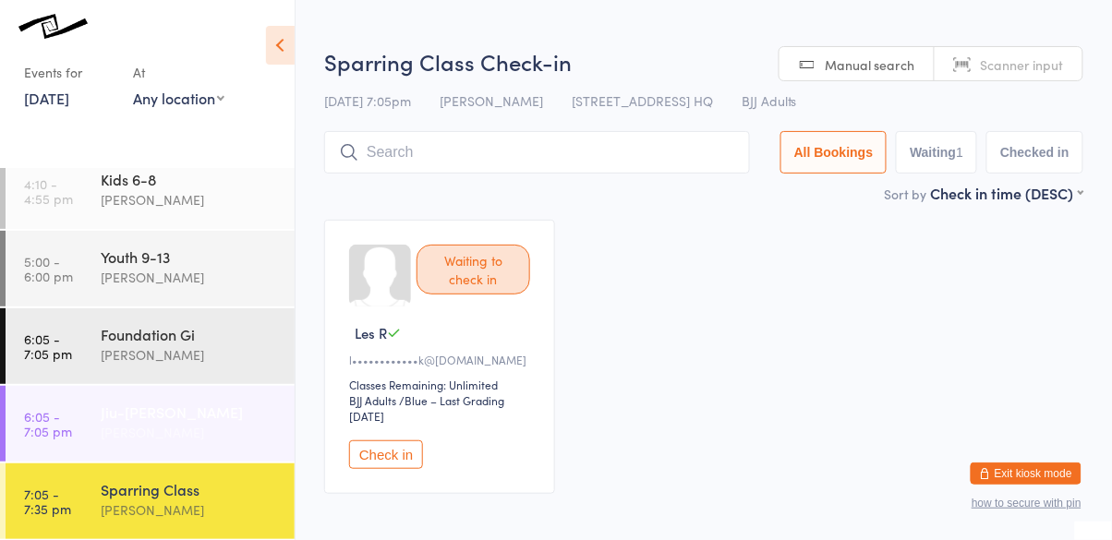
click at [97, 404] on link "6:05 - 7:05 pm Jiu-Jitsu Gi Cassio Martins" at bounding box center [150, 424] width 289 height 76
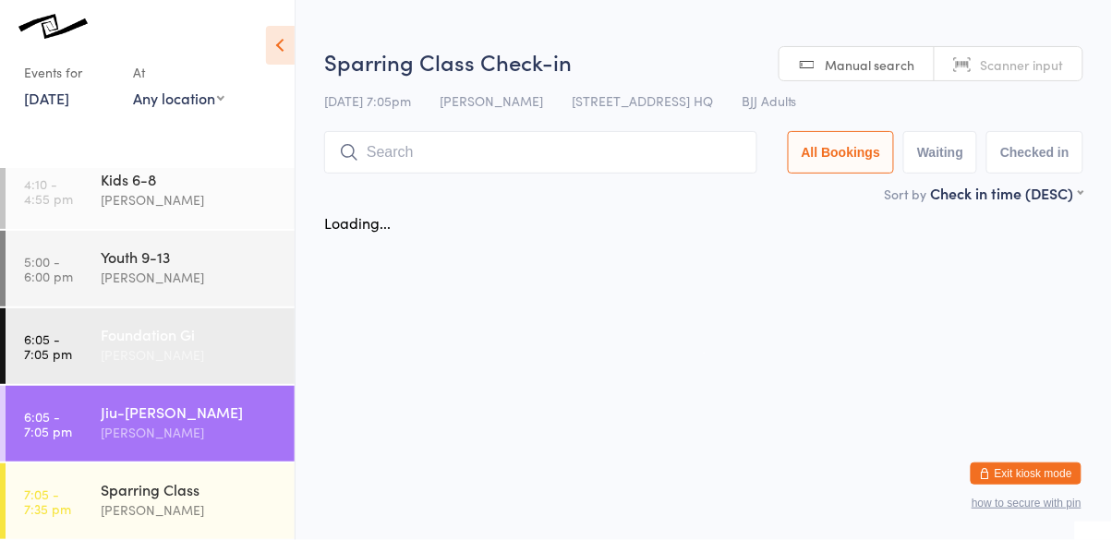
click at [97, 338] on link "6:05 - 7:05 pm Foundation Gi Cassio Martins" at bounding box center [150, 347] width 289 height 76
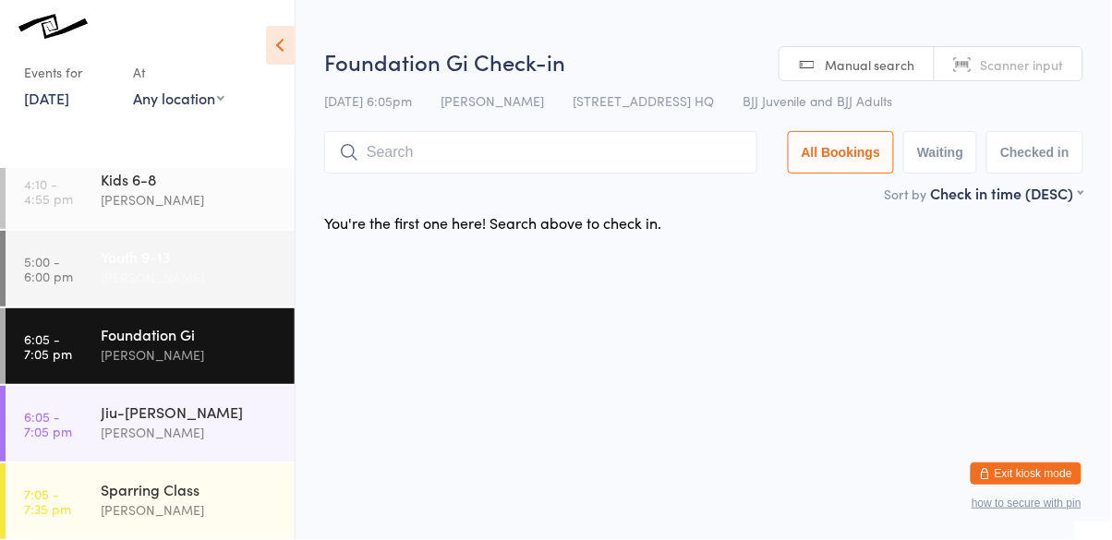
click at [90, 282] on link "5:00 - 6:00 pm Youth 9-13 Cassio Martins" at bounding box center [150, 269] width 289 height 76
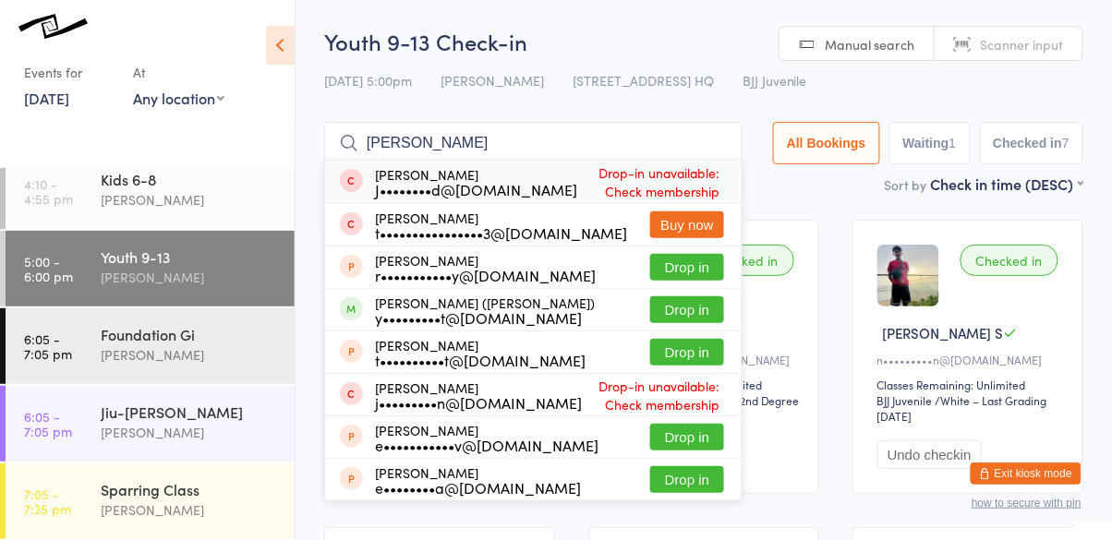
type input "eric"
click at [720, 306] on button "Drop in" at bounding box center [687, 310] width 74 height 27
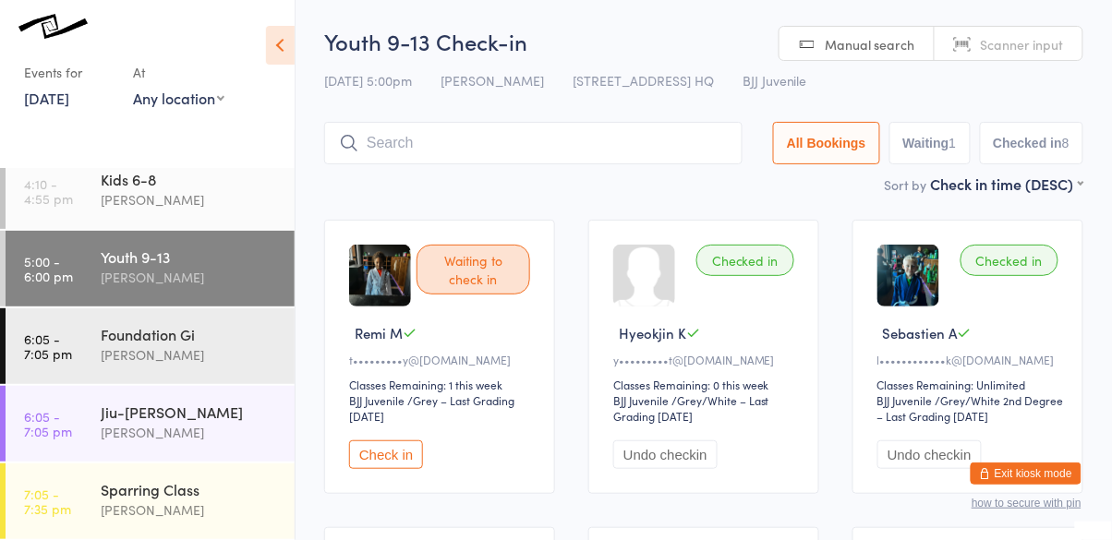
click at [399, 148] on input "search" at bounding box center [533, 143] width 418 height 42
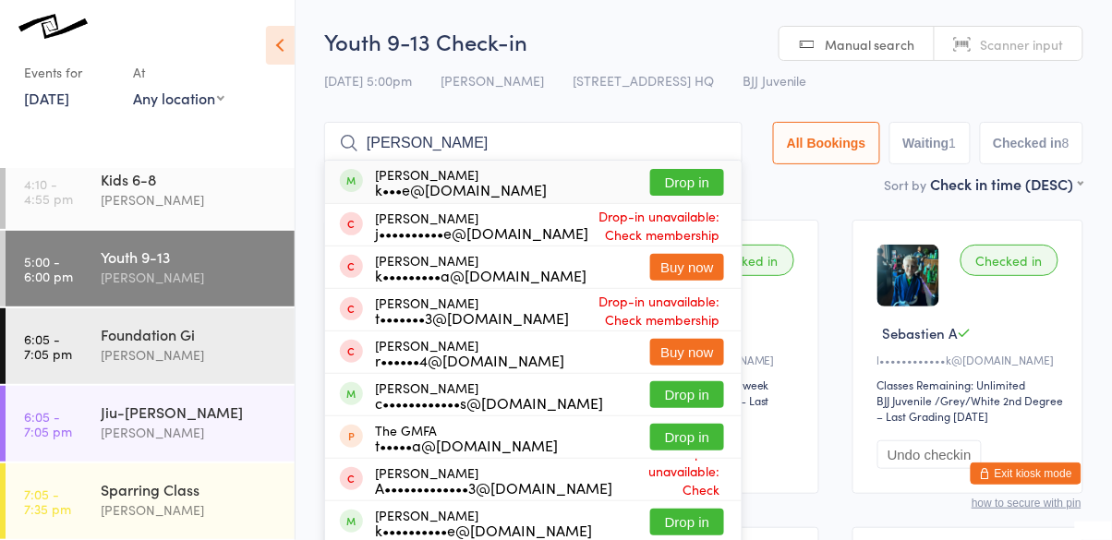
type input "theodore"
click at [673, 176] on button "Drop in" at bounding box center [687, 182] width 74 height 27
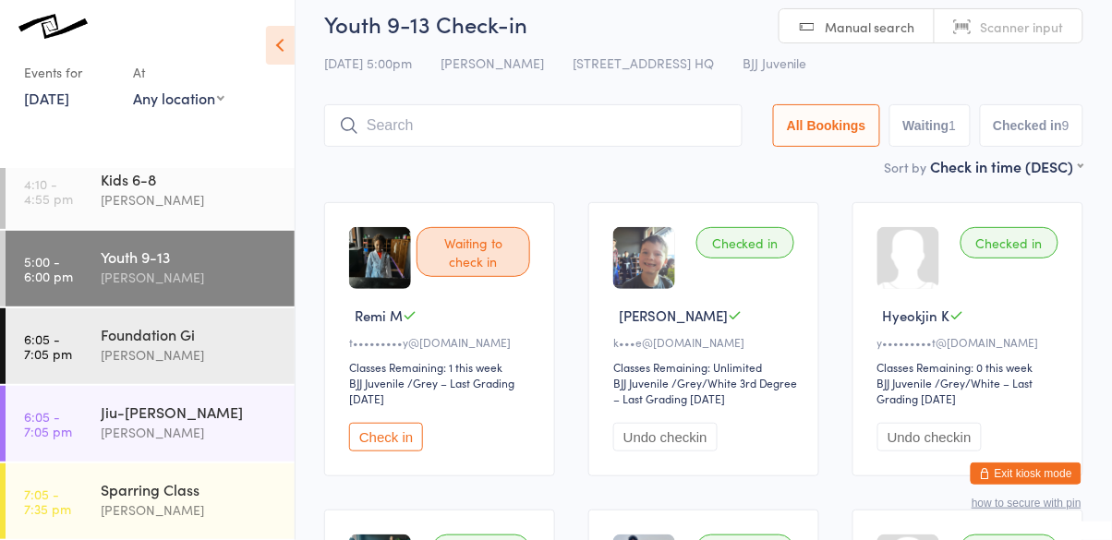
scroll to position [16, 0]
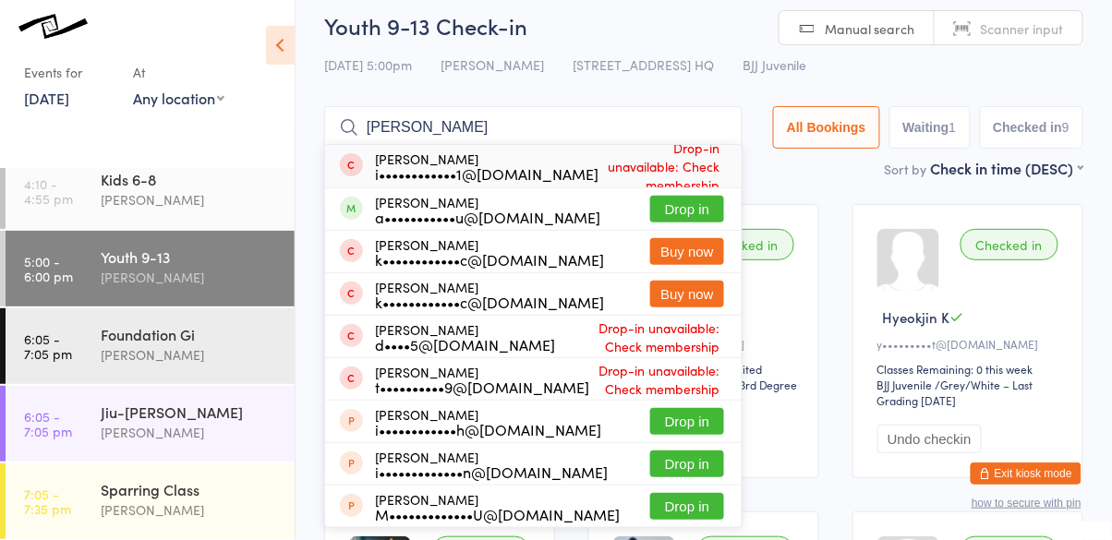
type input "isaac"
click at [688, 207] on button "Drop in" at bounding box center [687, 209] width 74 height 27
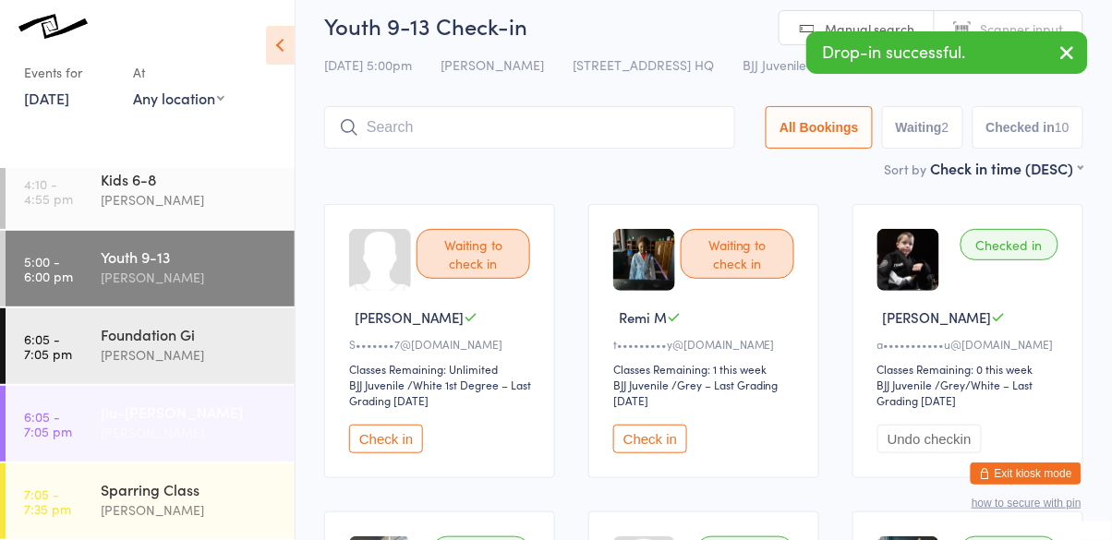
click at [140, 415] on div "Jiu-Jitsu Gi" at bounding box center [190, 412] width 178 height 20
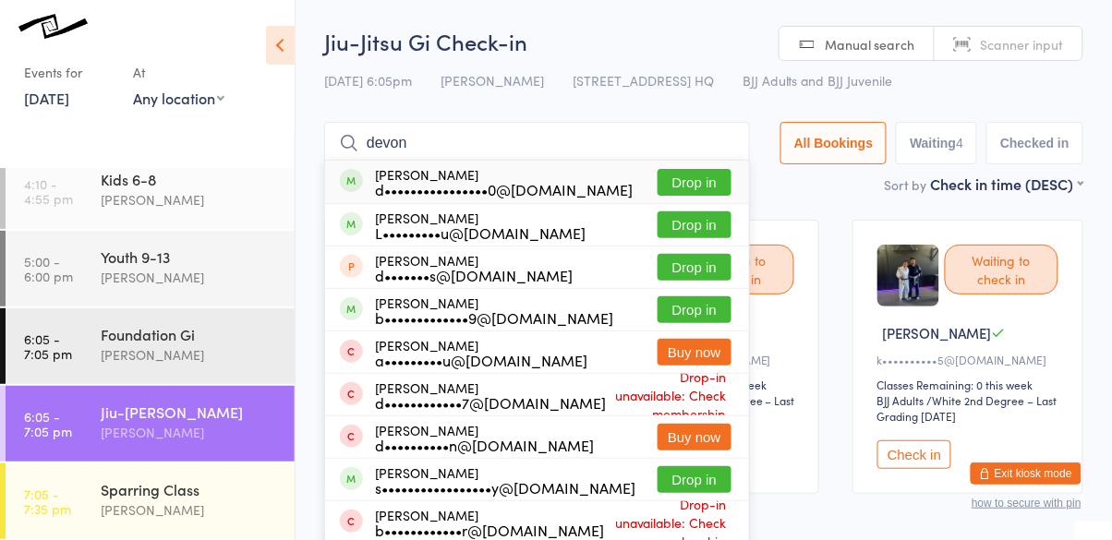
type input "devon"
click at [714, 187] on button "Drop in" at bounding box center [695, 182] width 74 height 27
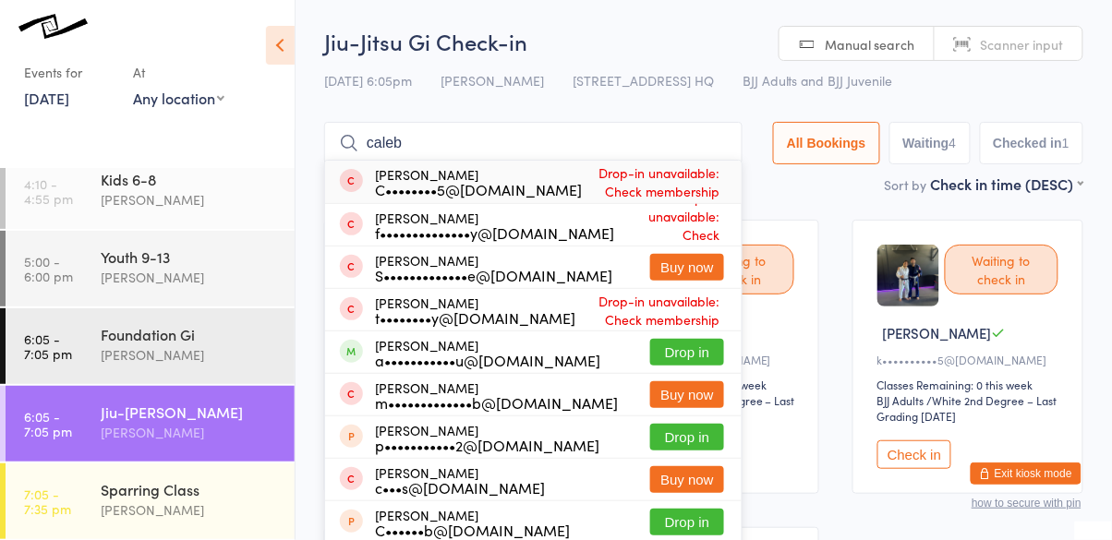
type input "caleb"
click at [694, 348] on button "Drop in" at bounding box center [687, 352] width 74 height 27
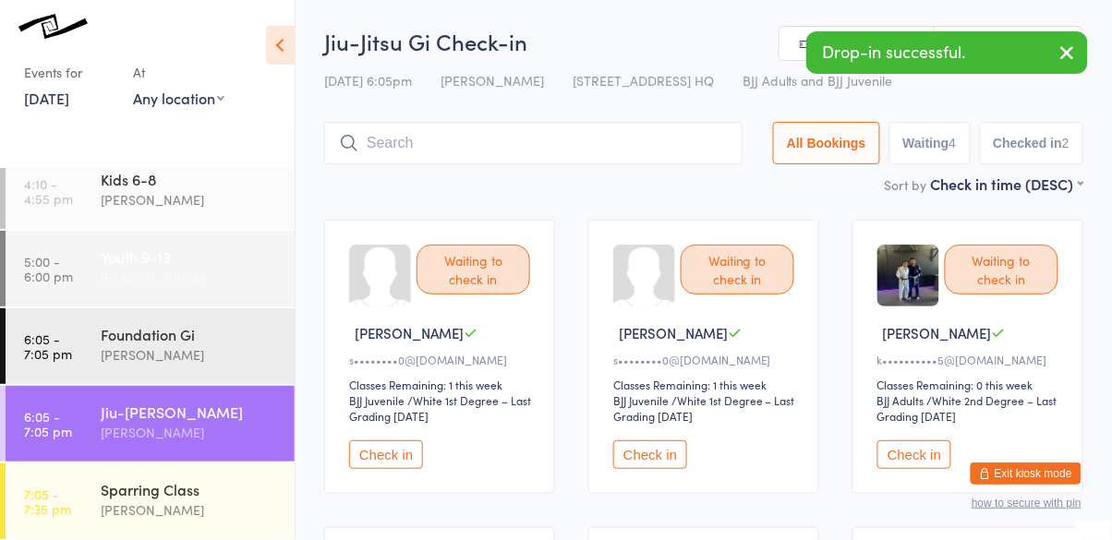
click at [143, 269] on div "Cassio Martins" at bounding box center [190, 277] width 178 height 21
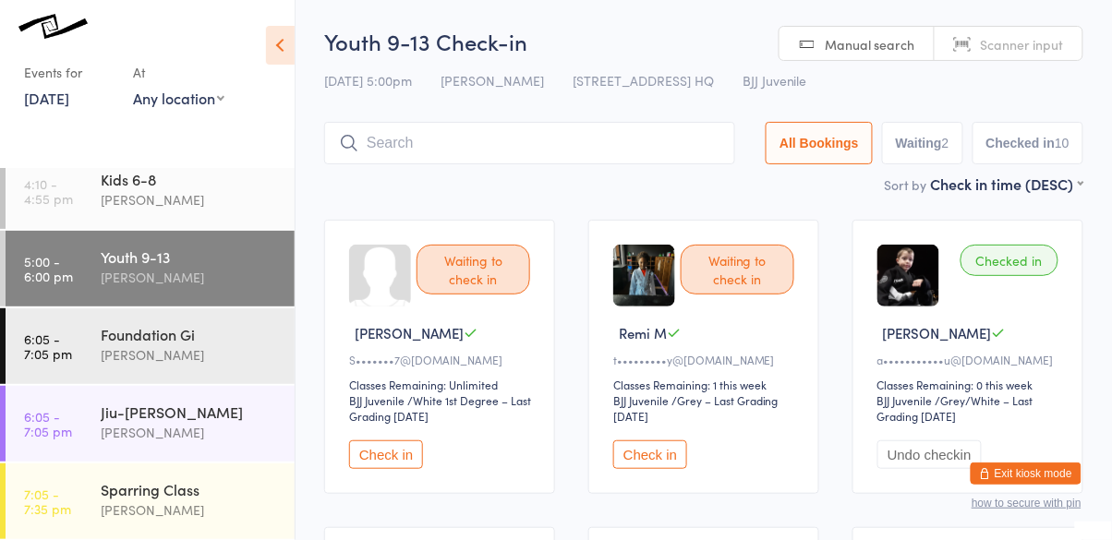
click at [394, 462] on button "Check in" at bounding box center [386, 455] width 74 height 29
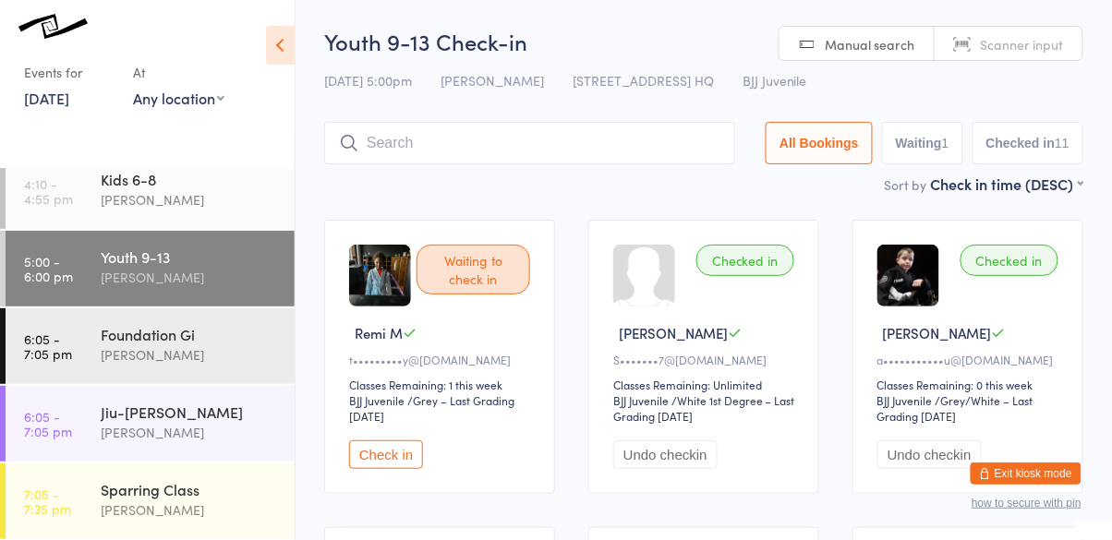
click at [377, 463] on button "Check in" at bounding box center [386, 455] width 74 height 29
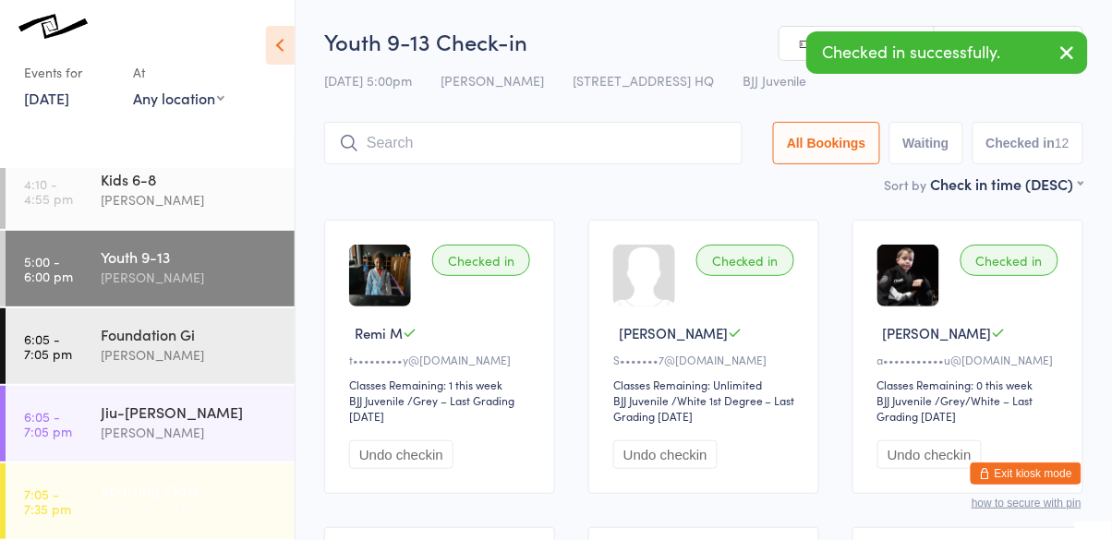
click at [124, 490] on div "Sparring Class" at bounding box center [190, 489] width 178 height 20
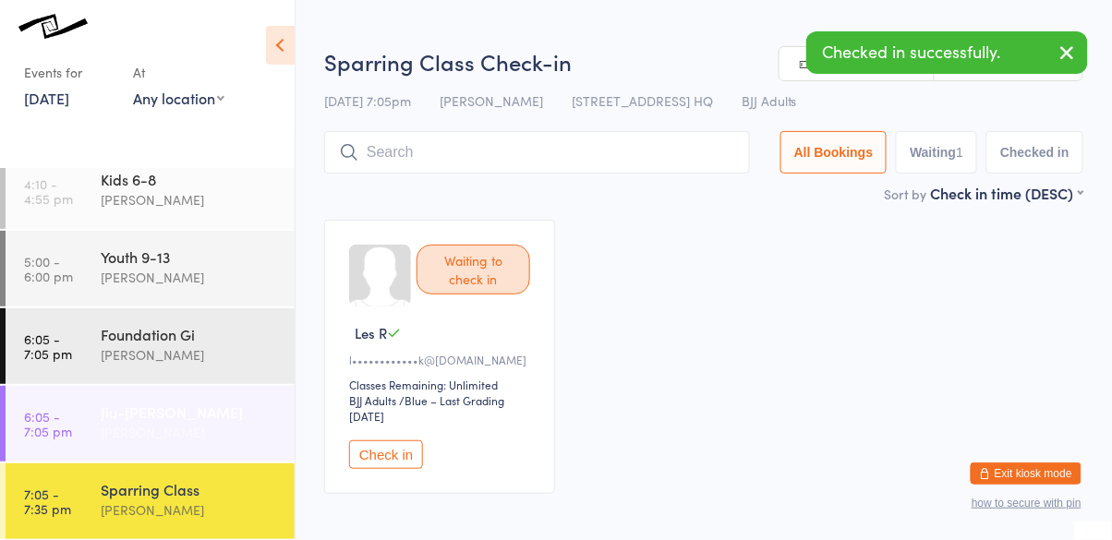
click at [138, 430] on div "Cassio Martins" at bounding box center [190, 432] width 178 height 21
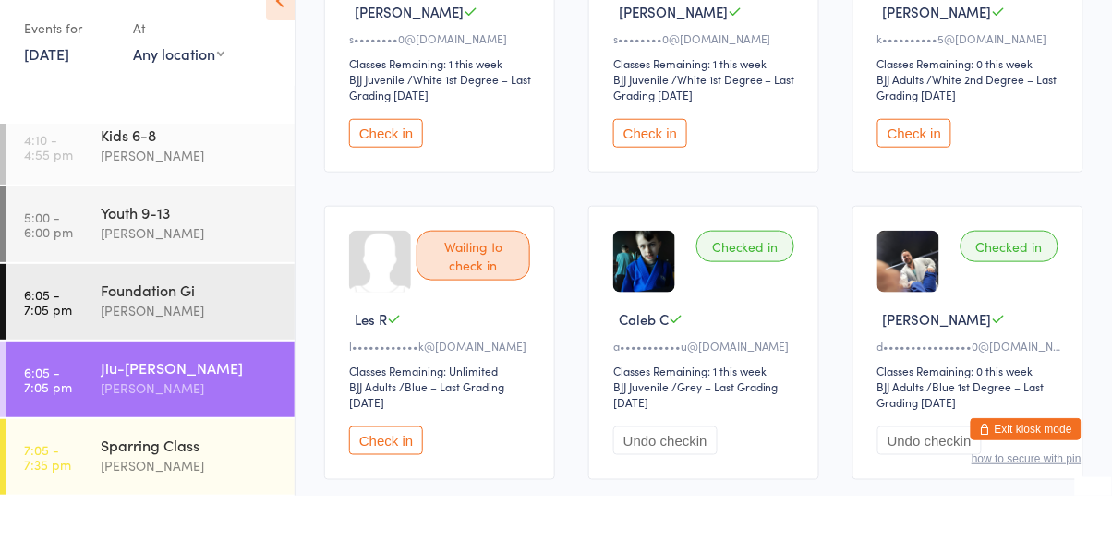
scroll to position [389, 0]
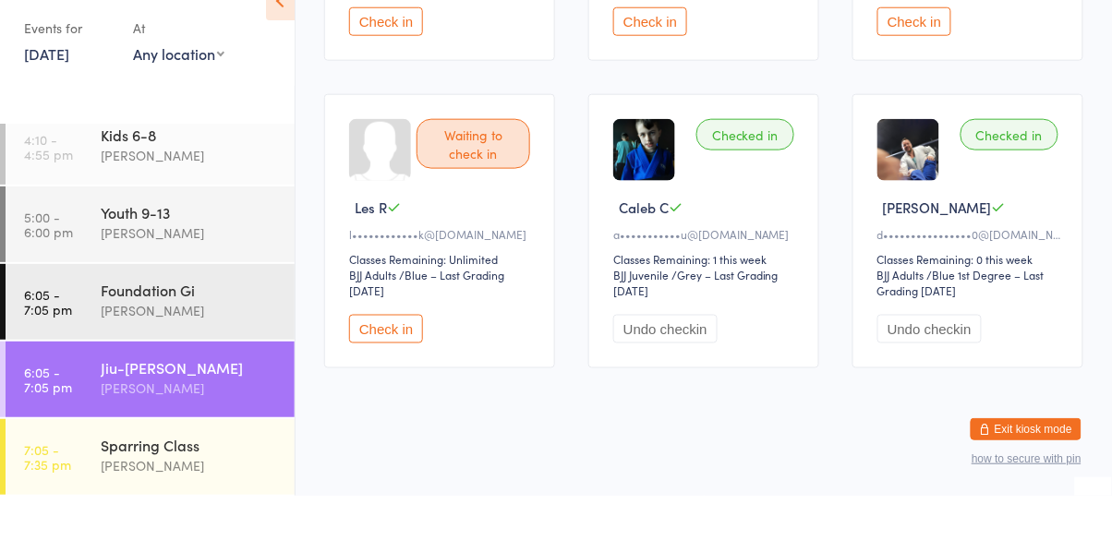
click at [392, 360] on button "Check in" at bounding box center [386, 373] width 74 height 29
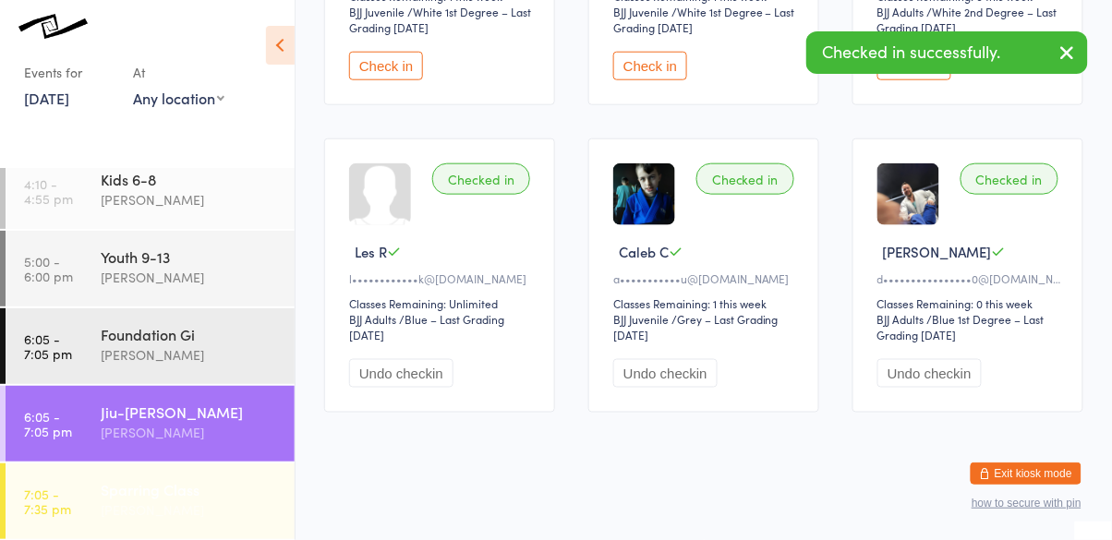
click at [158, 497] on div "Sparring Class" at bounding box center [190, 489] width 178 height 20
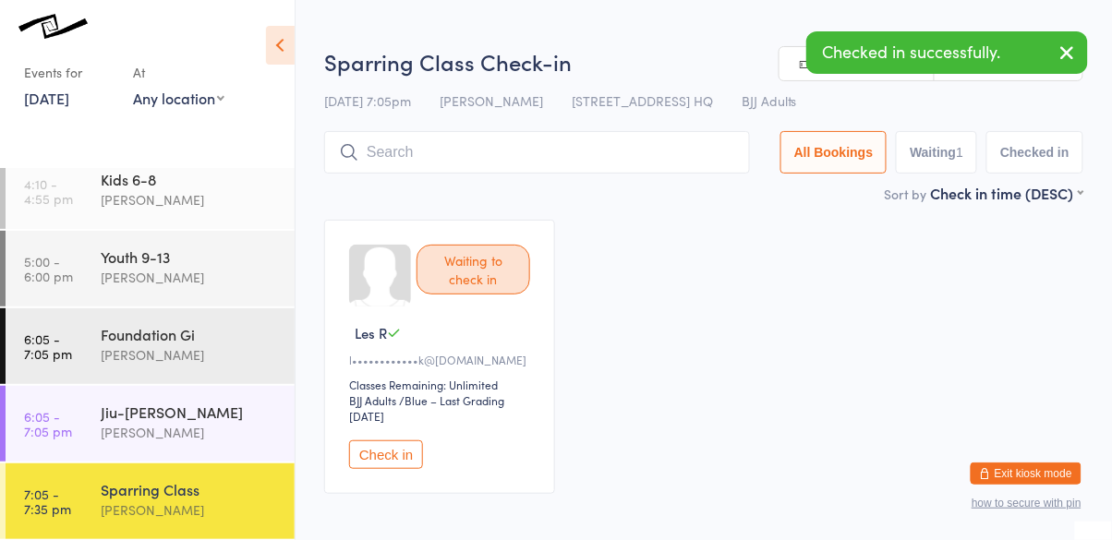
click at [386, 463] on button "Check in" at bounding box center [386, 455] width 74 height 29
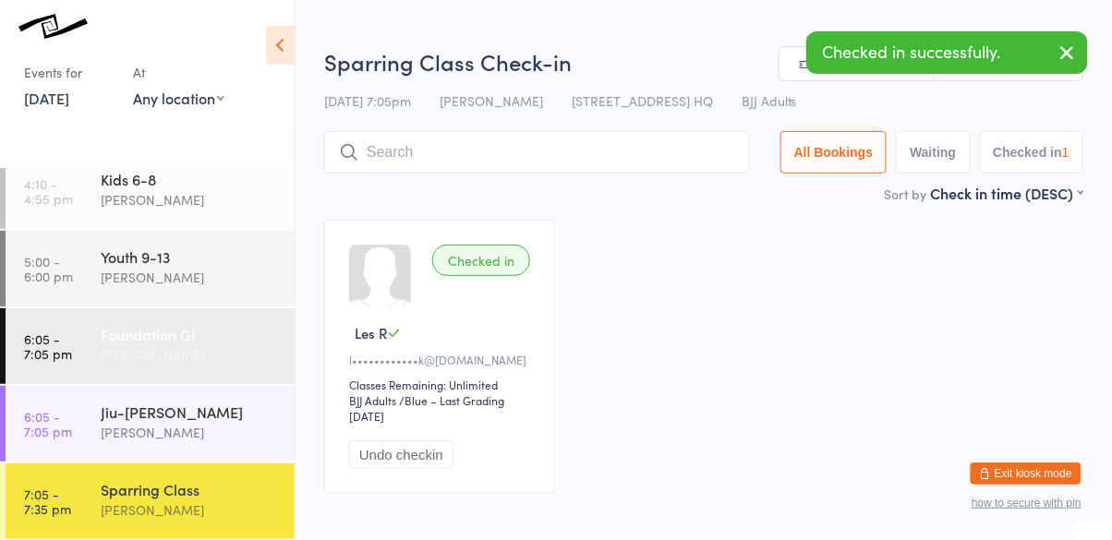
click at [161, 339] on div "Foundation Gi" at bounding box center [190, 334] width 178 height 20
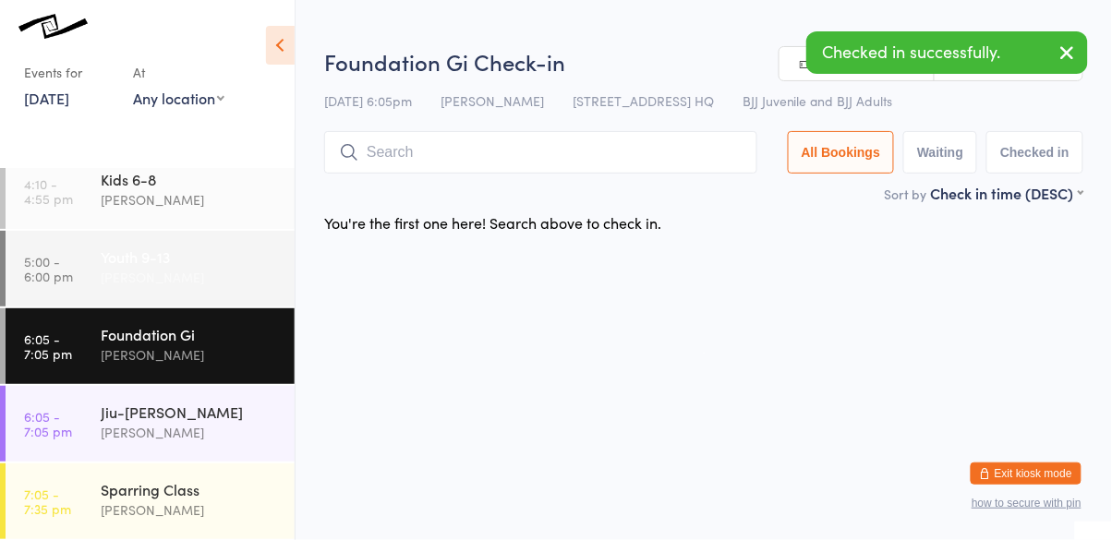
click at [153, 265] on div "Youth 9-13" at bounding box center [190, 257] width 178 height 20
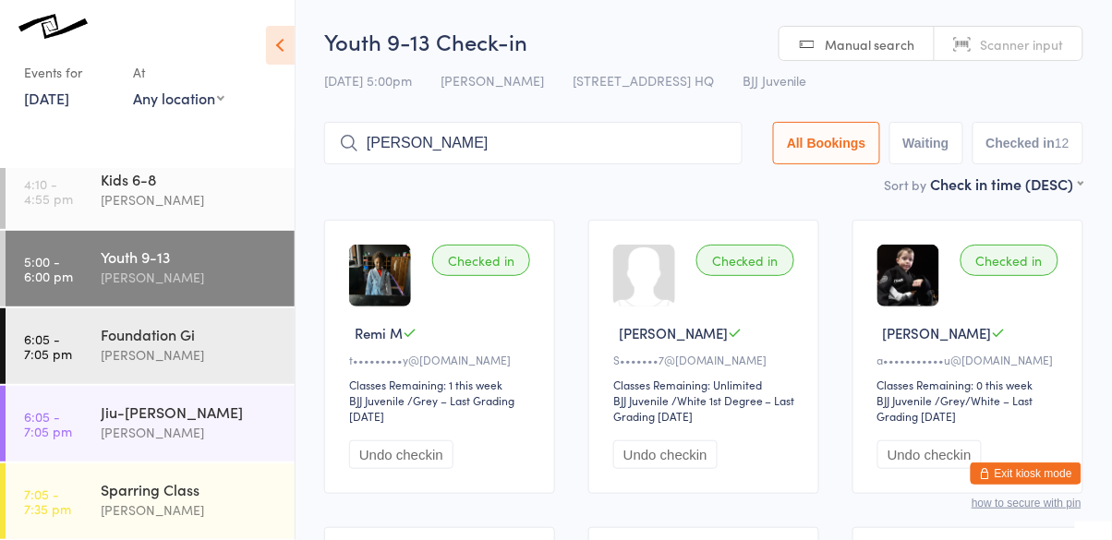
type input "felipe"
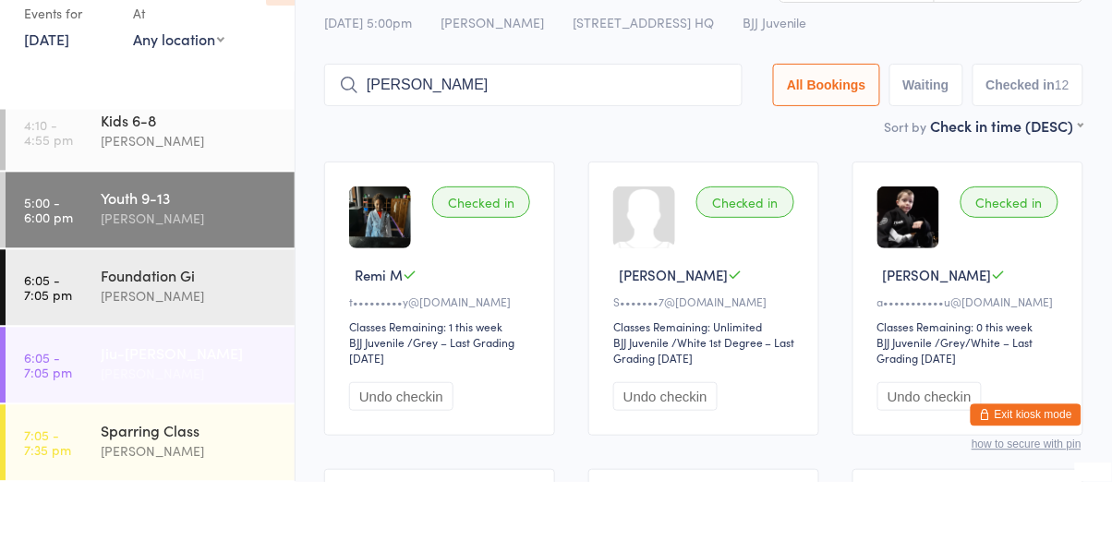
click at [224, 436] on div "Cassio Martins" at bounding box center [190, 432] width 178 height 21
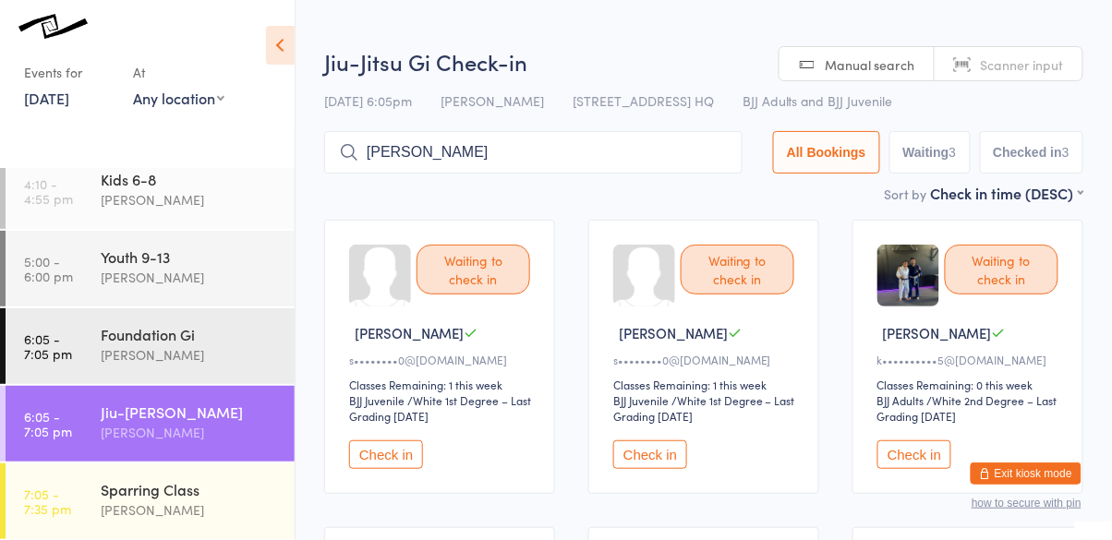
type input "felipe"
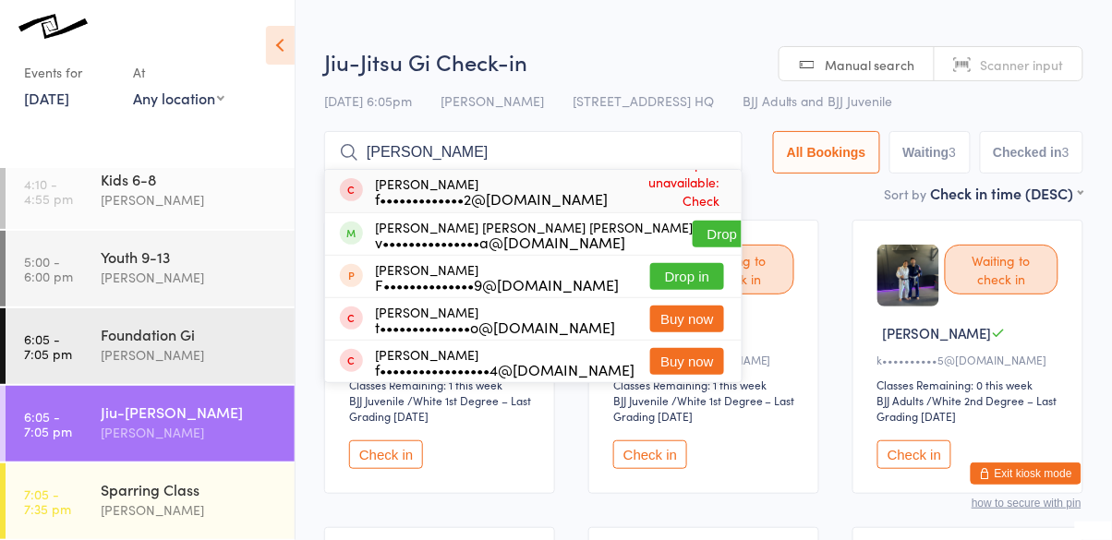
click at [716, 233] on button "Drop in" at bounding box center [730, 234] width 74 height 27
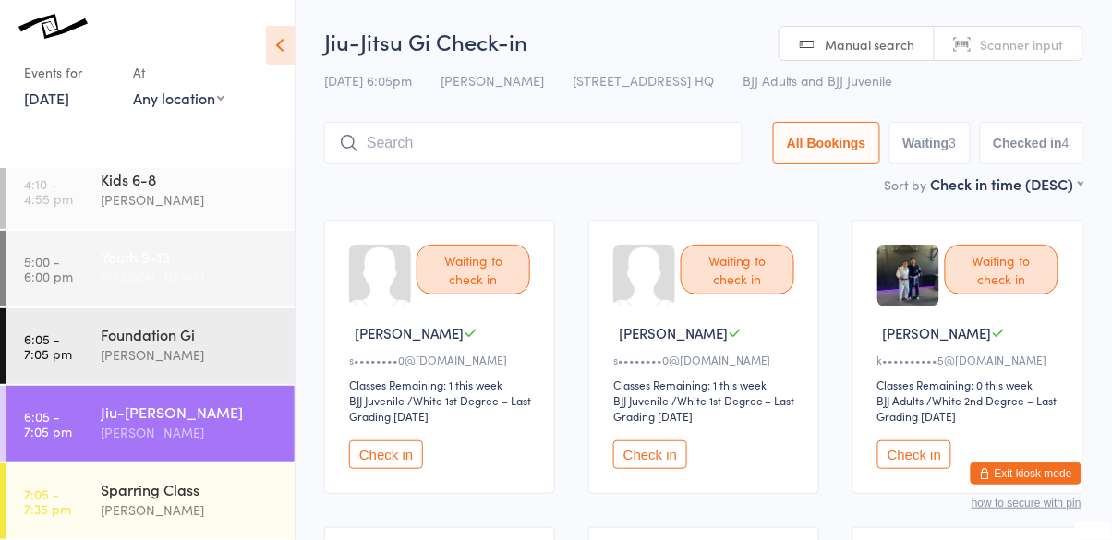
click at [216, 273] on div "Cassio Martins" at bounding box center [190, 277] width 178 height 21
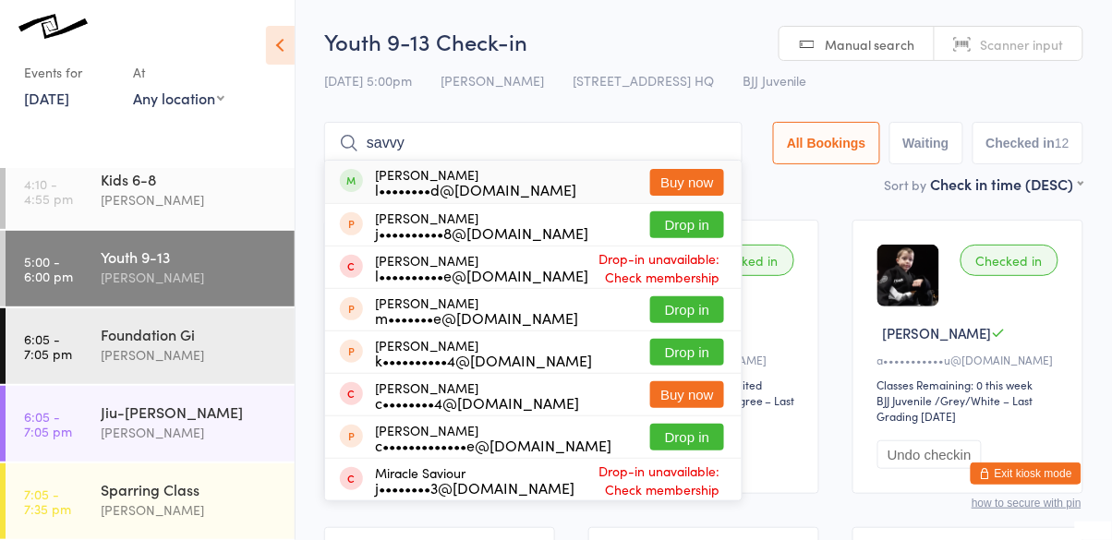
click at [721, 39] on h2 "Youth 9-13 Check-in" at bounding box center [703, 41] width 759 height 30
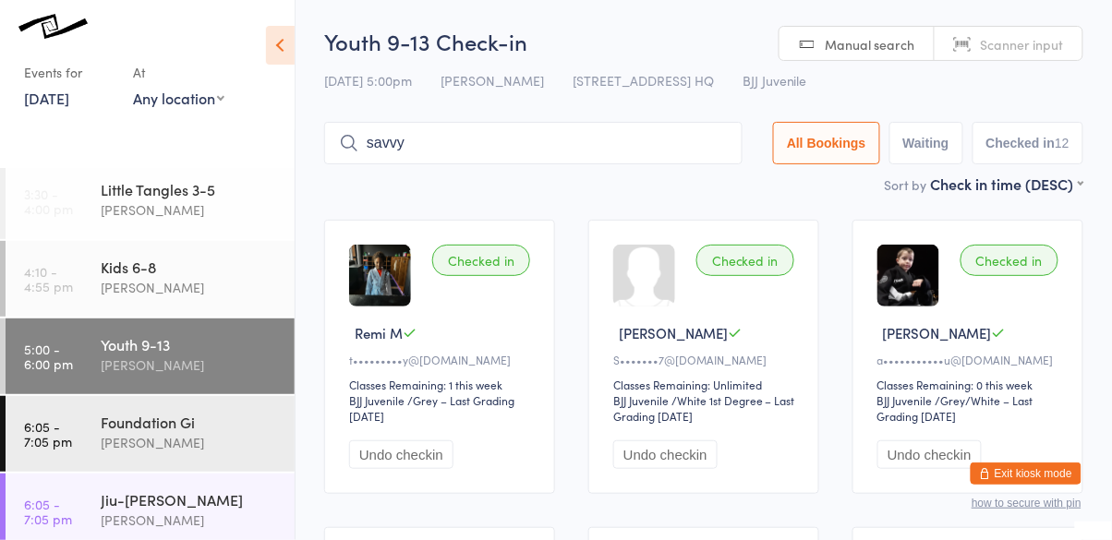
scroll to position [325, 0]
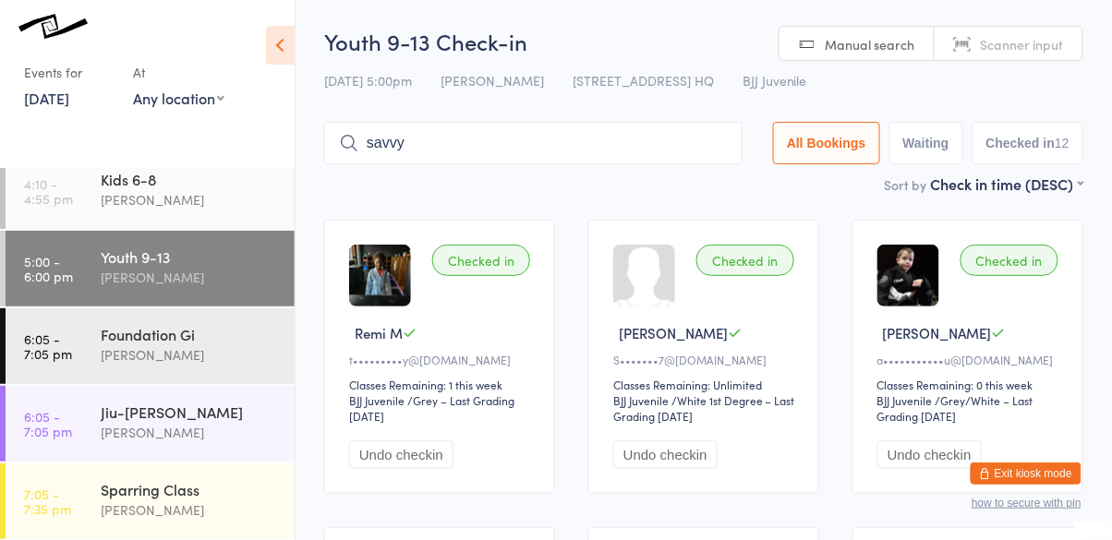
click at [479, 140] on input "savvy" at bounding box center [533, 143] width 418 height 42
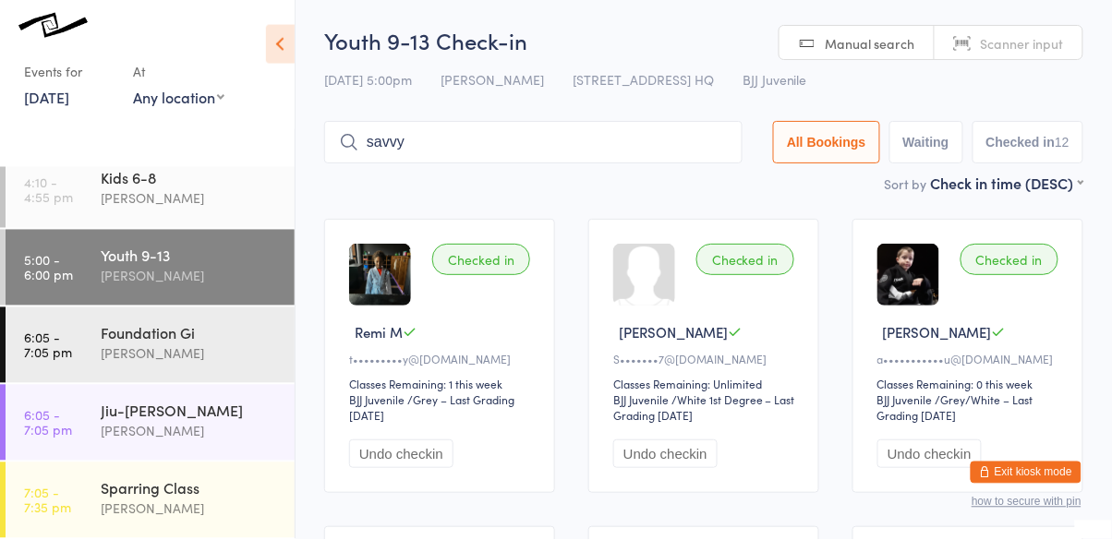
click at [585, 136] on input "savvy" at bounding box center [533, 143] width 418 height 42
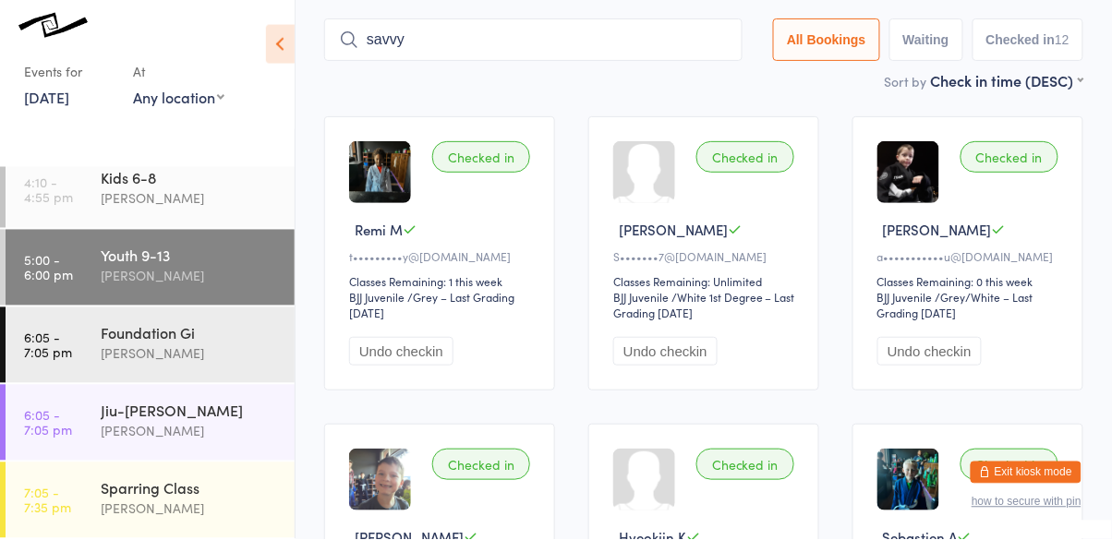
scroll to position [123, 0]
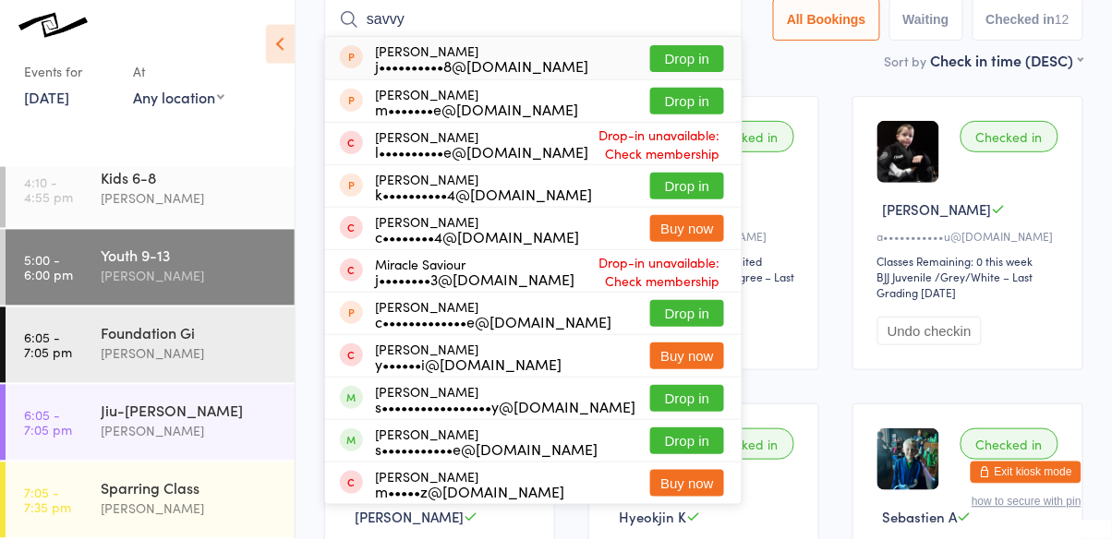
type input "savvy"
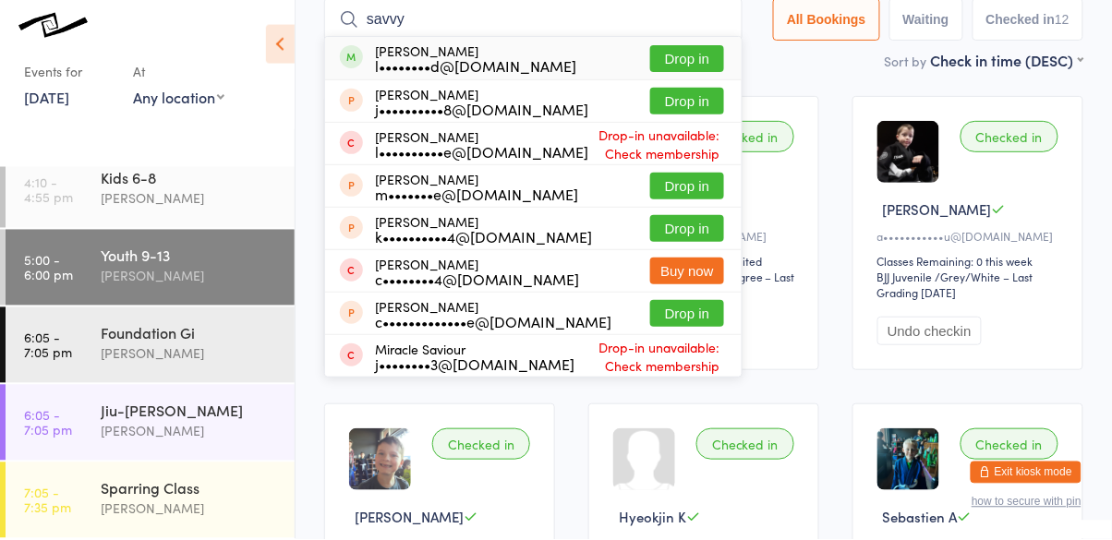
click at [701, 61] on button "Drop in" at bounding box center [687, 59] width 74 height 27
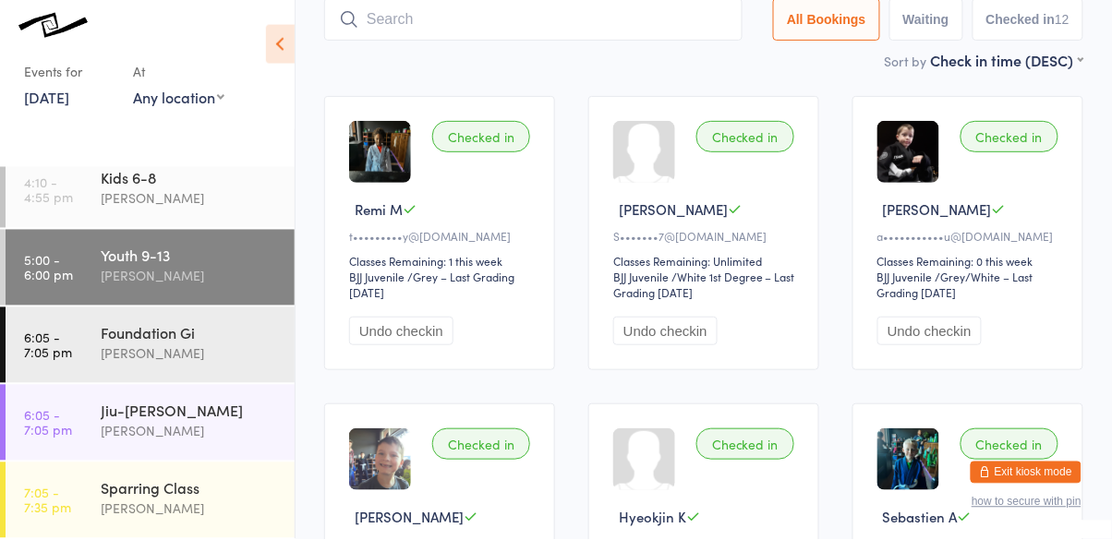
scroll to position [122, 0]
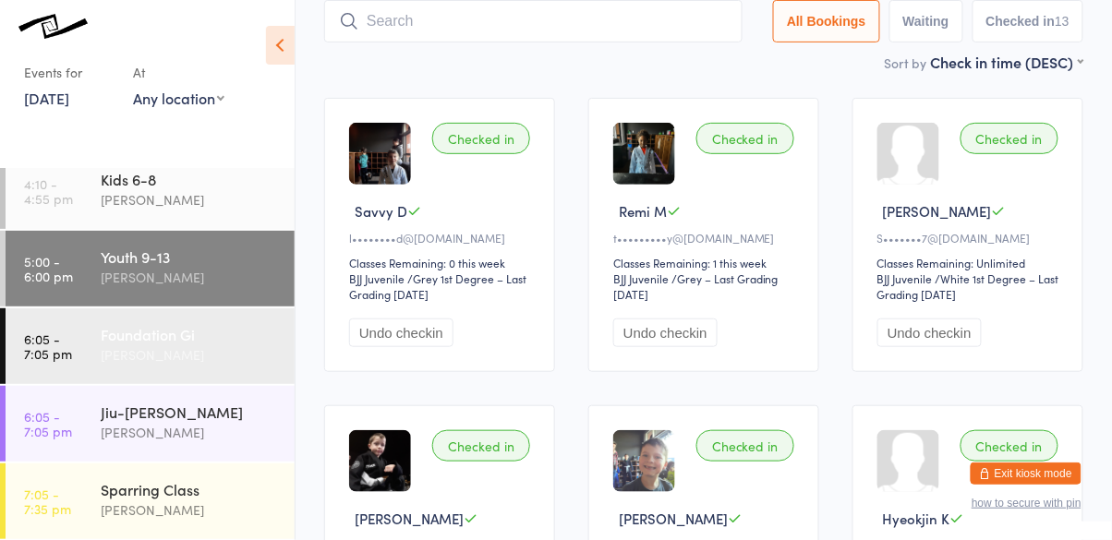
click at [91, 335] on link "6:05 - 7:05 pm Foundation Gi Cassio Martins" at bounding box center [150, 347] width 289 height 76
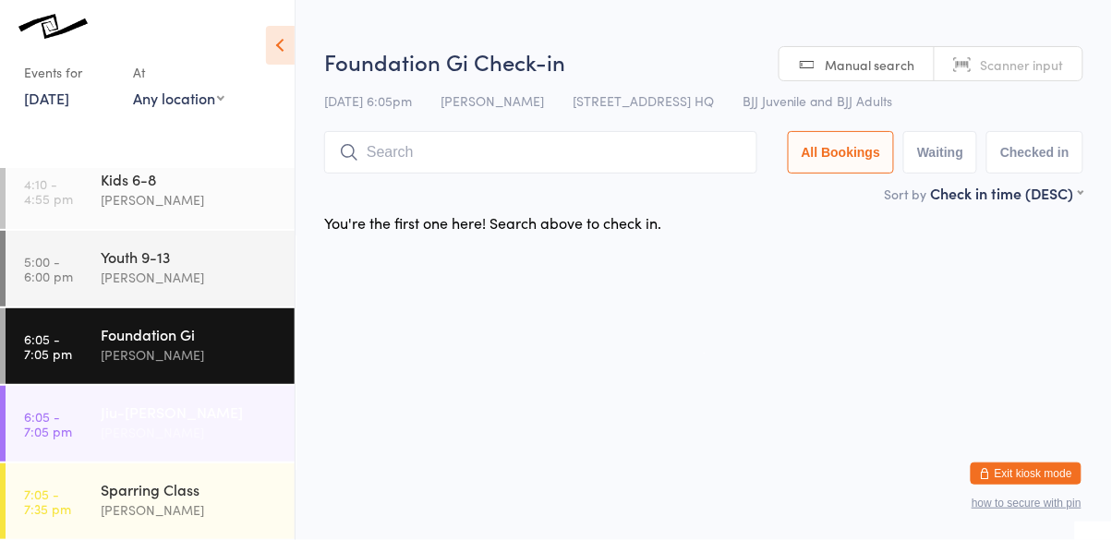
click at [99, 410] on link "6:05 - 7:05 pm Jiu-Jitsu Gi Cassio Martins" at bounding box center [150, 424] width 289 height 76
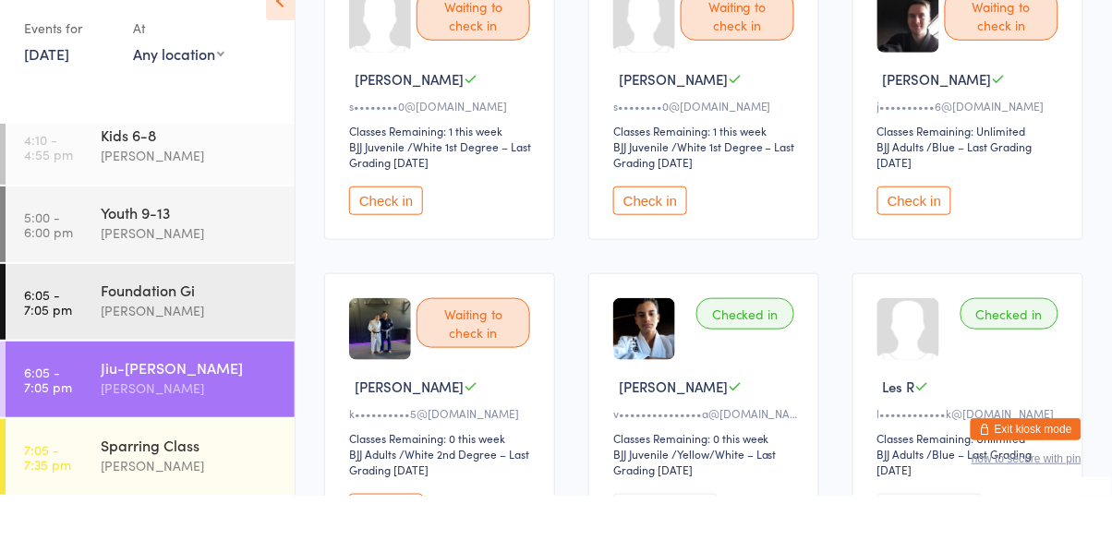
scroll to position [214, 0]
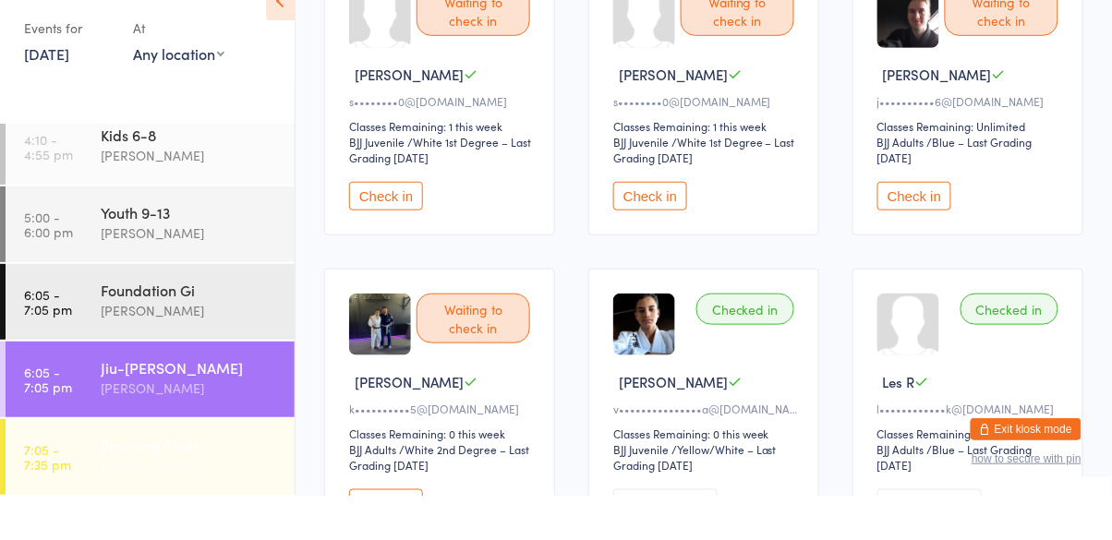
click at [102, 489] on div "Sparring Class" at bounding box center [190, 489] width 178 height 20
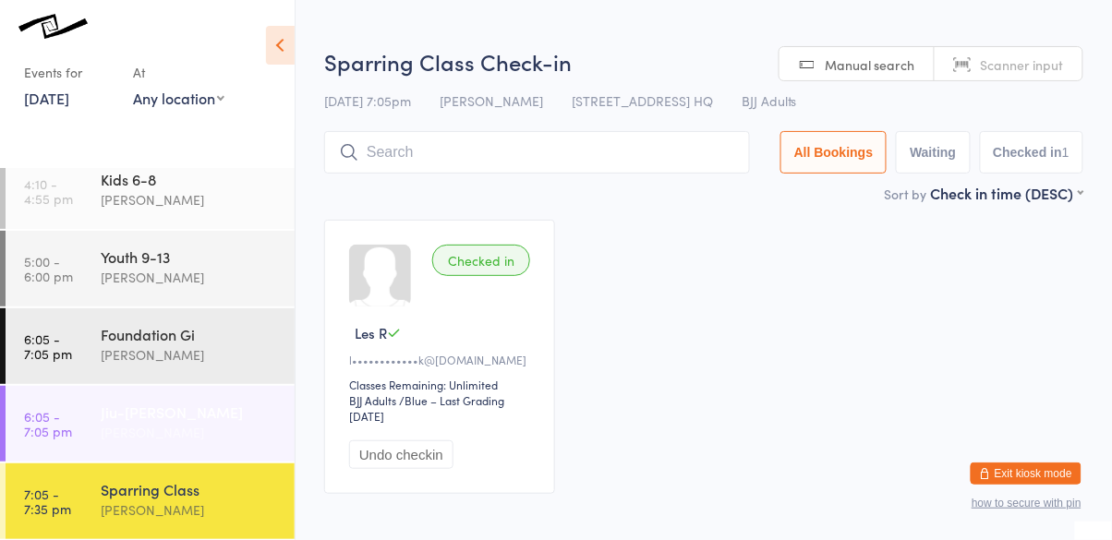
click at [96, 404] on link "6:05 - 7:05 pm Jiu-Jitsu Gi Cassio Martins" at bounding box center [150, 424] width 289 height 76
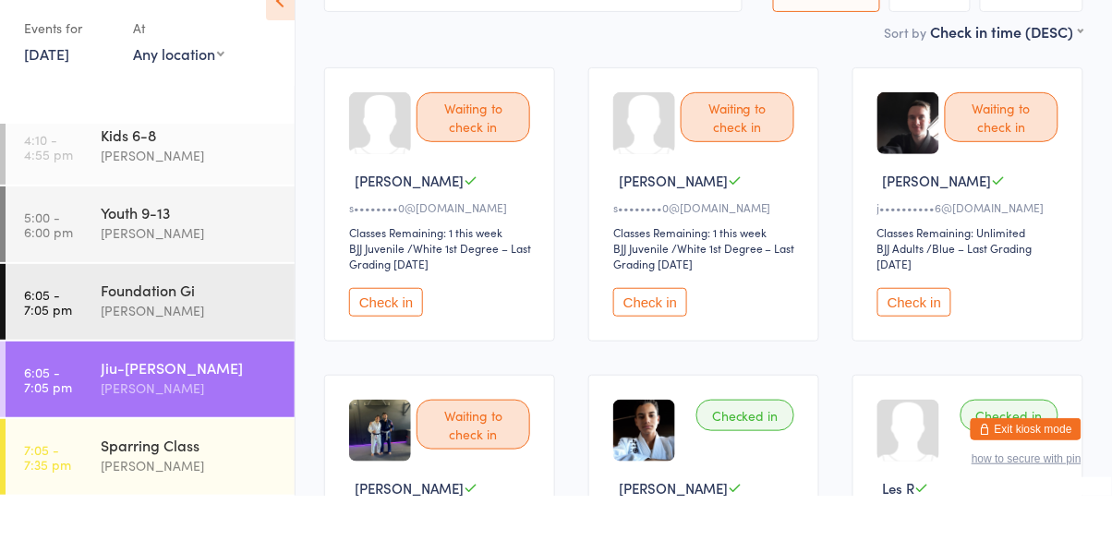
scroll to position [109, 0]
click at [170, 426] on div "Cassio Martins" at bounding box center [190, 432] width 178 height 21
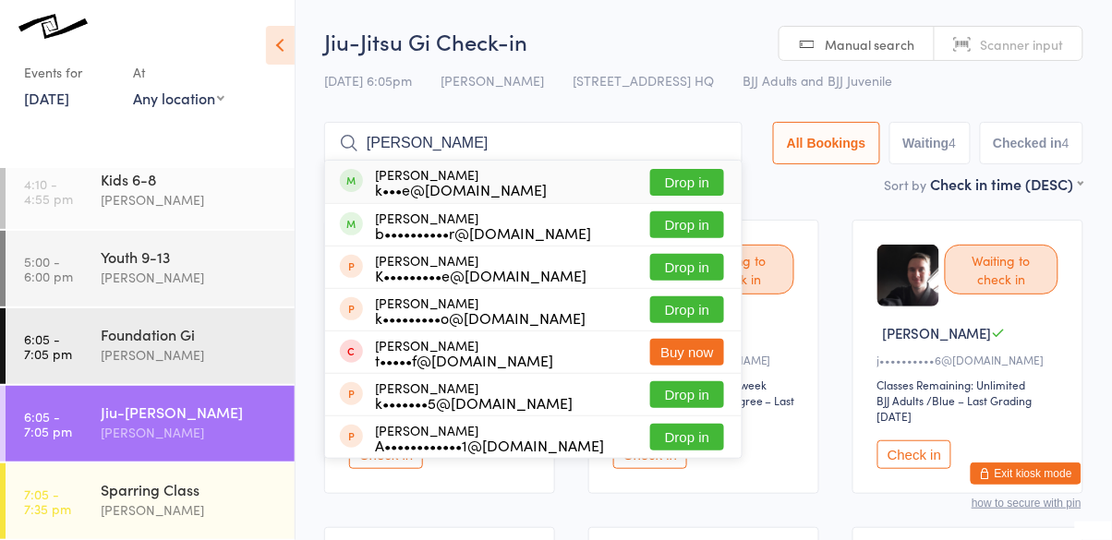
type input "katie kell"
click at [695, 188] on button "Drop in" at bounding box center [687, 182] width 74 height 27
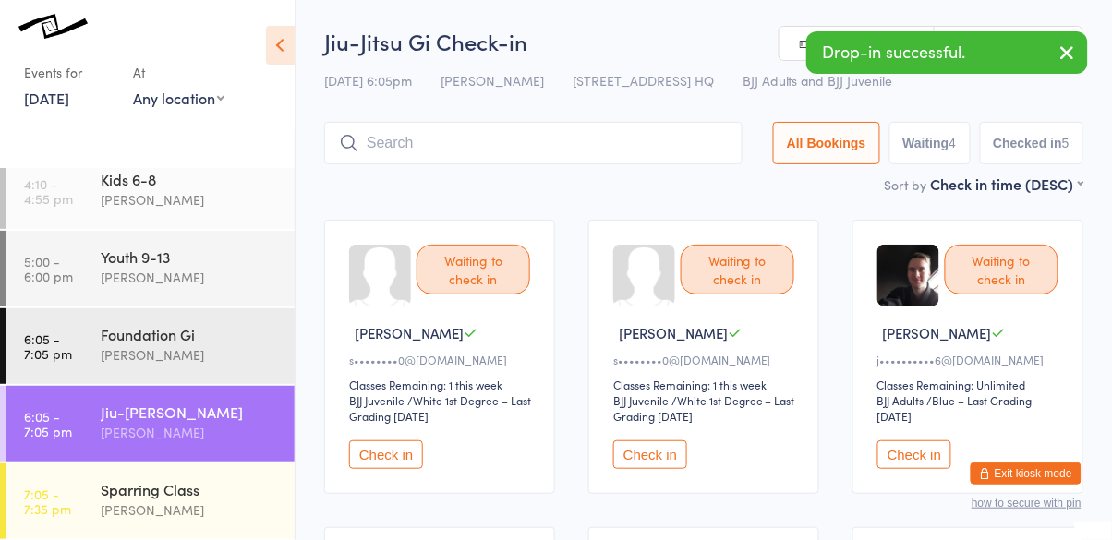
click at [620, 148] on input "search" at bounding box center [533, 143] width 418 height 42
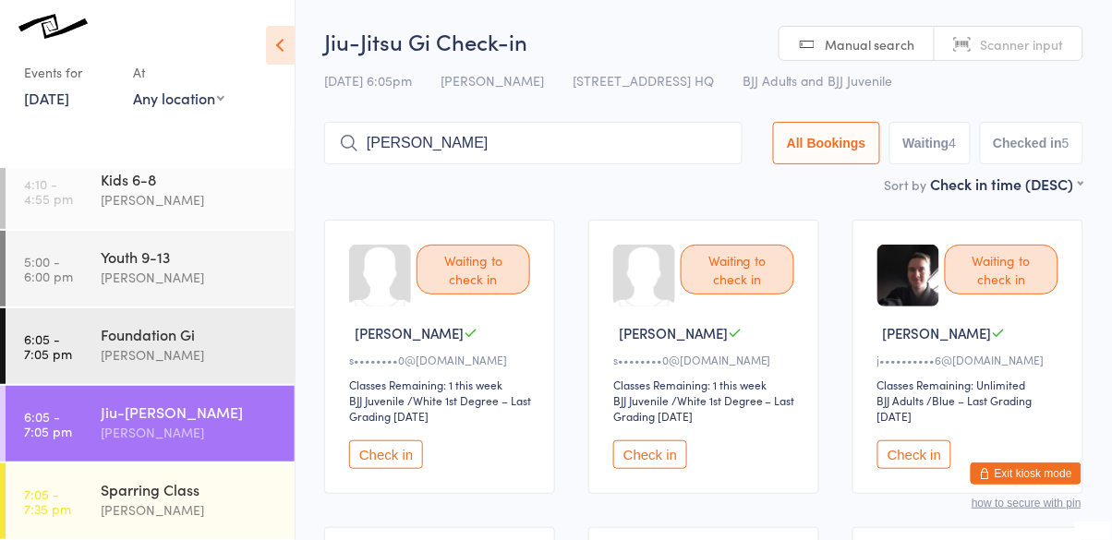
type input "leonardo"
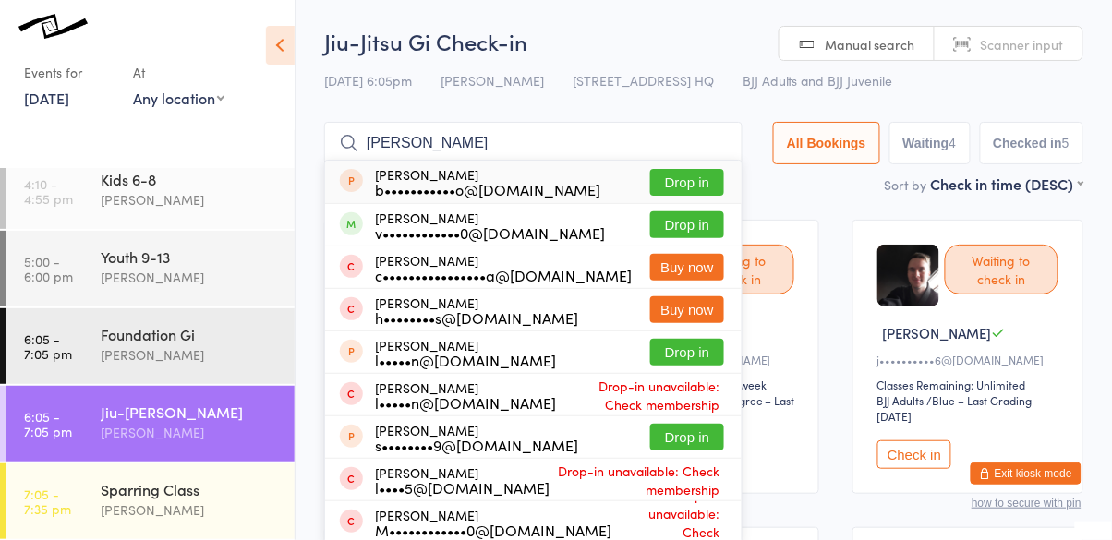
click at [698, 227] on button "Drop in" at bounding box center [687, 225] width 74 height 27
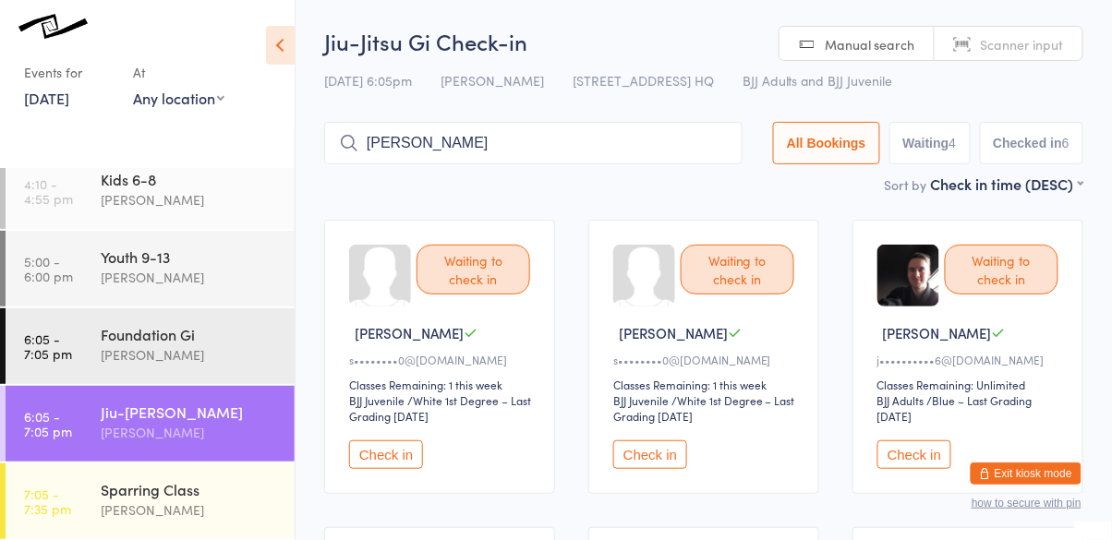
type input "vincent"
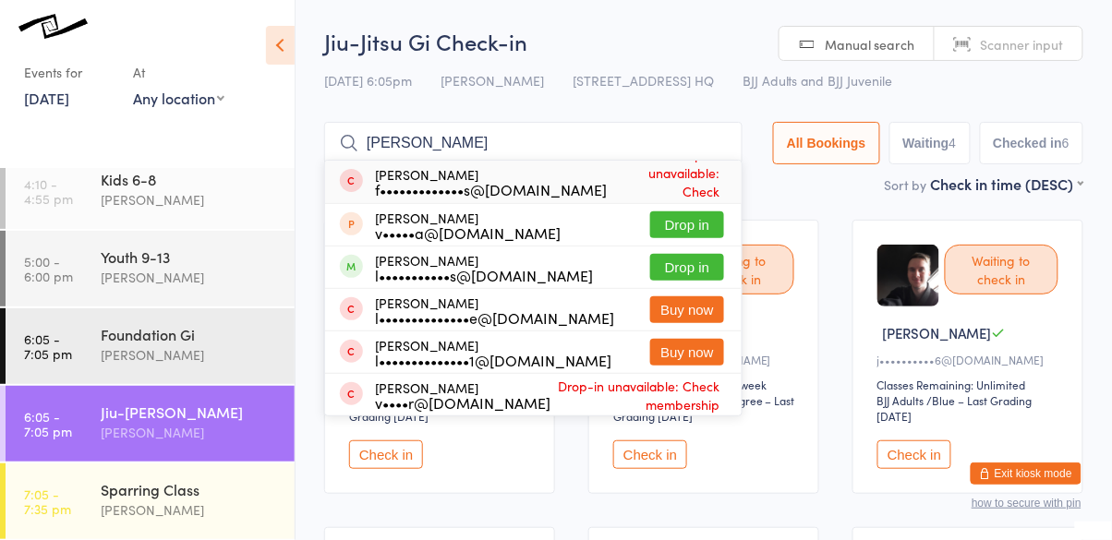
click at [724, 276] on button "Drop in" at bounding box center [687, 267] width 74 height 27
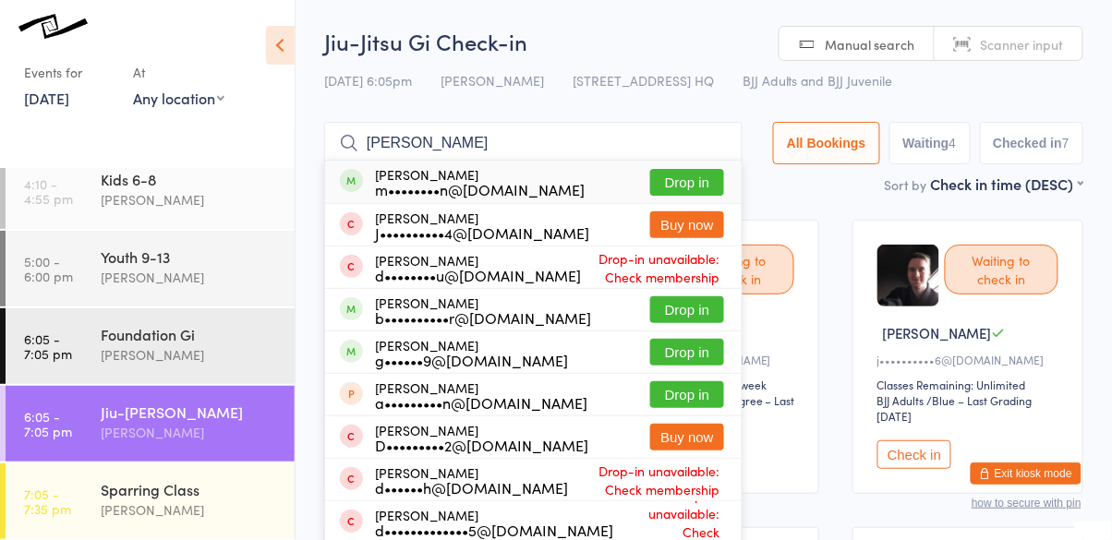
type input "david"
click at [697, 362] on button "Drop in" at bounding box center [687, 352] width 74 height 27
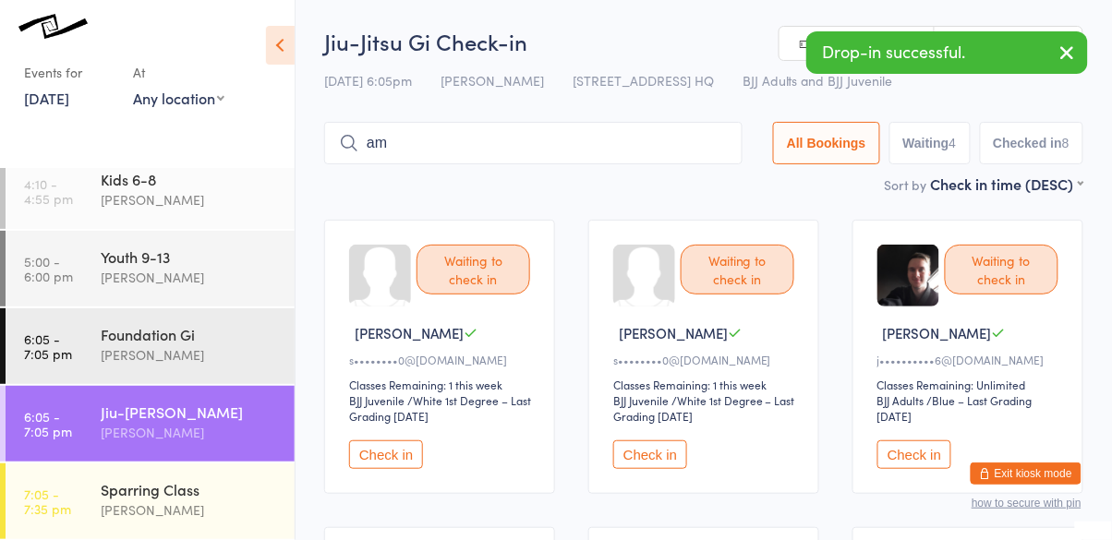
type input "a"
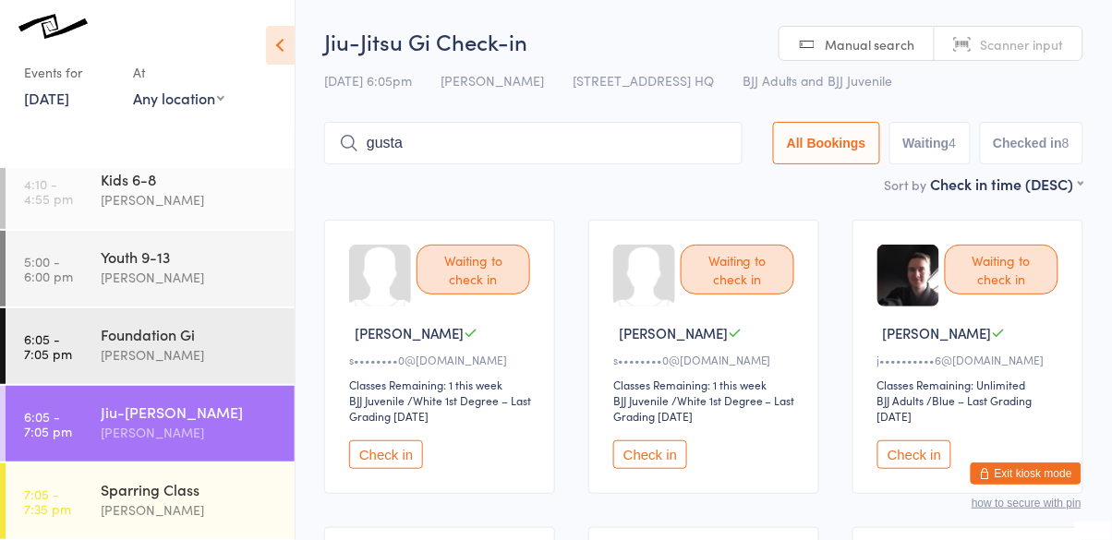
type input "gusta"
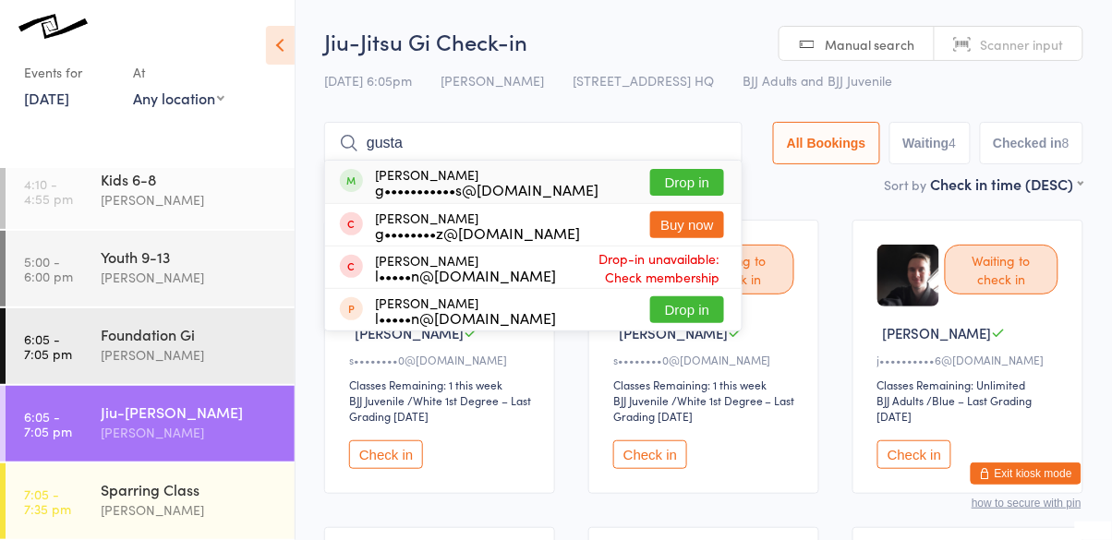
click at [701, 182] on button "Drop in" at bounding box center [687, 182] width 74 height 27
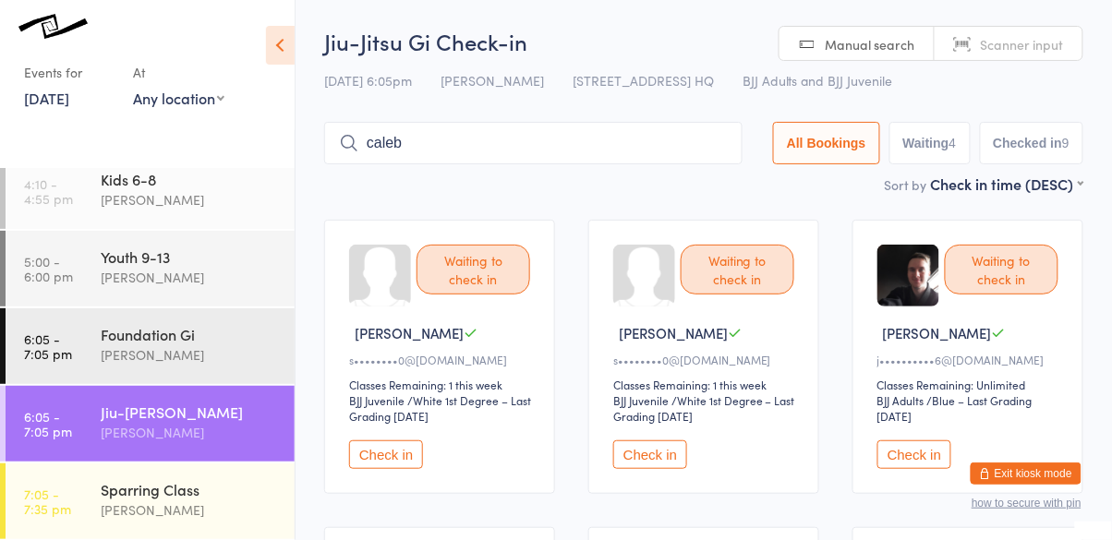
type input "caleb"
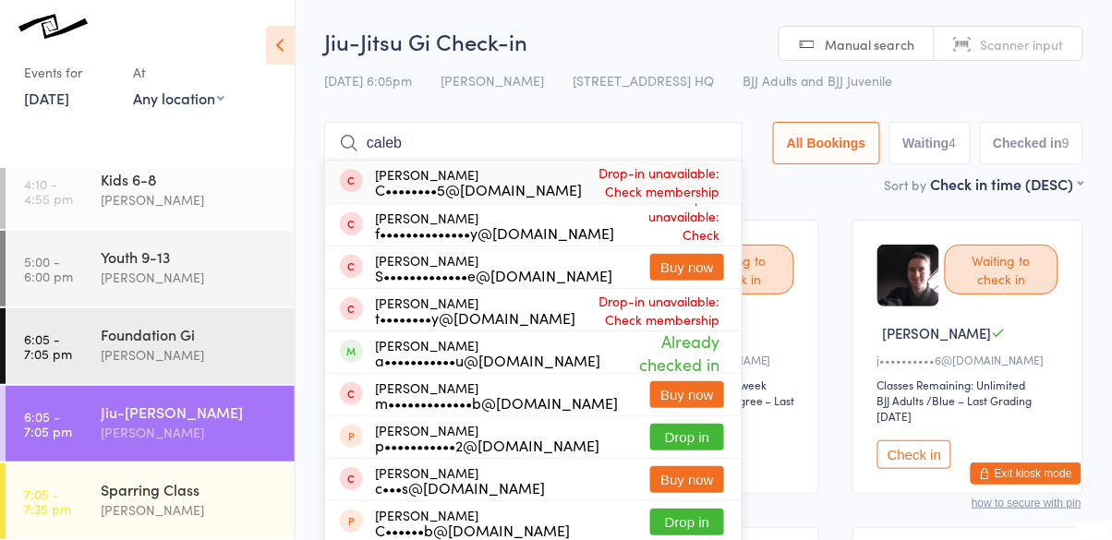
click at [135, 429] on div "Cassio Martins" at bounding box center [190, 432] width 178 height 21
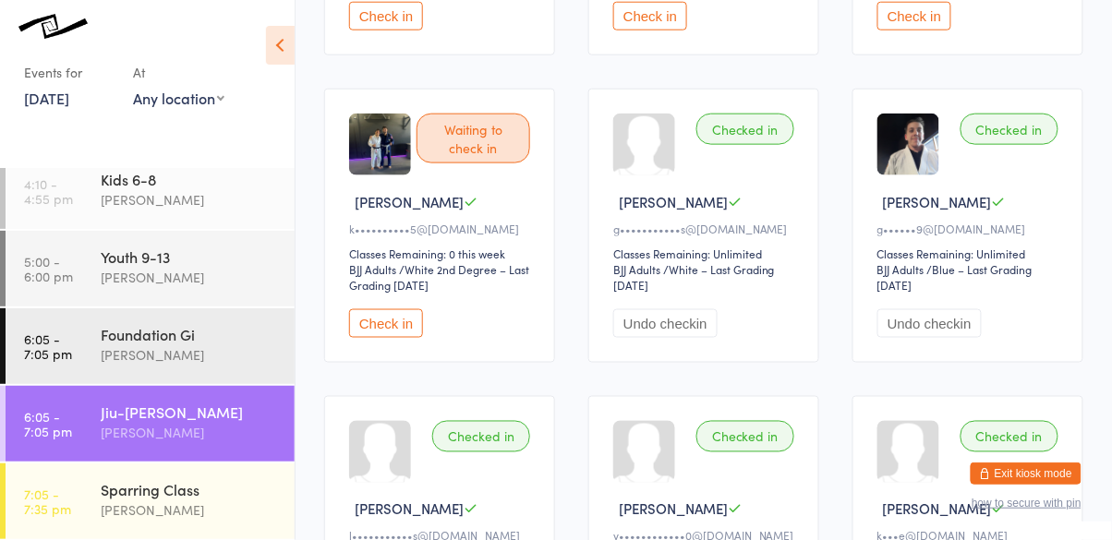
scroll to position [449, 0]
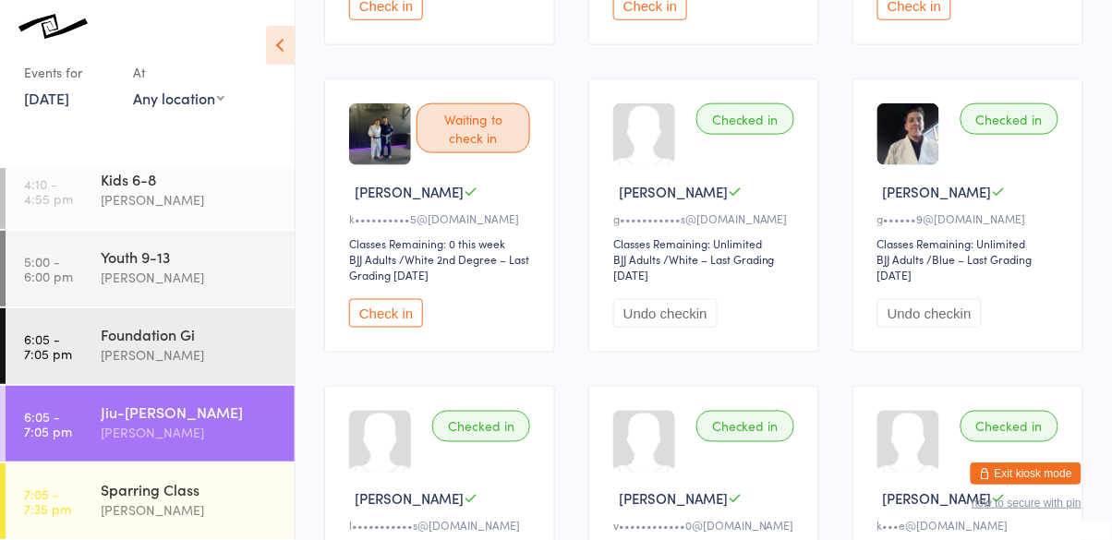
click at [384, 308] on button "Check in" at bounding box center [386, 313] width 74 height 29
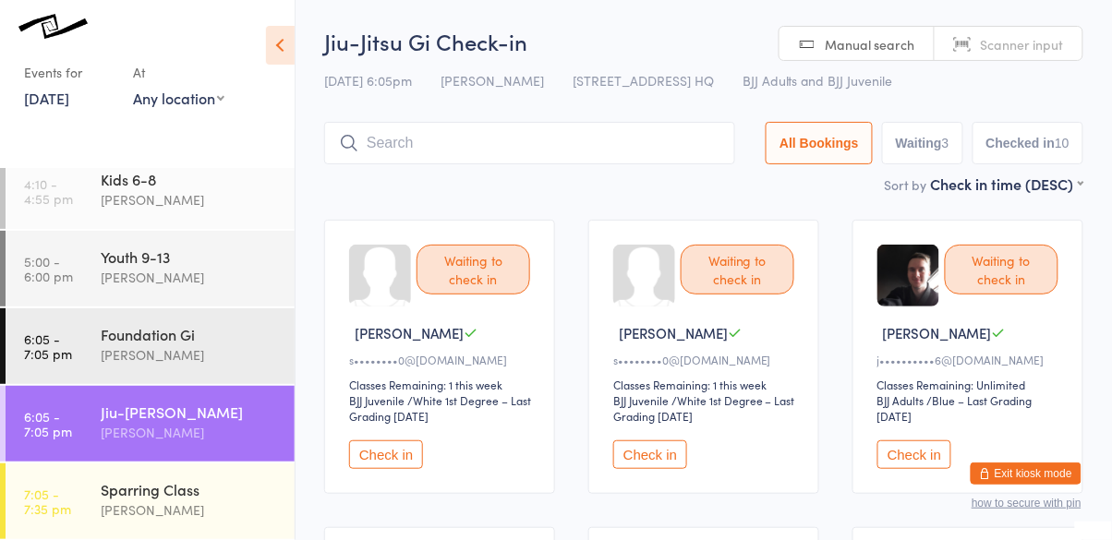
scroll to position [237, 0]
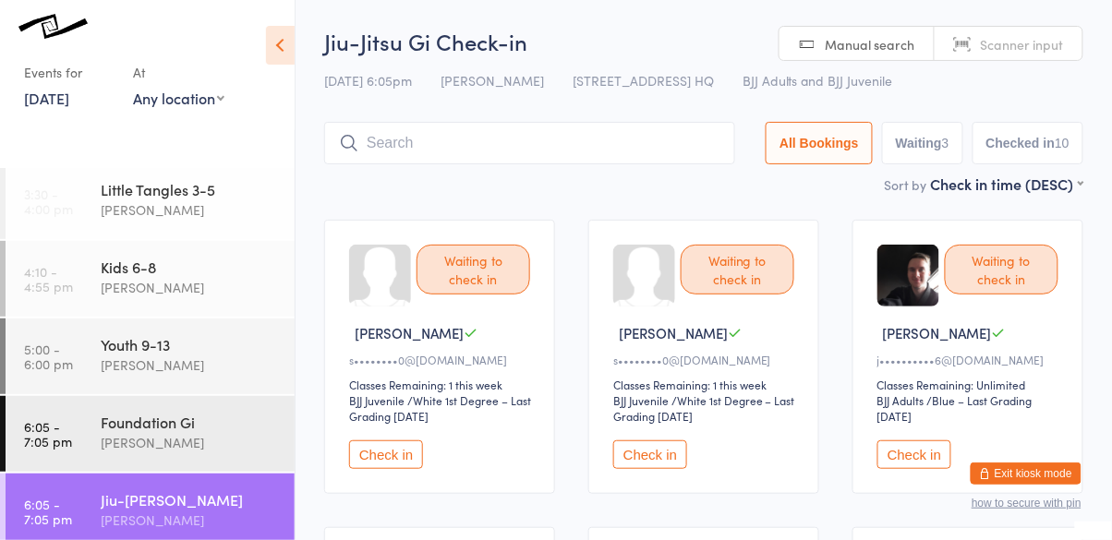
click at [390, 443] on button "Check in" at bounding box center [386, 455] width 74 height 29
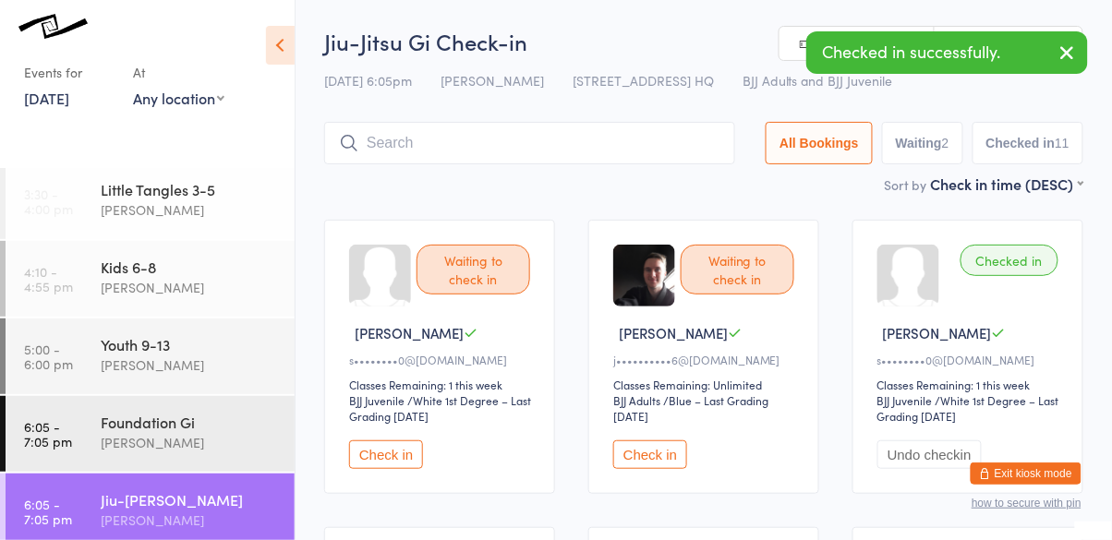
click at [373, 456] on button "Check in" at bounding box center [386, 455] width 74 height 29
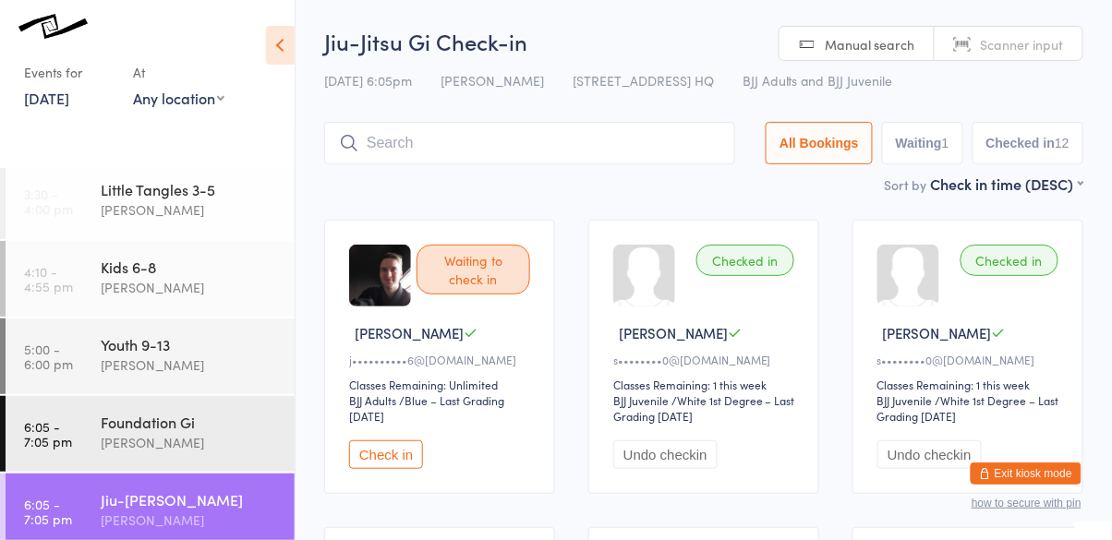
click at [402, 454] on button "Check in" at bounding box center [386, 455] width 74 height 29
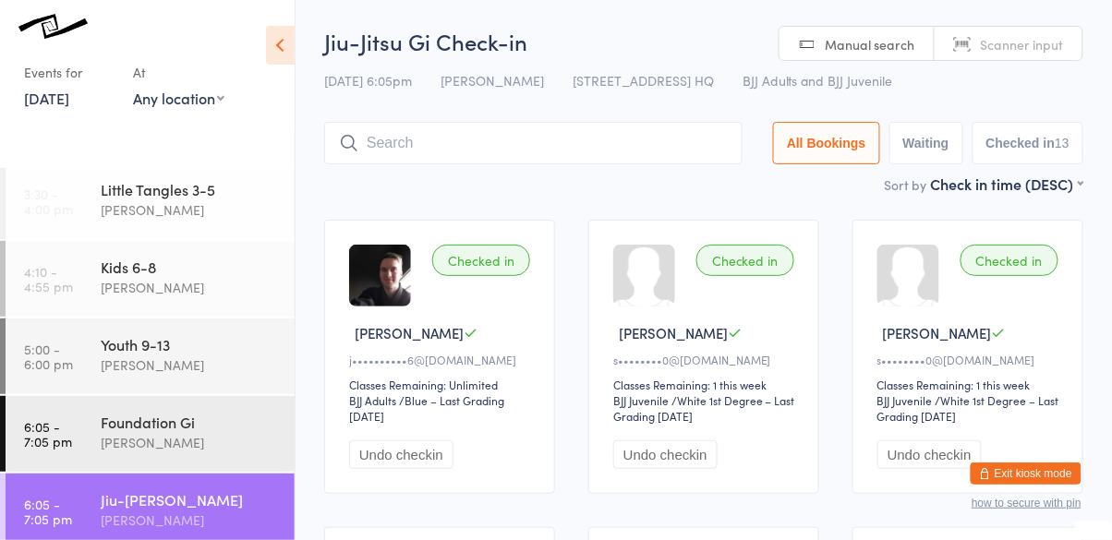
click at [584, 144] on input "search" at bounding box center [533, 143] width 418 height 42
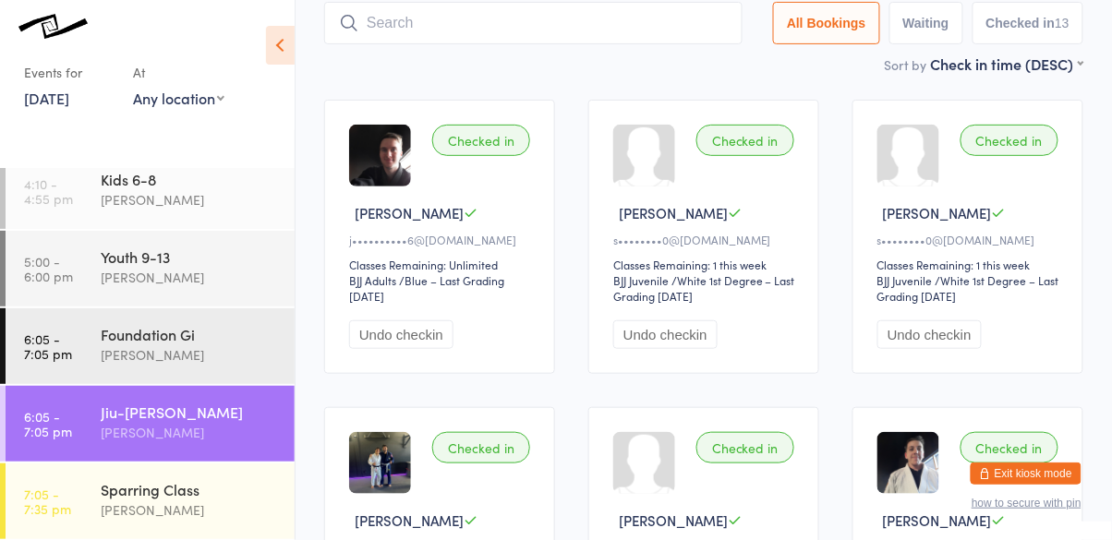
scroll to position [123, 0]
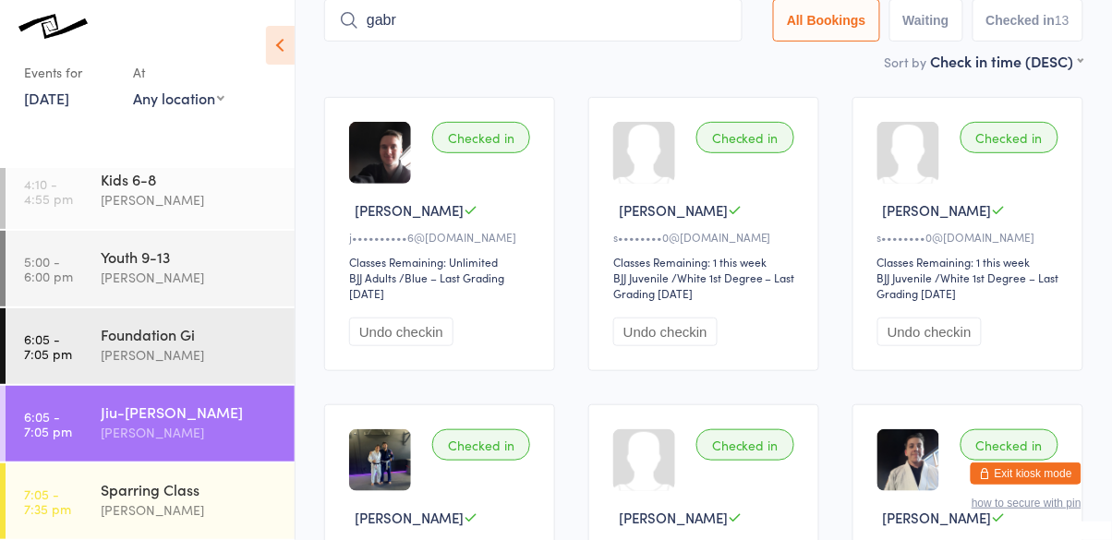
type input "gabr"
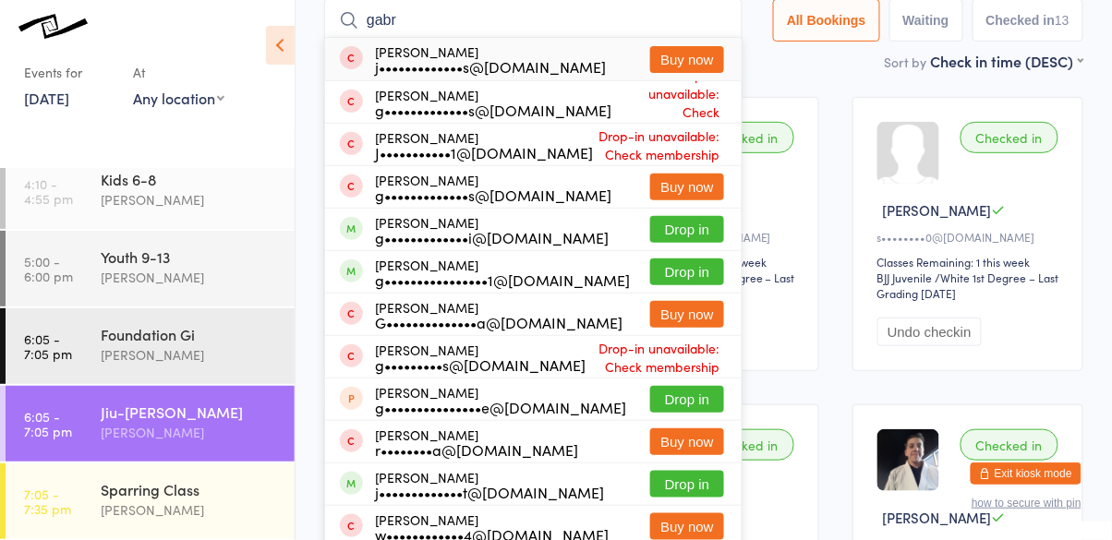
click at [694, 276] on button "Drop in" at bounding box center [687, 272] width 74 height 27
